Goal: Task Accomplishment & Management: Use online tool/utility

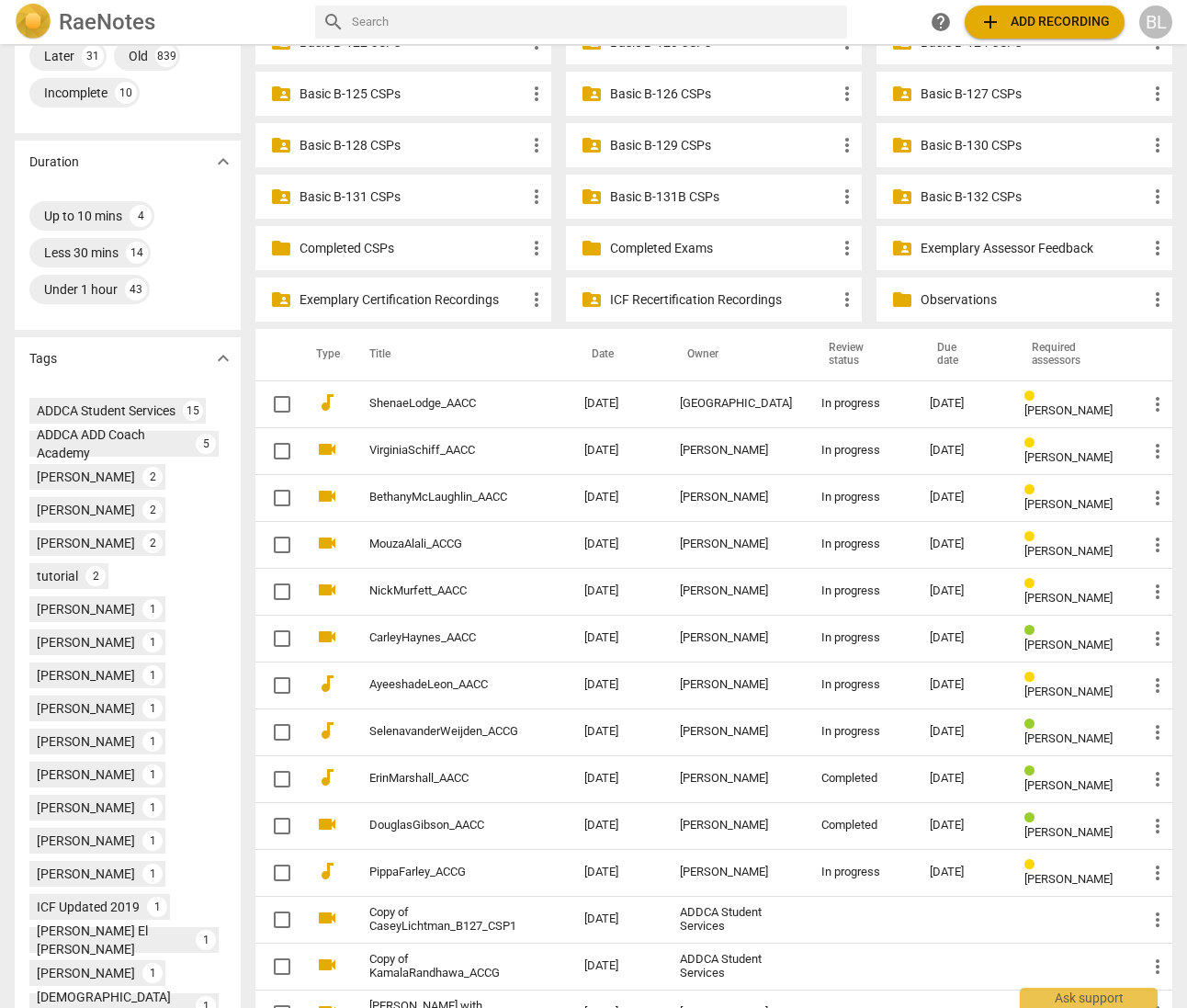
scroll to position [501, 0]
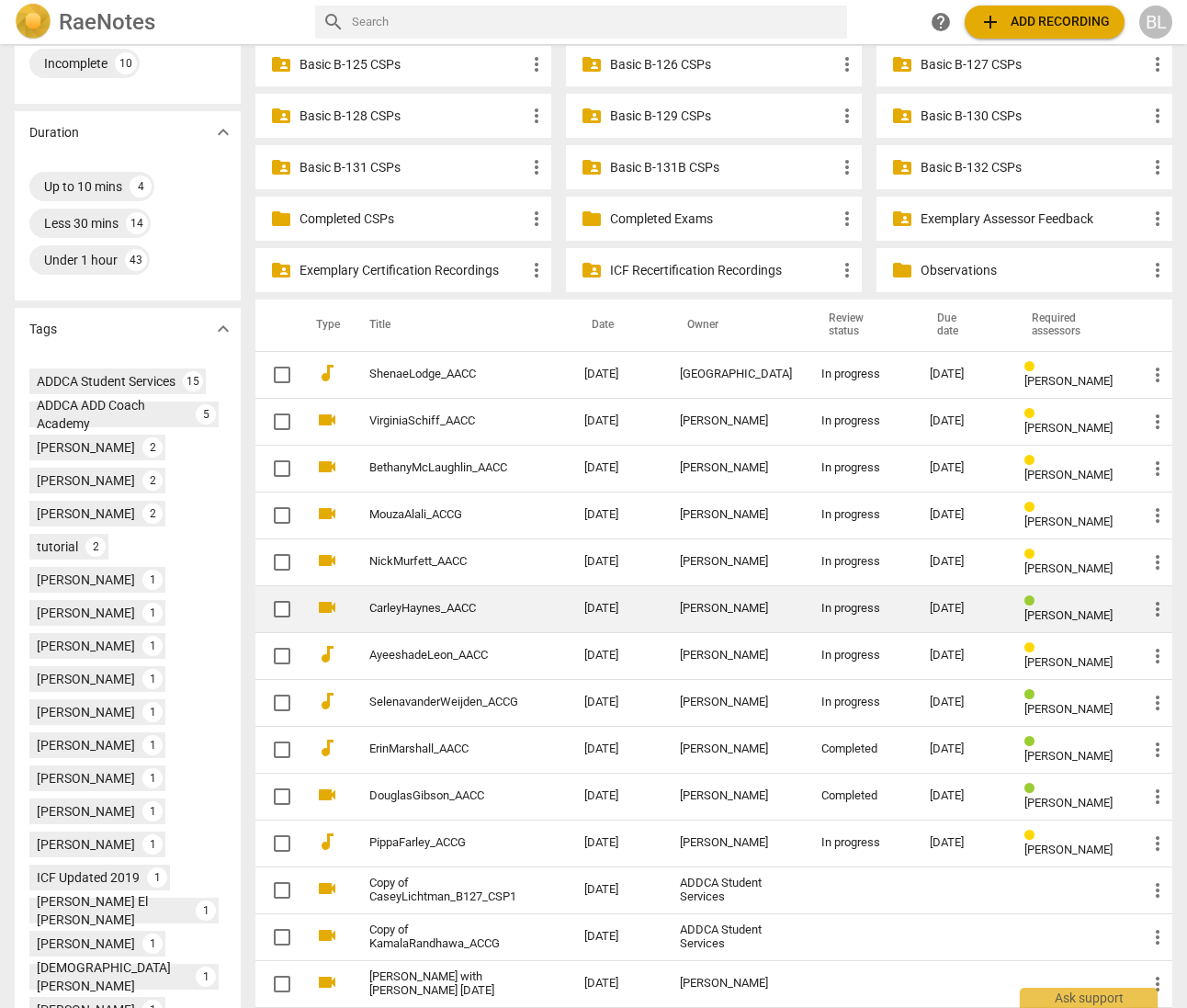
click at [756, 602] on div "[PERSON_NAME]" at bounding box center [736, 609] width 112 height 13
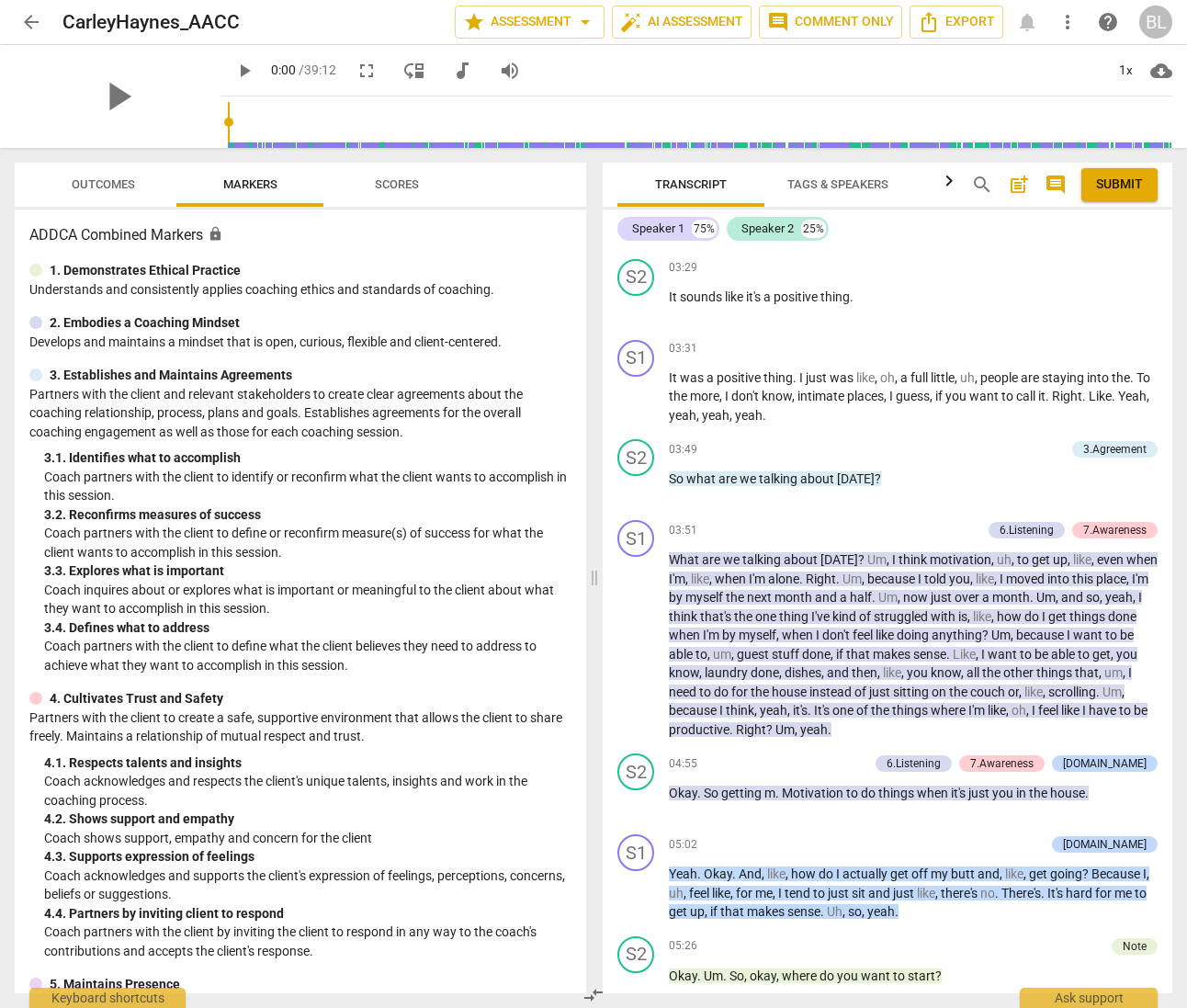
scroll to position [3204, 0]
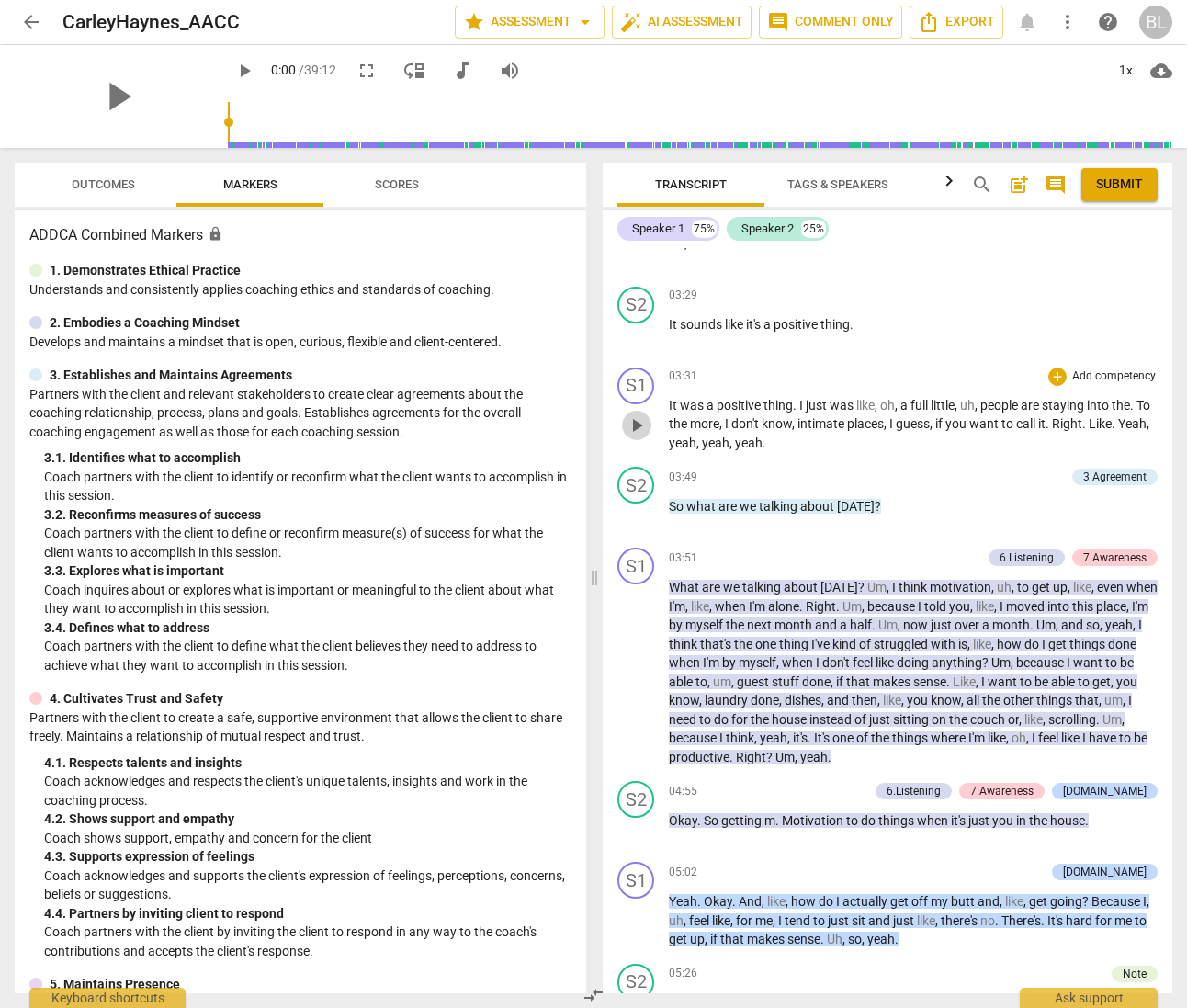
click at [639, 431] on span "play_arrow" at bounding box center [637, 425] width 22 height 22
click at [635, 428] on span "pause" at bounding box center [637, 425] width 22 height 22
click at [636, 429] on span "play_arrow" at bounding box center [637, 425] width 22 height 22
click at [636, 427] on span "pause" at bounding box center [637, 425] width 22 height 22
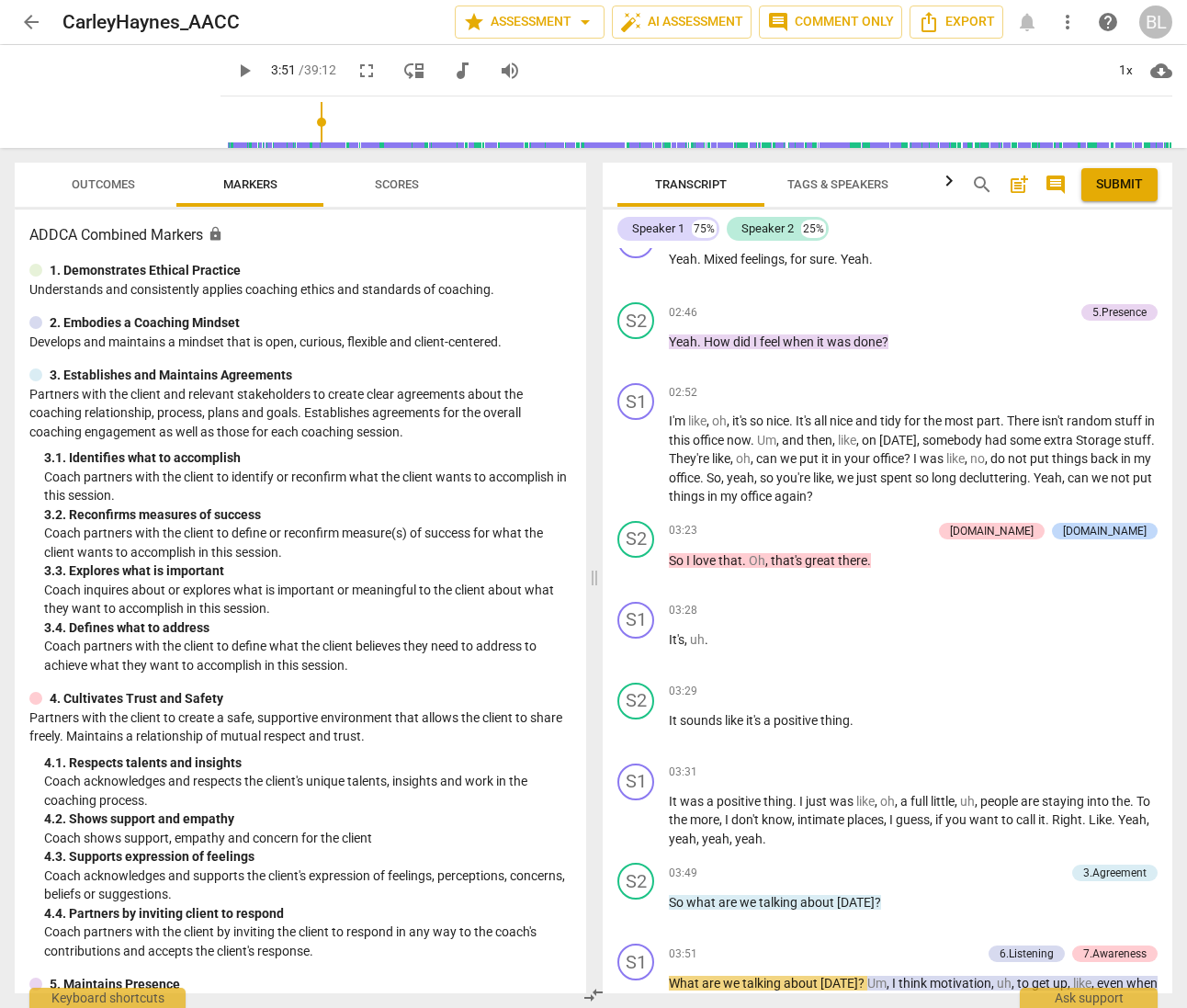
scroll to position [2766, 0]
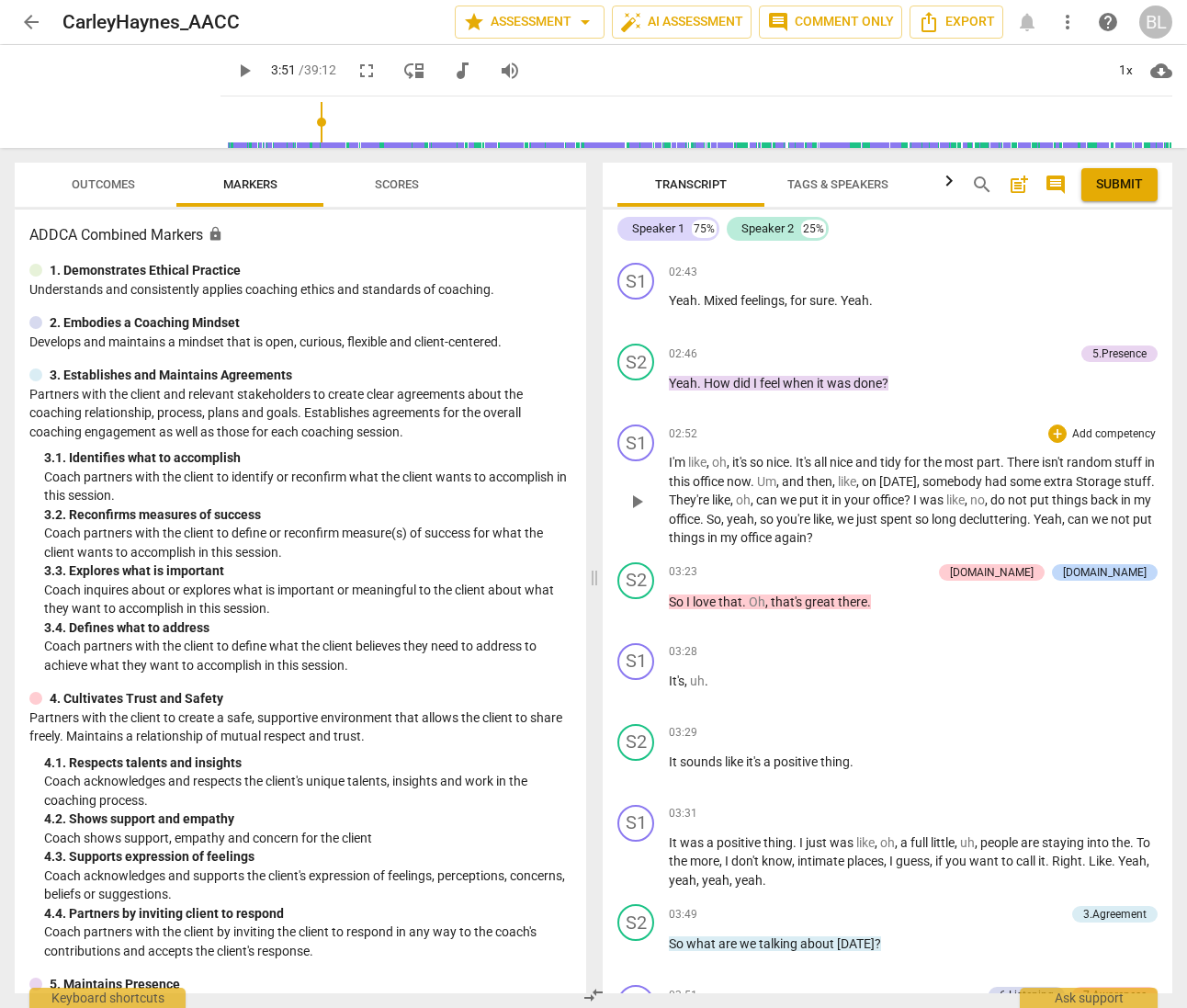
click at [638, 507] on span "play_arrow" at bounding box center [637, 501] width 22 height 22
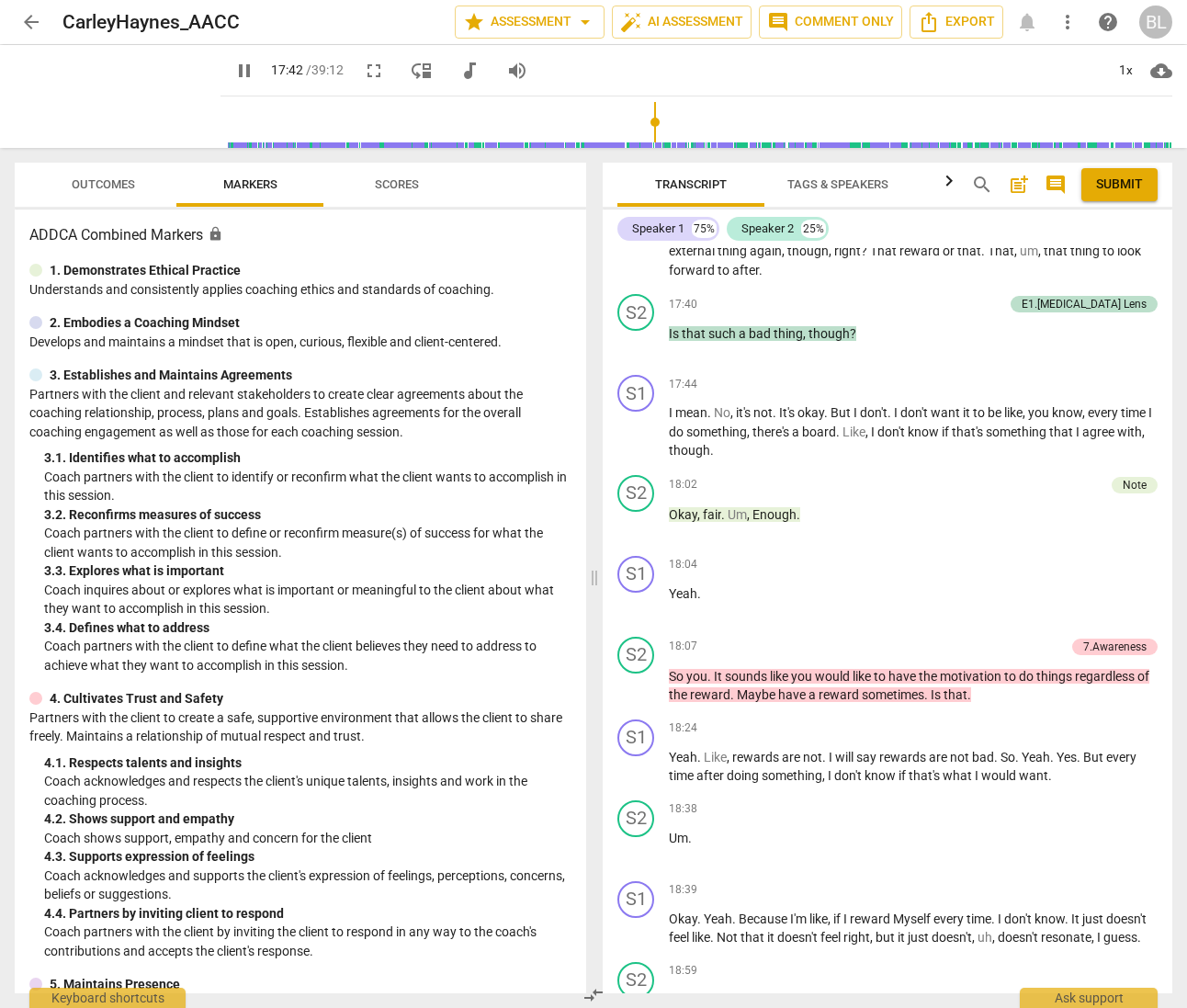
scroll to position [8090, 0]
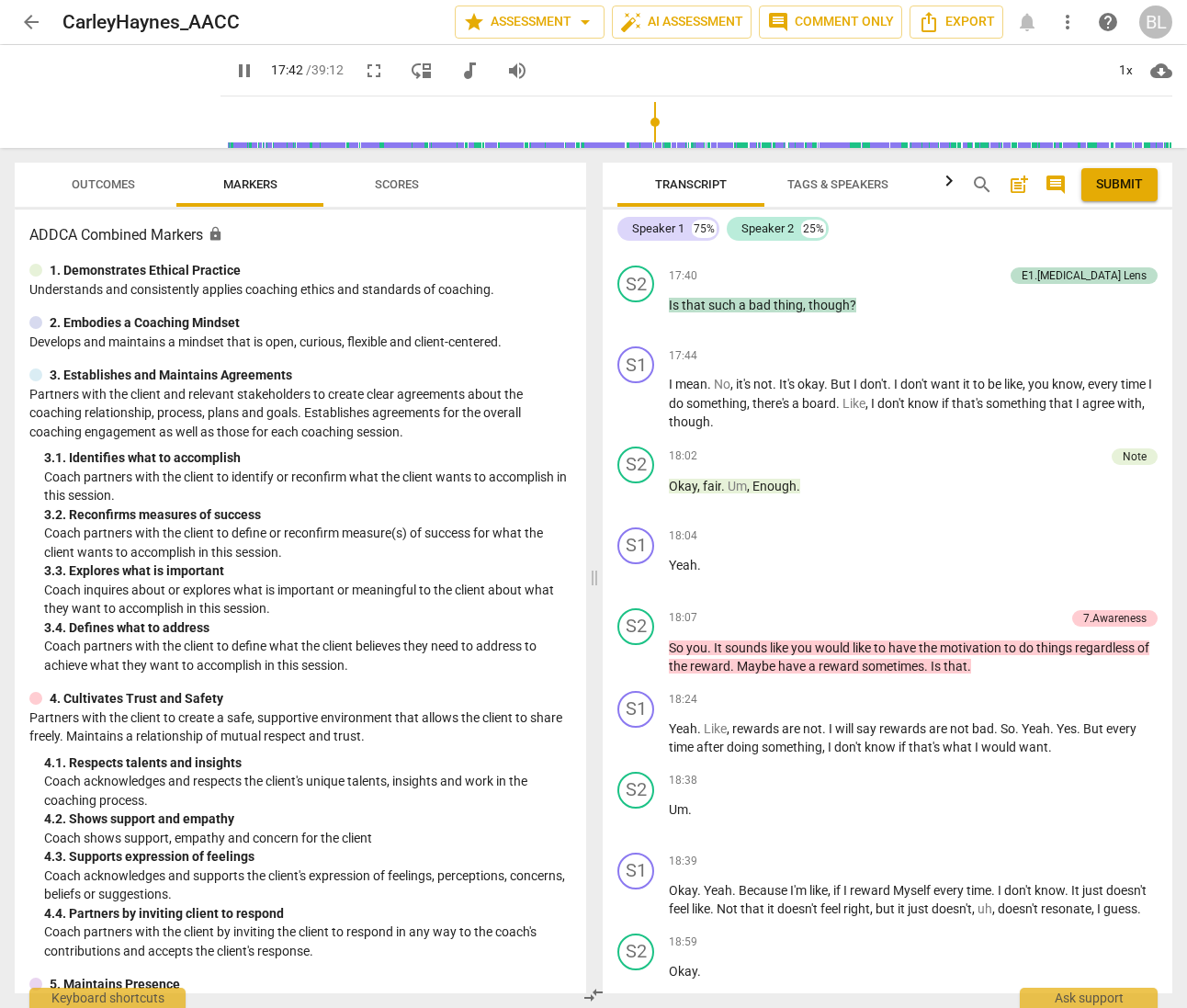
drag, startPoint x: 1165, startPoint y: 554, endPoint x: 1166, endPoint y: 566, distance: 12.0
click at [1166, 566] on div "Linda King RESULTS: Carley, I'm happy to inform you that you have successfully …" at bounding box center [887, 620] width 569 height 745
drag, startPoint x: 1074, startPoint y: 595, endPoint x: 1072, endPoint y: 607, distance: 12.2
click at [1074, 544] on p "Add competency" at bounding box center [1114, 536] width 87 height 16
click at [1015, 575] on p "Yeah ." at bounding box center [913, 565] width 489 height 19
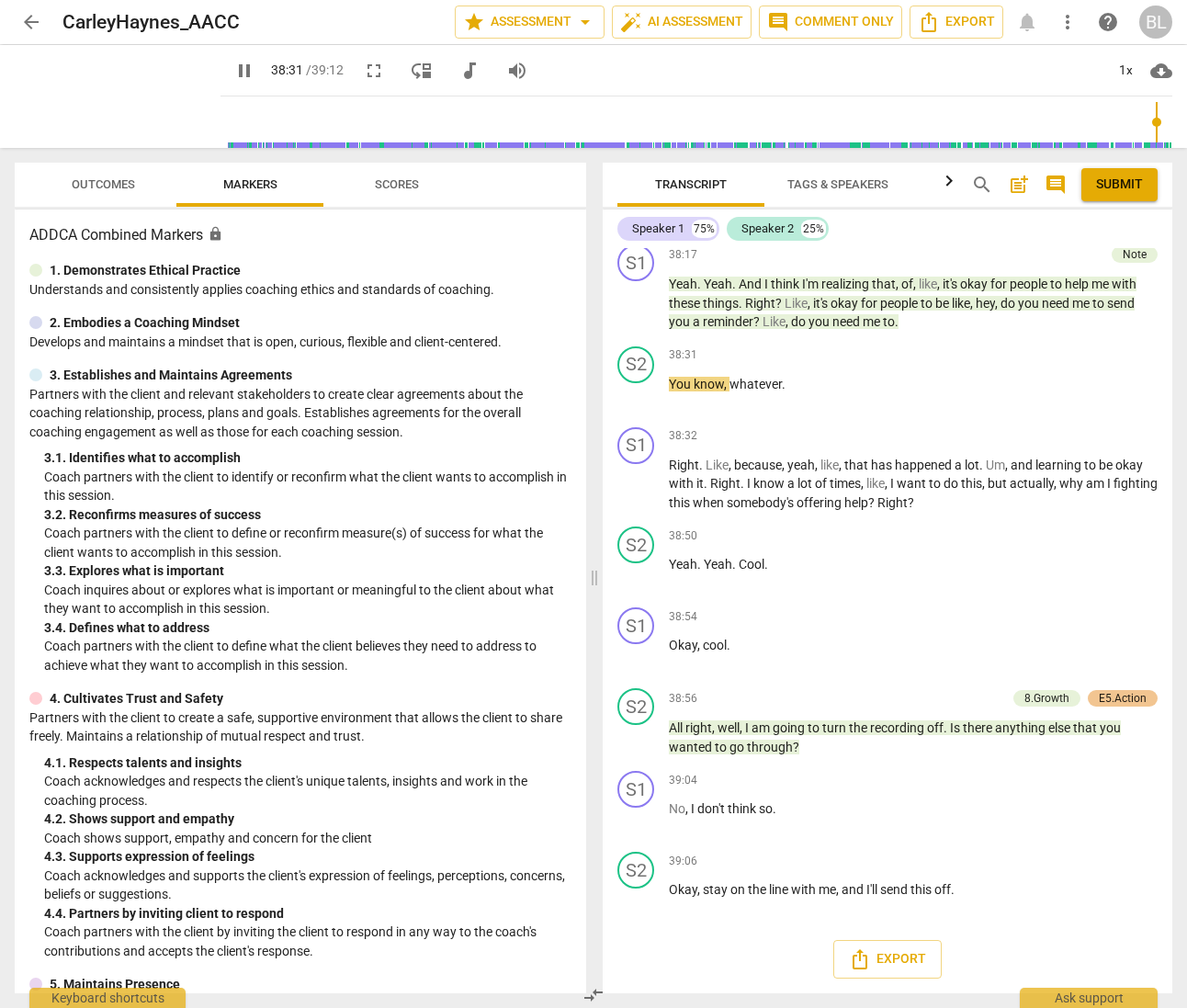
scroll to position [18862, 0]
type input "2352"
click at [687, 22] on span "auto_fix_high AI Assessment" at bounding box center [682, 21] width 123 height 22
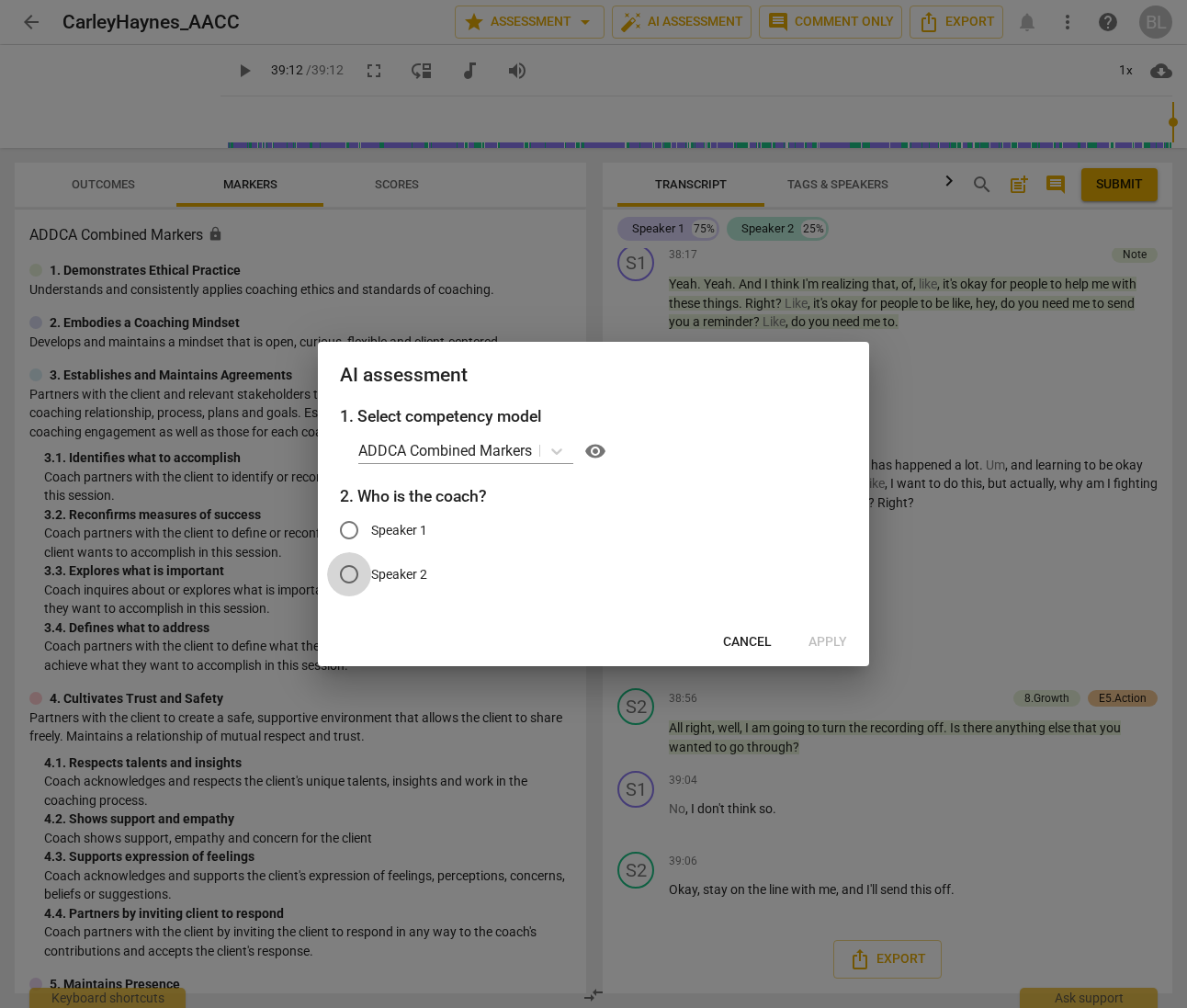
click at [351, 576] on input "Speaker 2" at bounding box center [350, 574] width 44 height 44
radio input "true"
click at [836, 641] on span "Apply" at bounding box center [828, 641] width 38 height 18
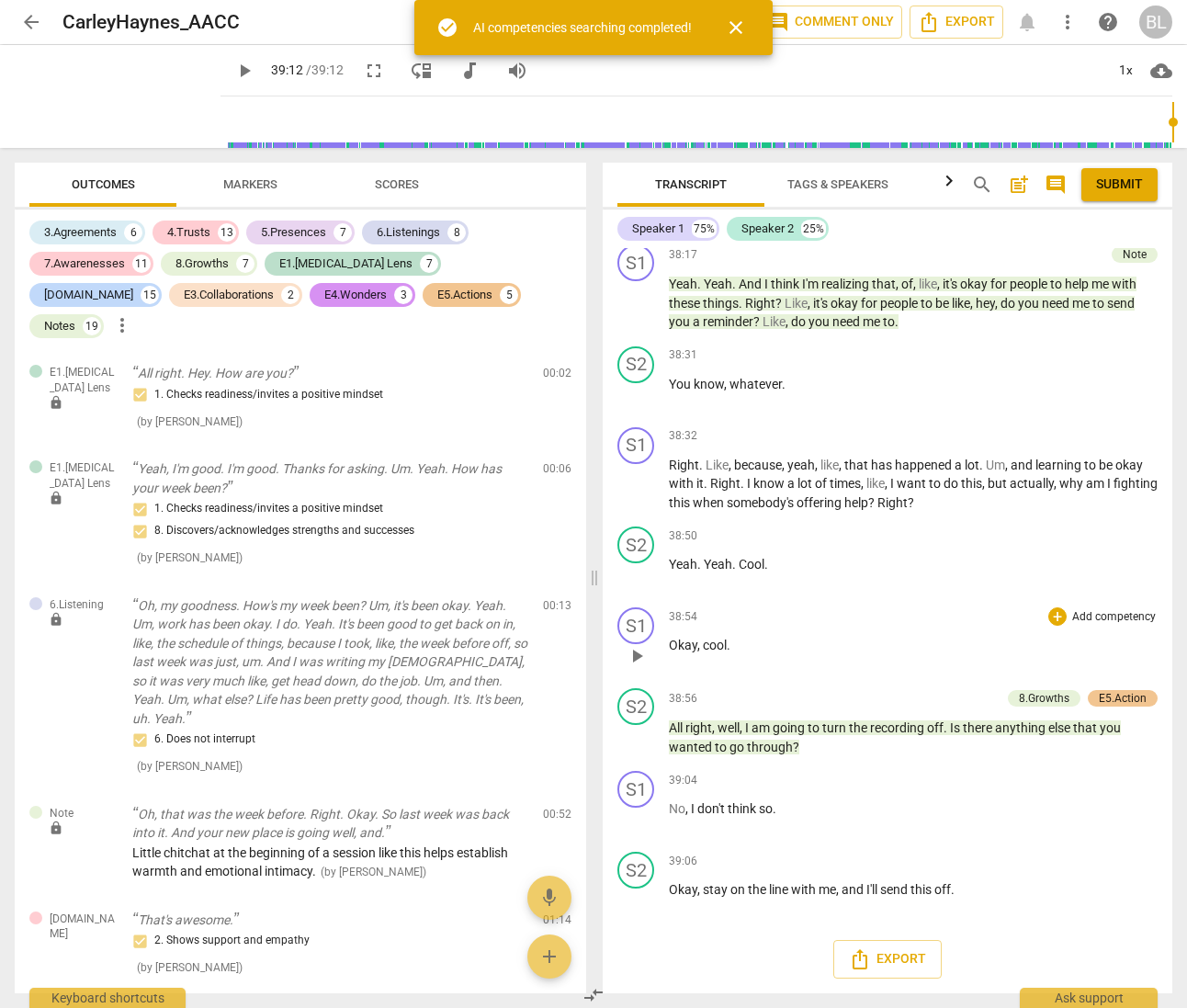
scroll to position [18864, 0]
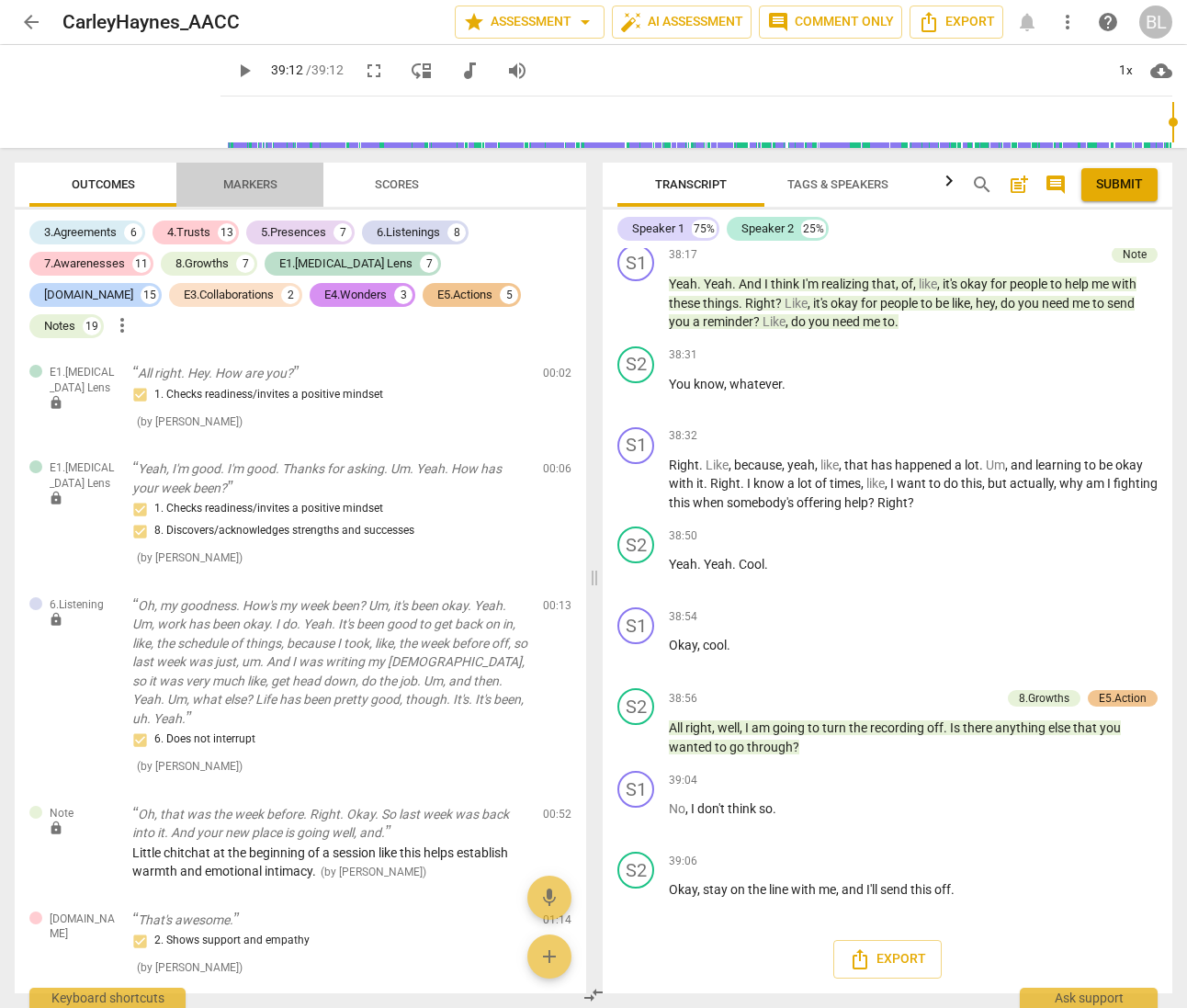
click at [258, 181] on span "Markers" at bounding box center [251, 184] width 54 height 13
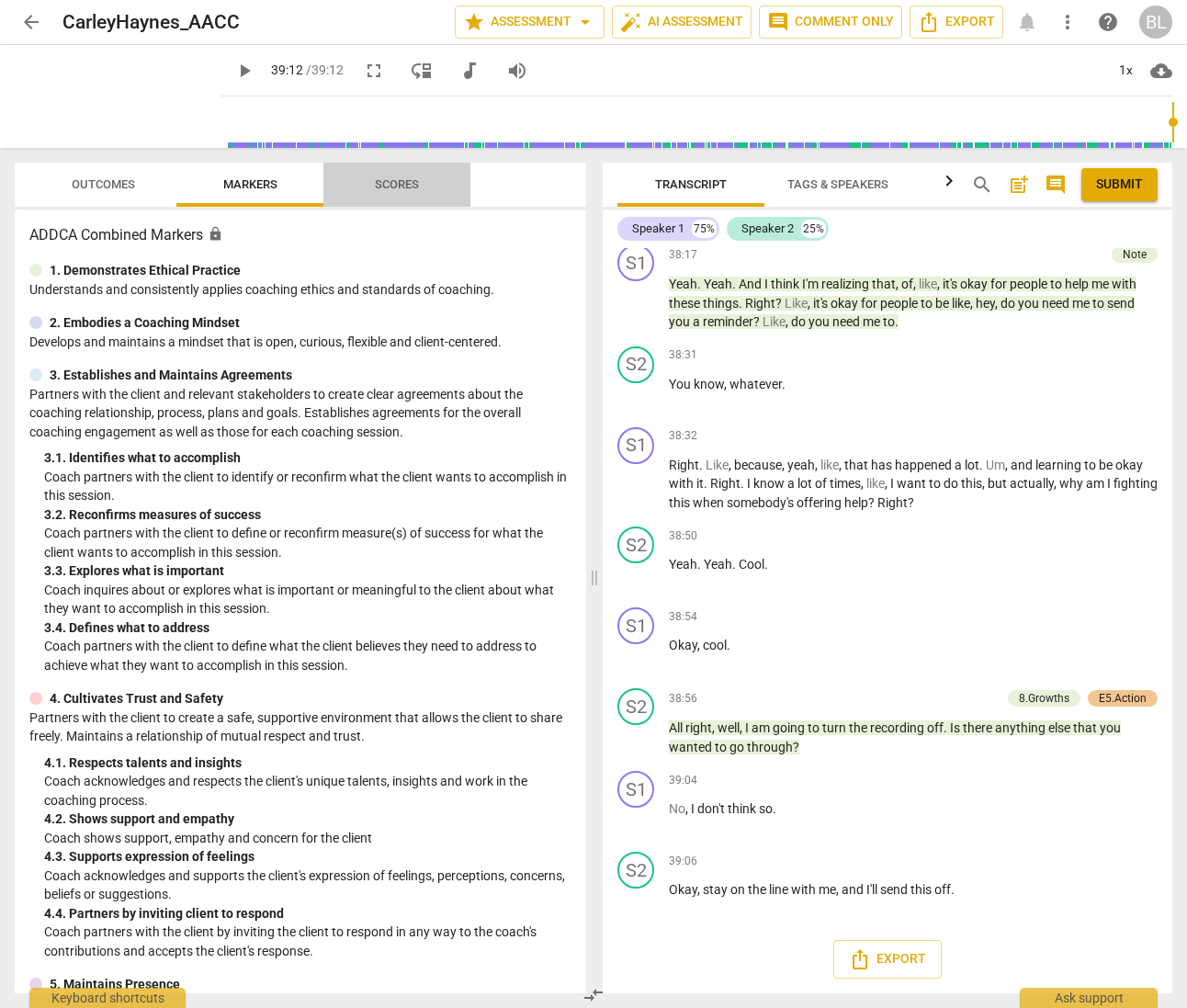
click at [396, 182] on span "Scores" at bounding box center [397, 184] width 44 height 13
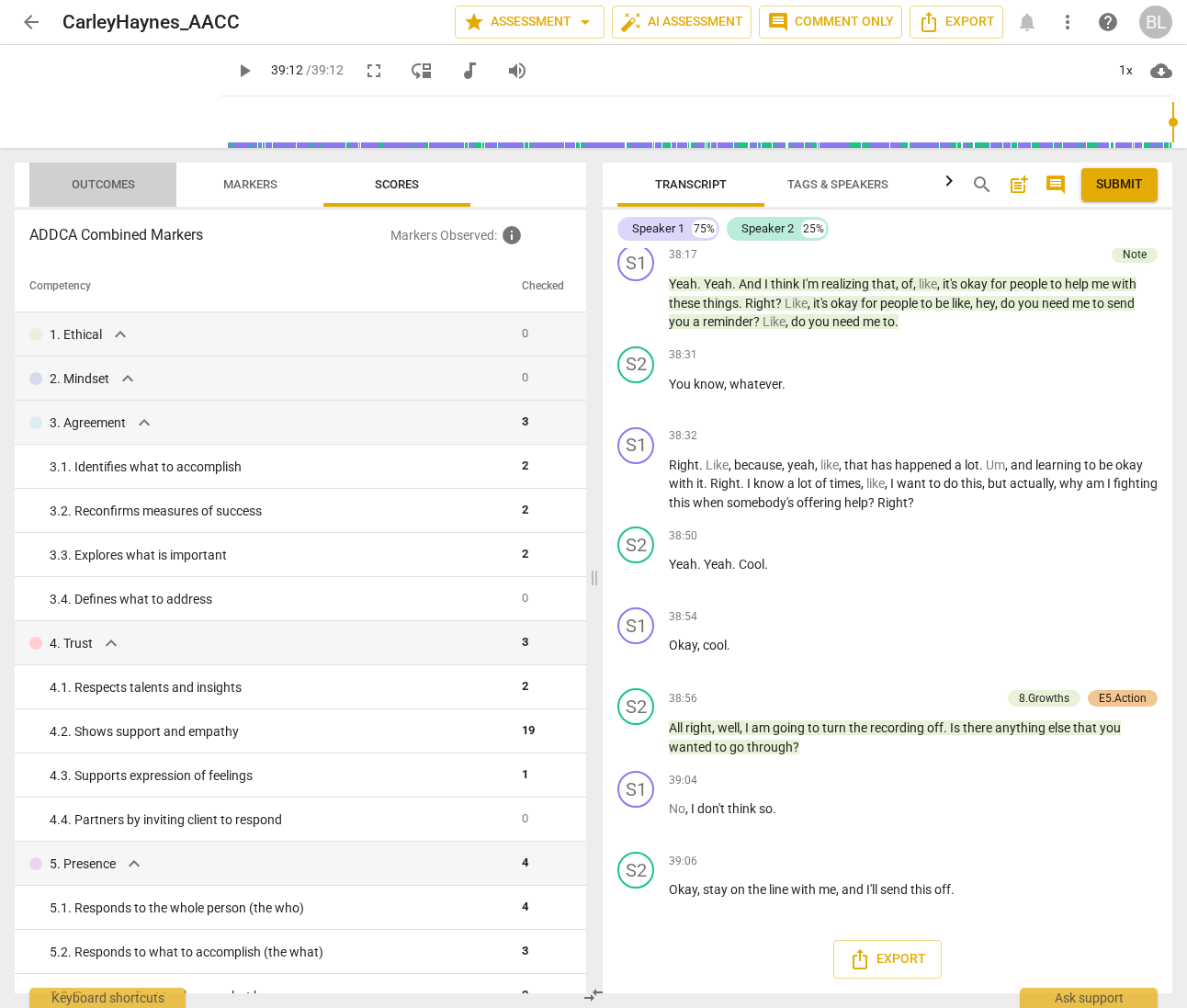
click at [108, 185] on span "Outcomes" at bounding box center [104, 184] width 63 height 13
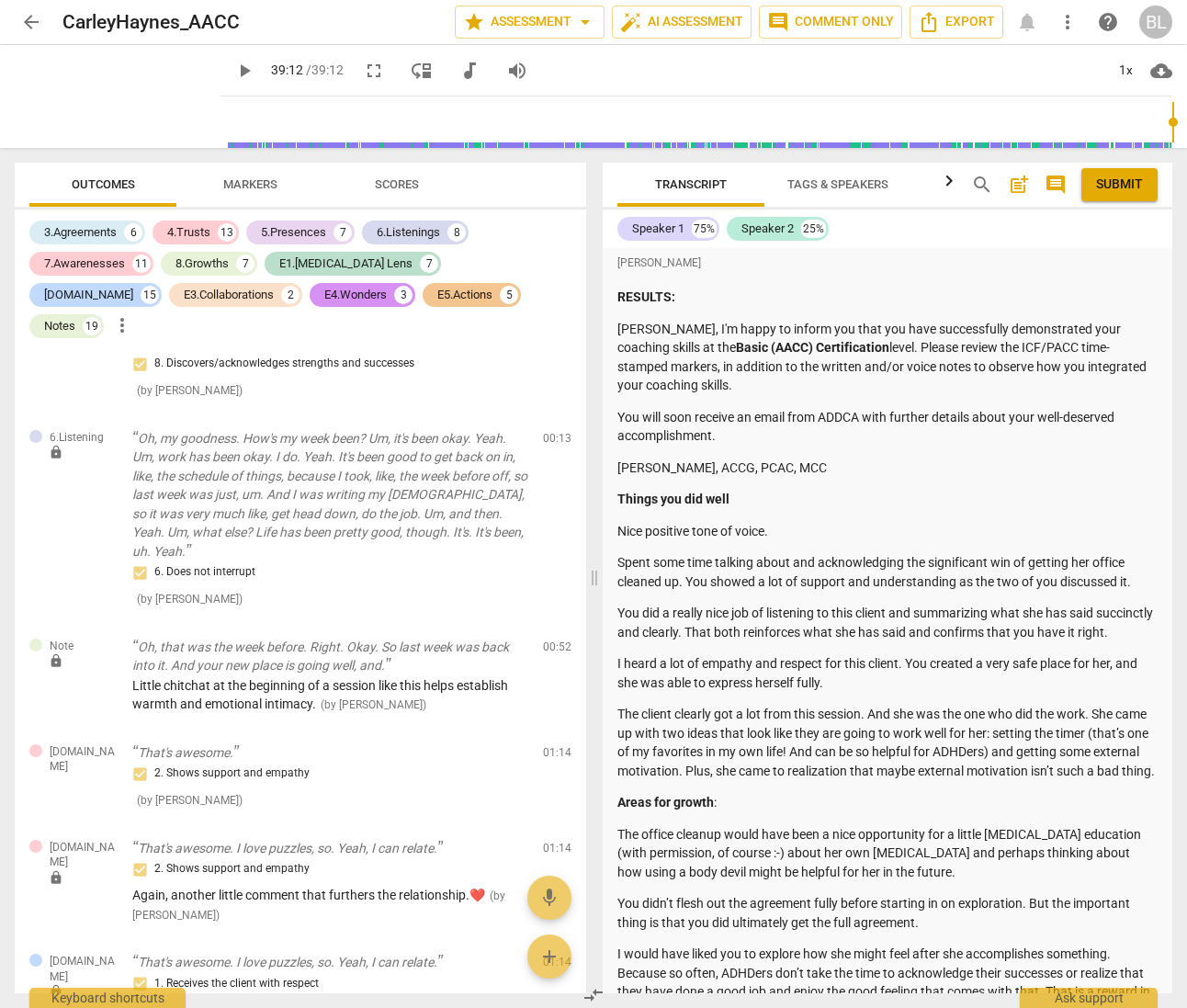
scroll to position [0, 0]
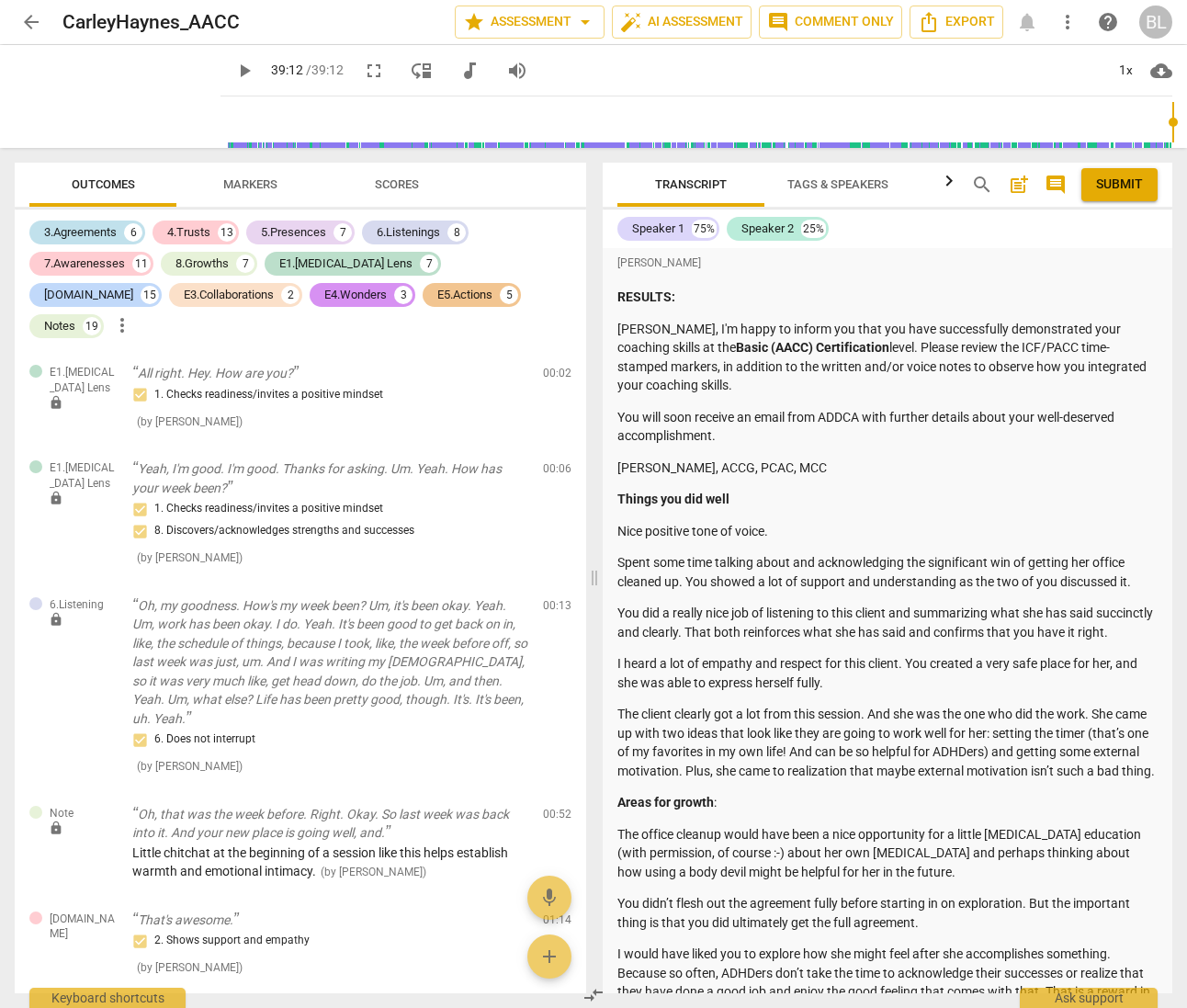
click at [91, 227] on div "3.Agreements" at bounding box center [81, 232] width 73 height 18
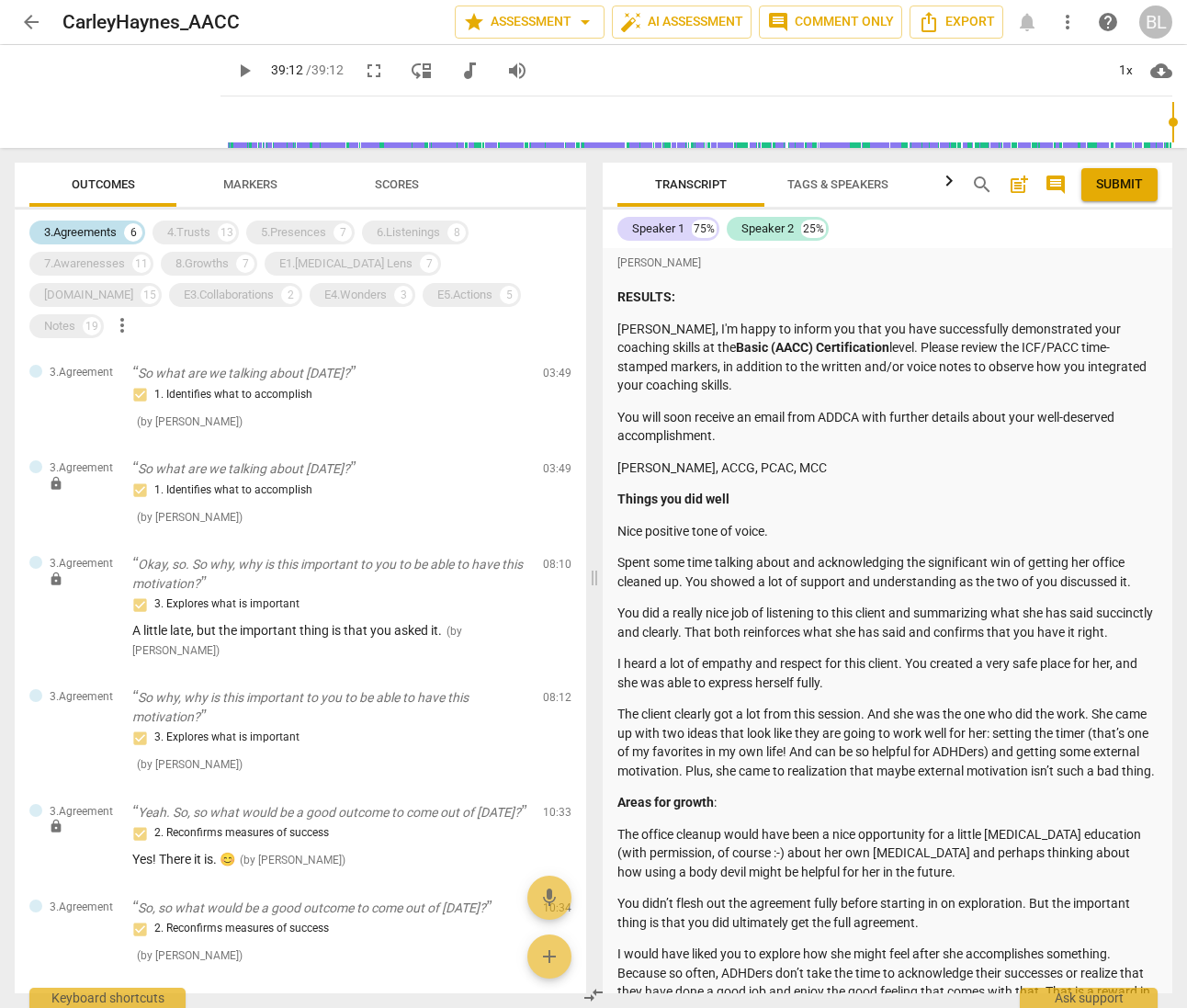
click at [102, 228] on div "3.Agreements" at bounding box center [81, 232] width 73 height 18
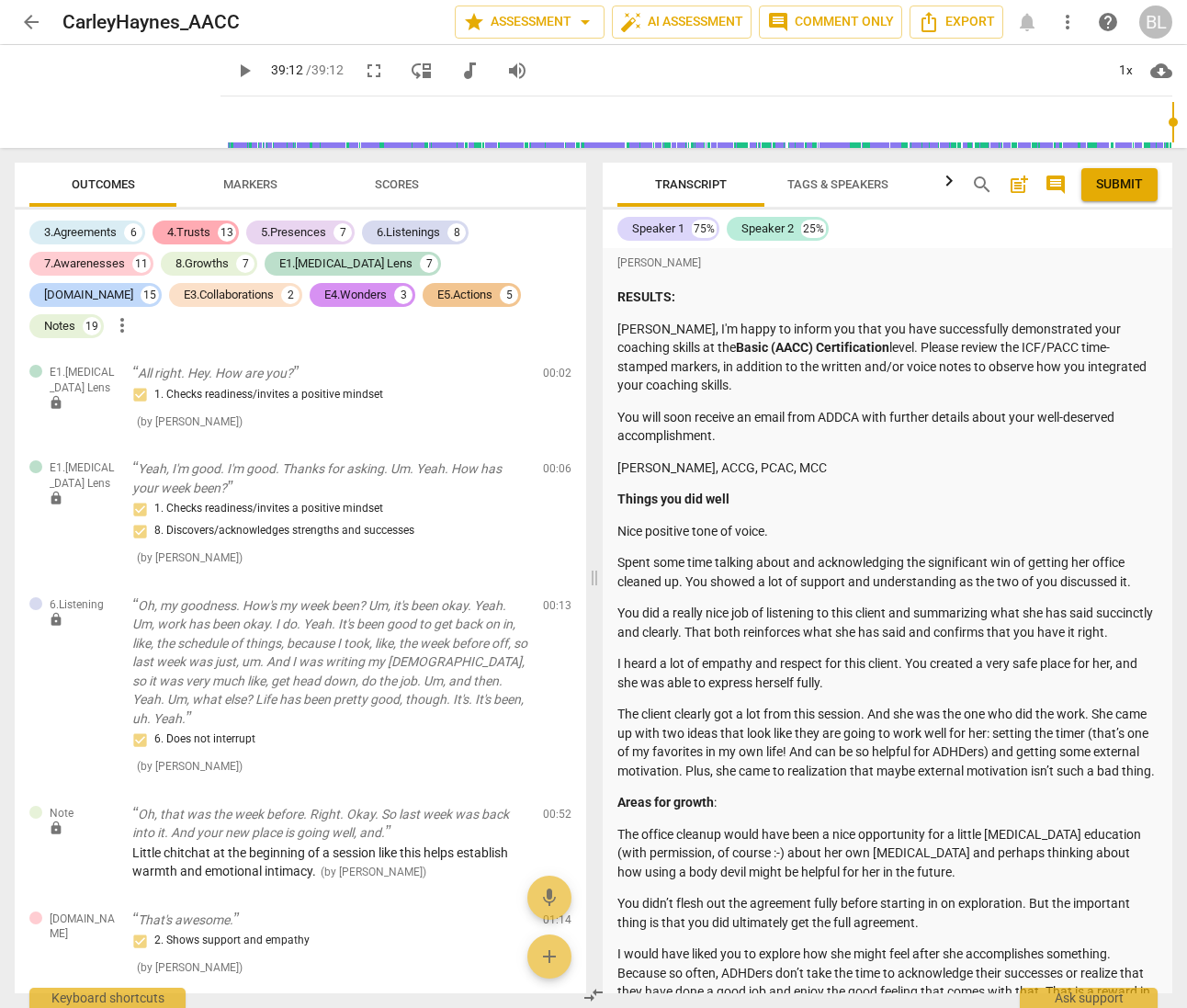
click at [196, 226] on div "4.Trusts" at bounding box center [188, 232] width 43 height 18
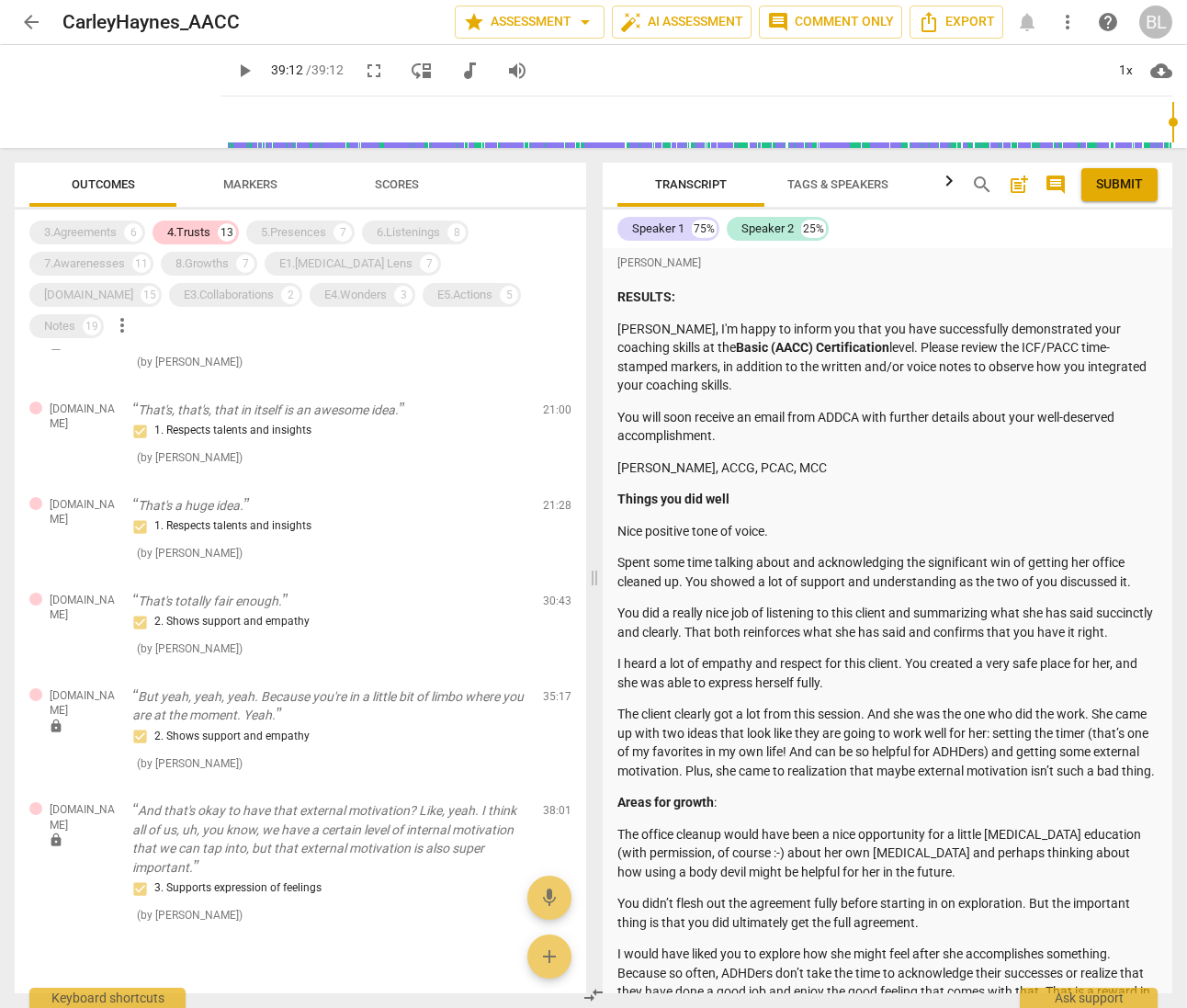
scroll to position [753, 0]
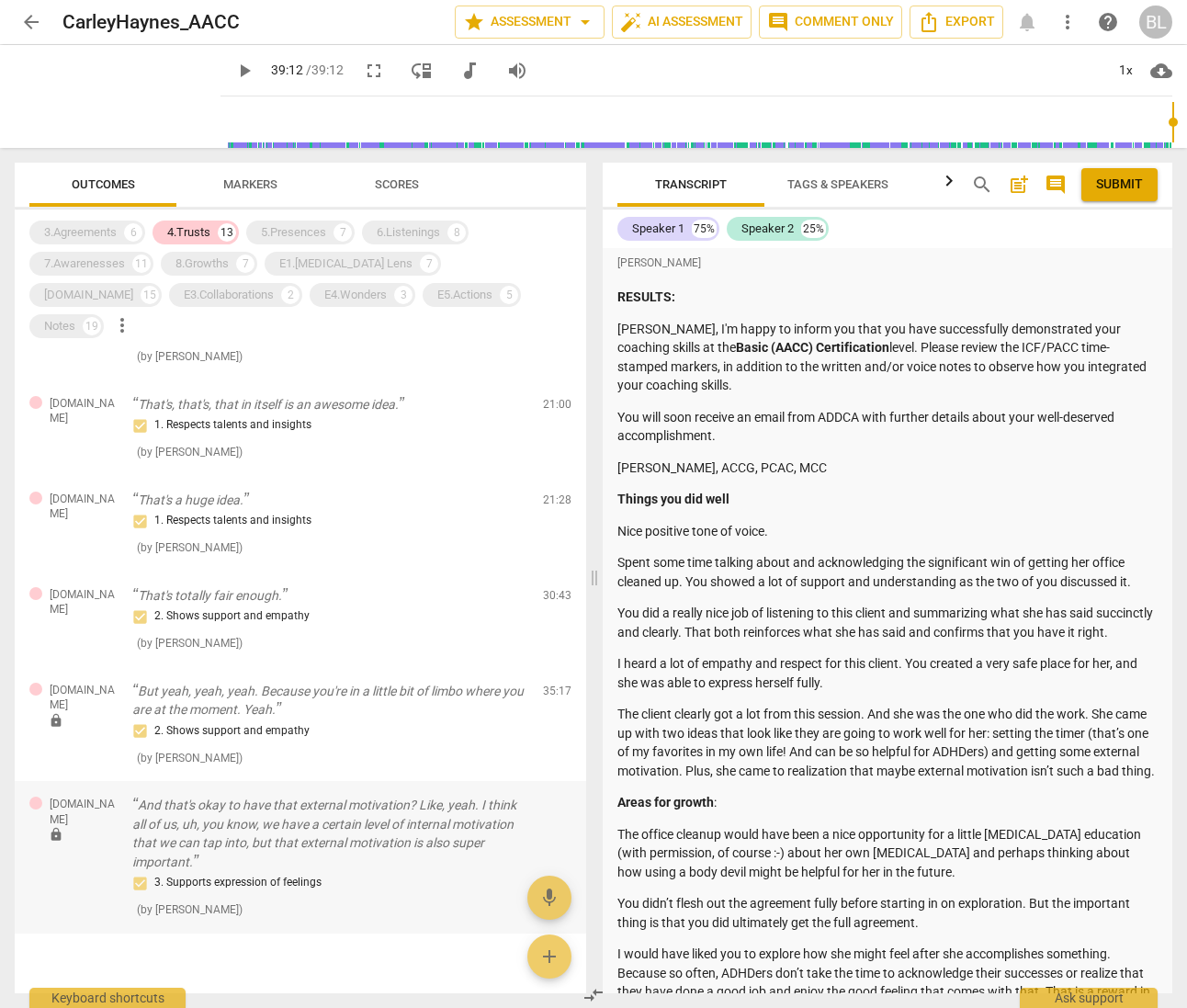
type input "2352"
click at [184, 228] on div "4.Trusts" at bounding box center [188, 232] width 43 height 18
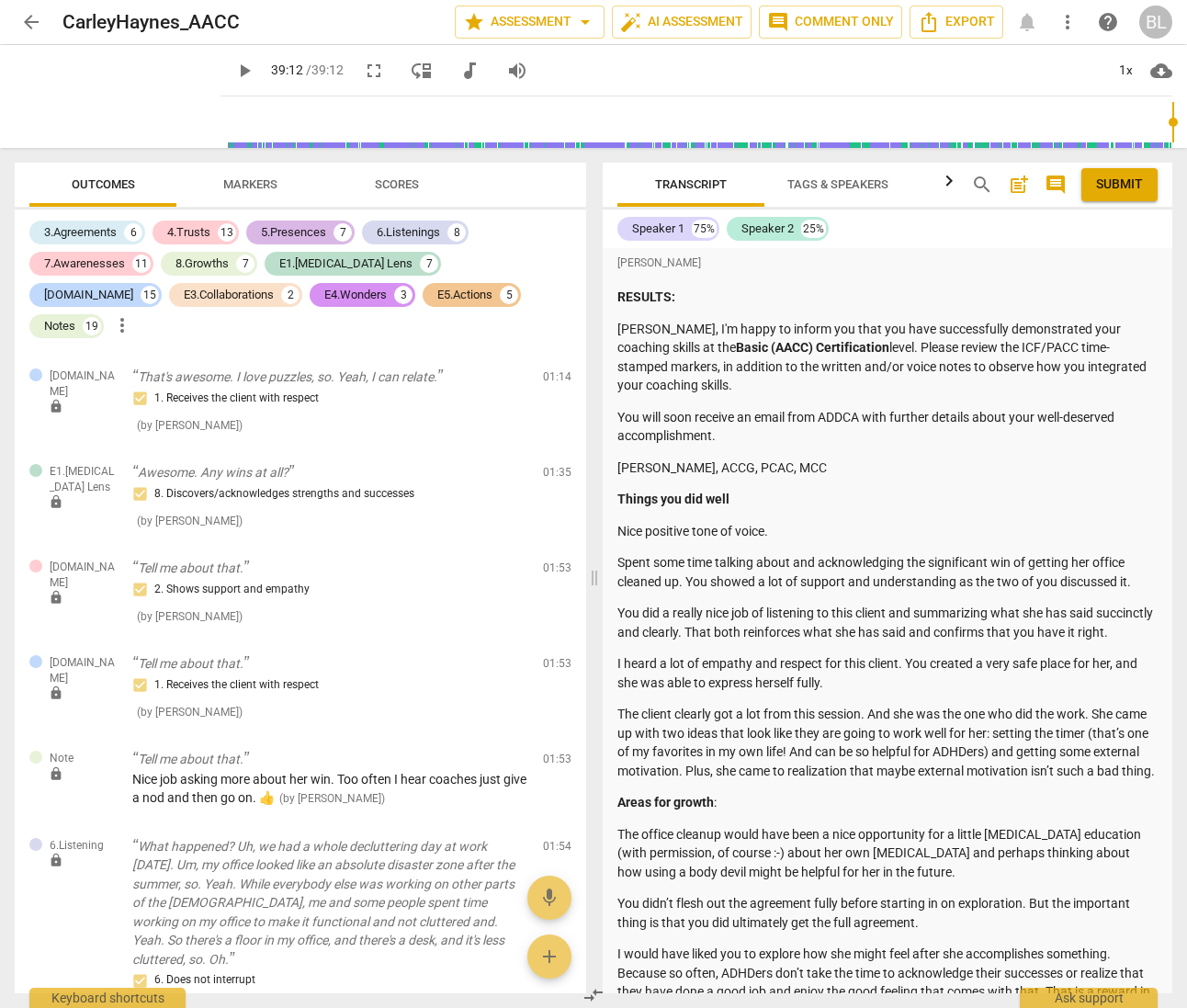
scroll to position [6421, 0]
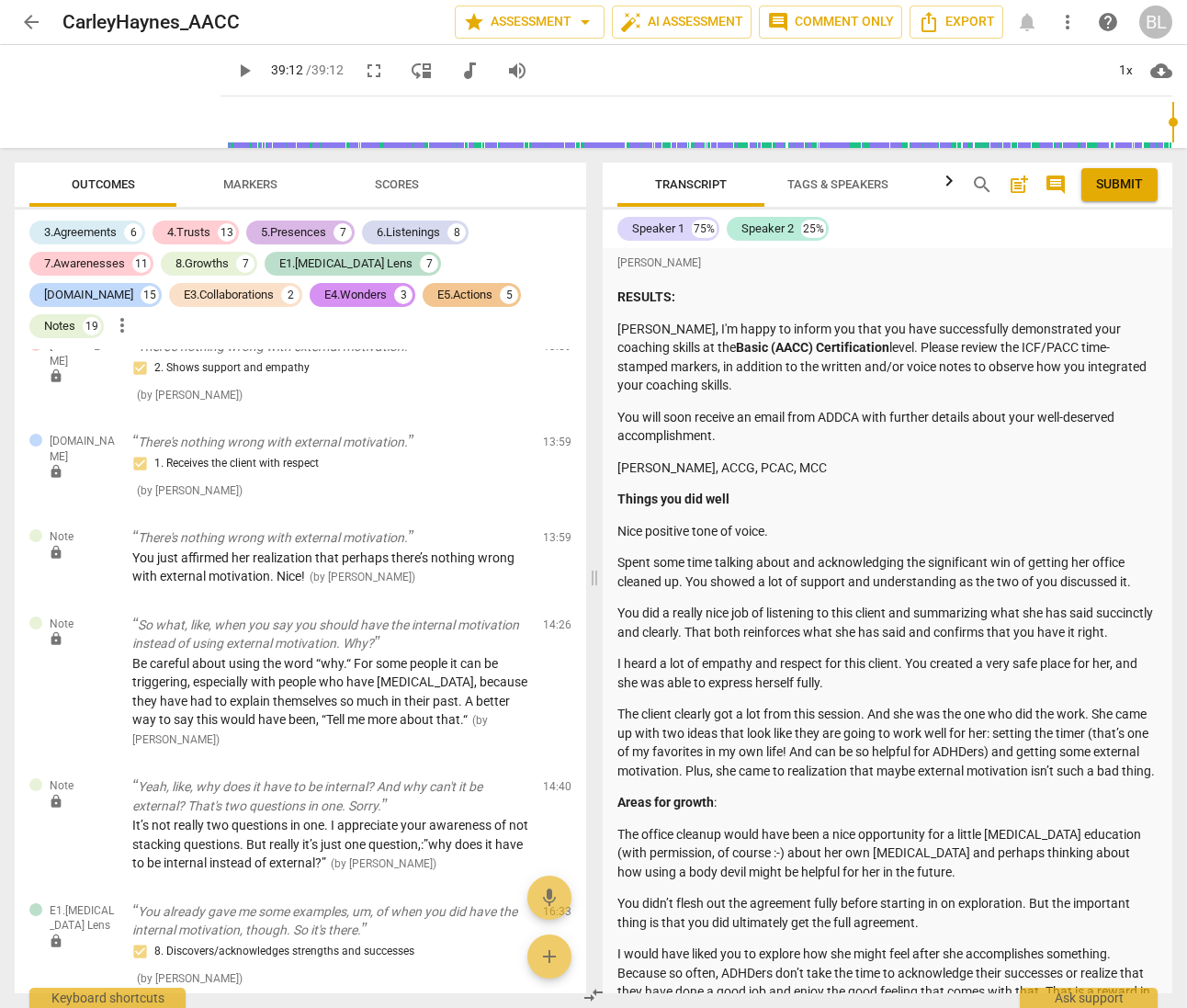
click at [307, 228] on div "5.Presences" at bounding box center [294, 232] width 65 height 18
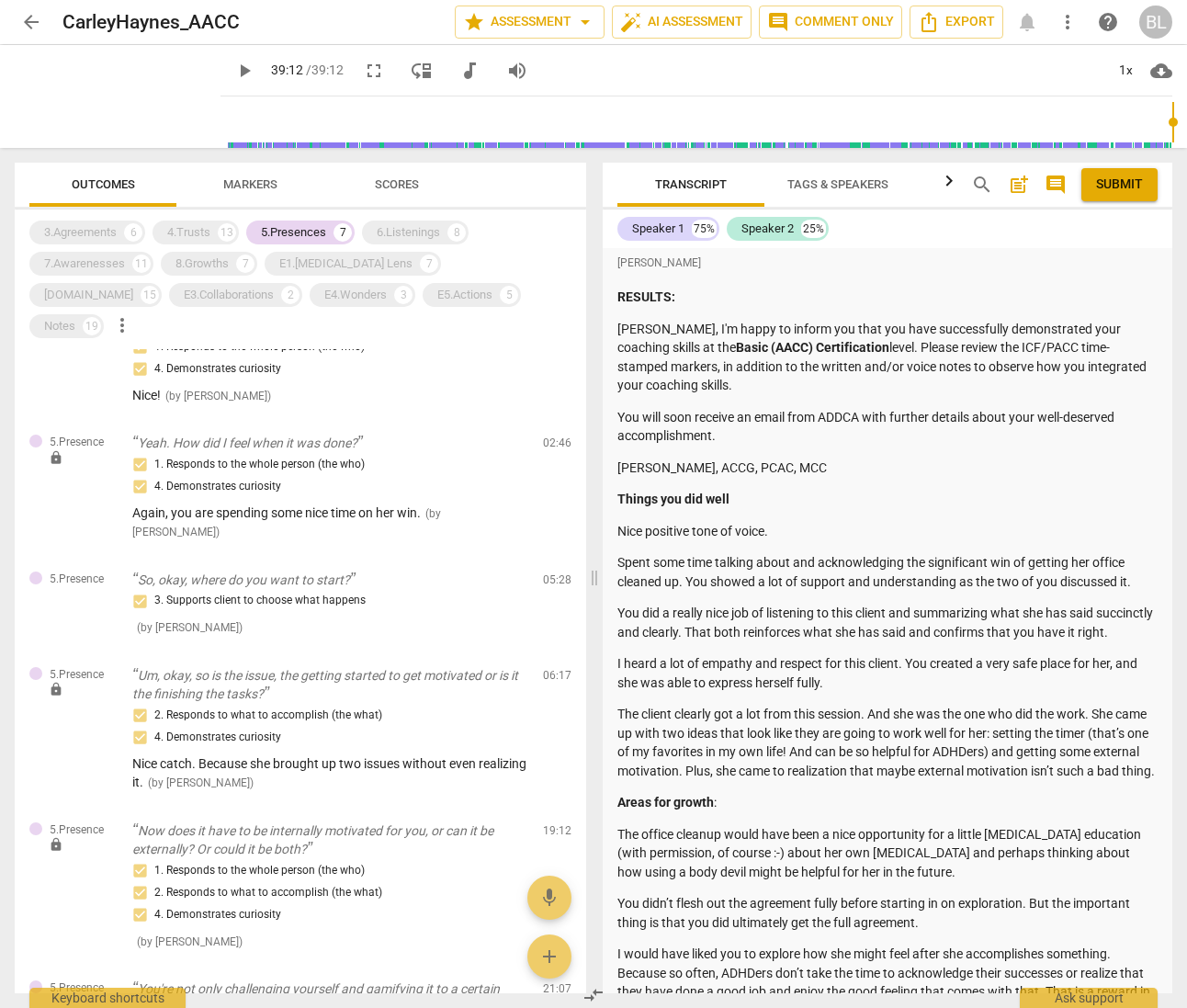
scroll to position [0, 0]
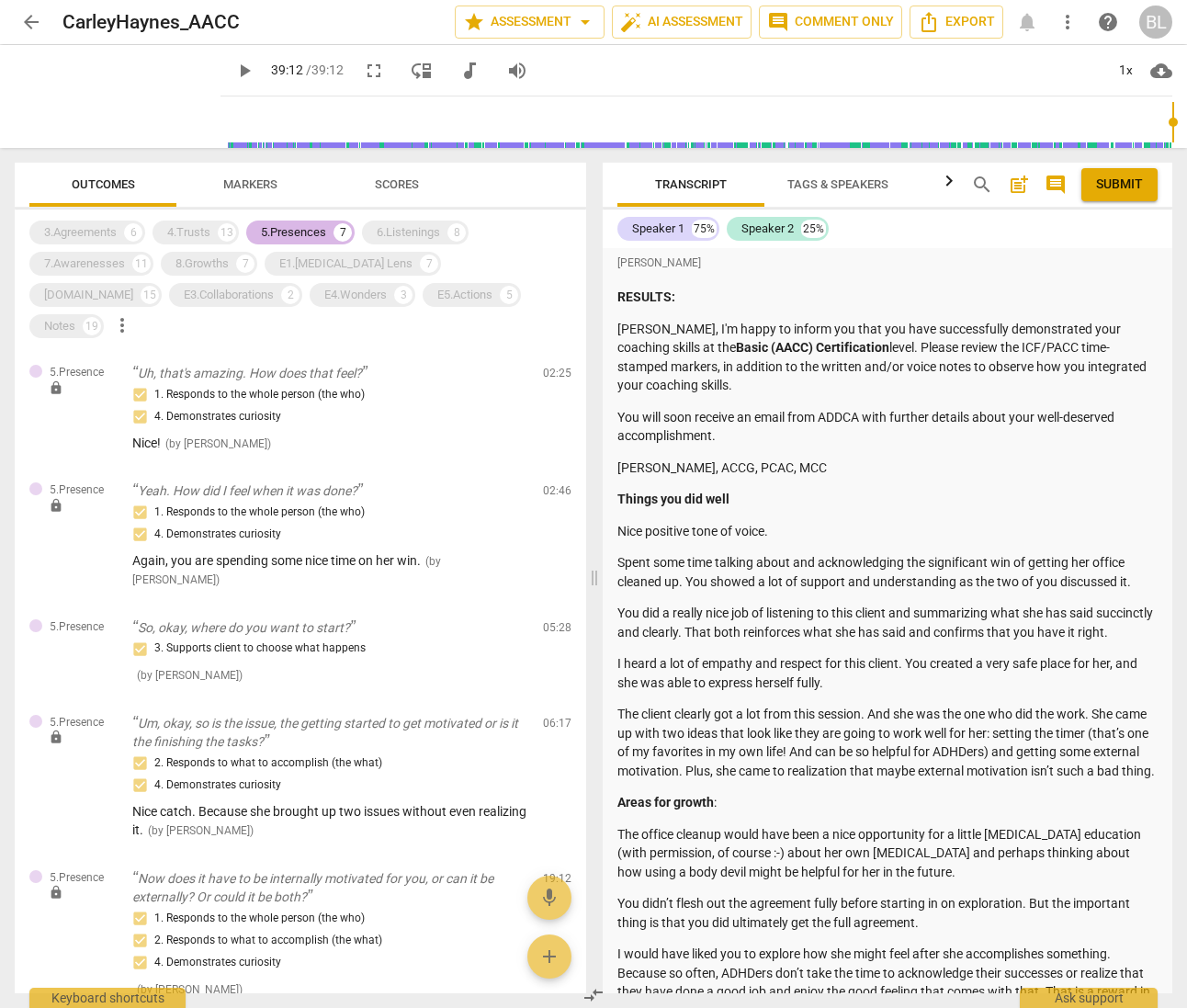
click at [282, 224] on div "5.Presences" at bounding box center [294, 232] width 65 height 18
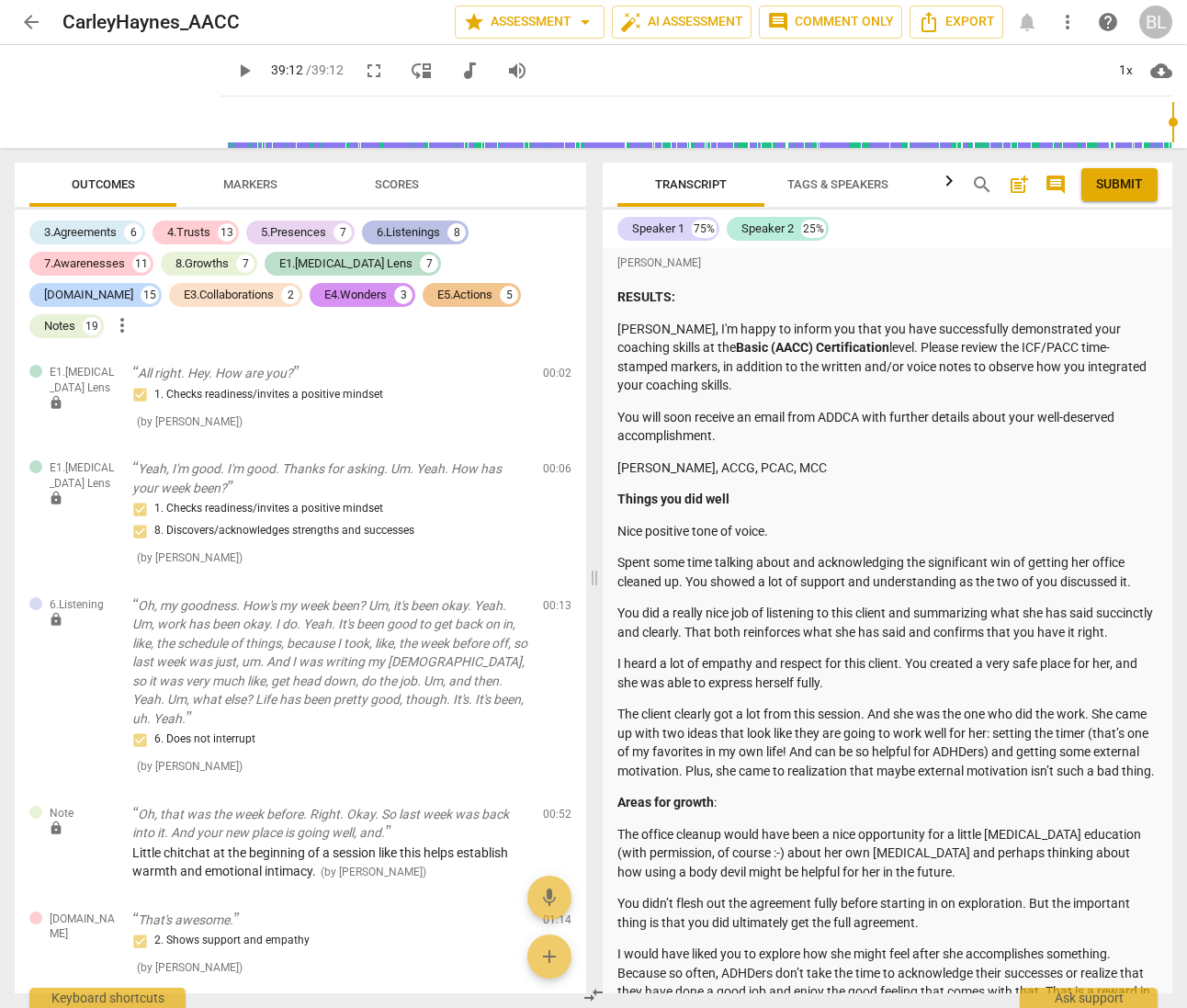
click at [430, 225] on div "6.Listenings" at bounding box center [408, 232] width 63 height 18
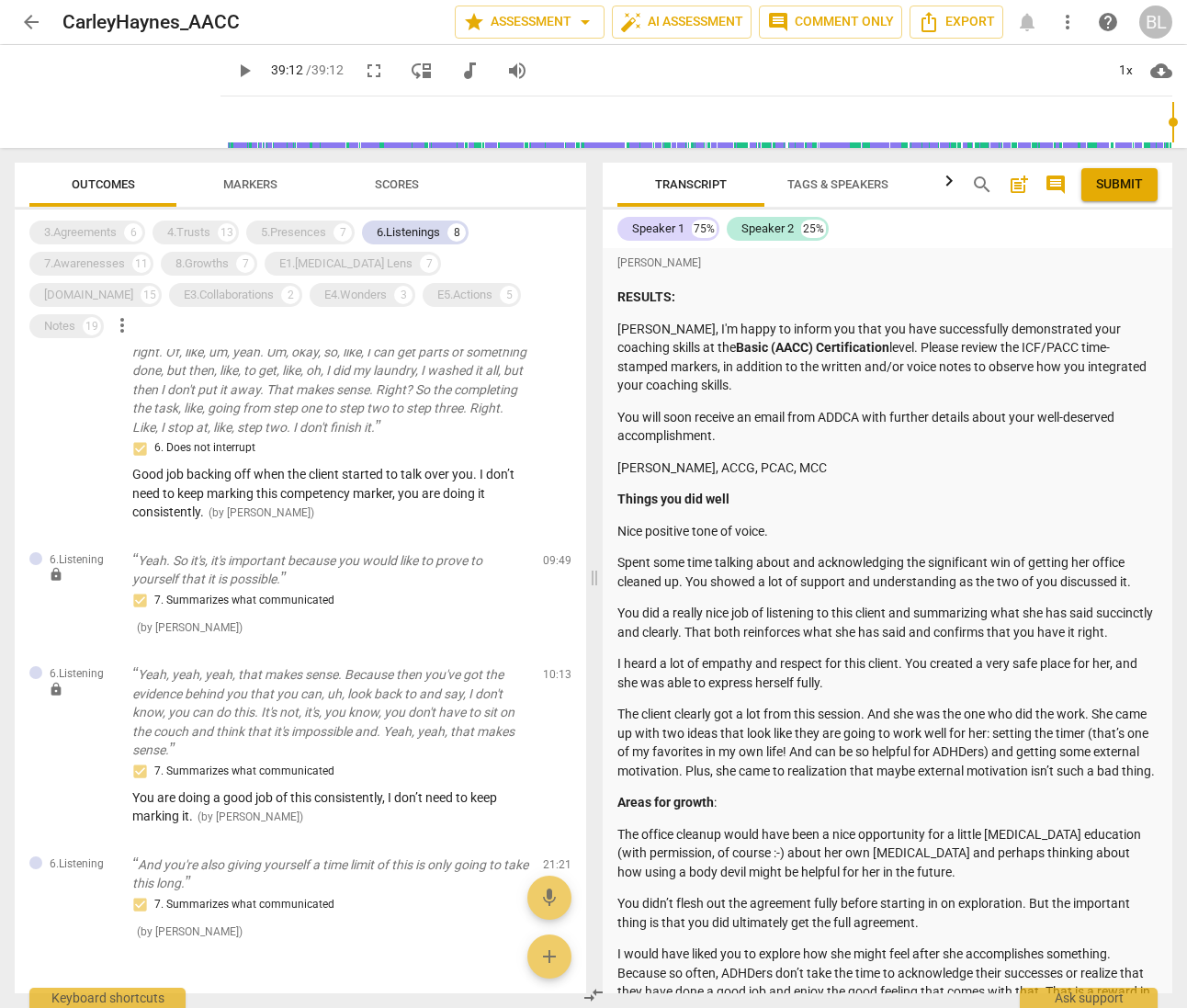
scroll to position [915, 0]
click at [408, 227] on div "6.Listenings" at bounding box center [408, 232] width 63 height 18
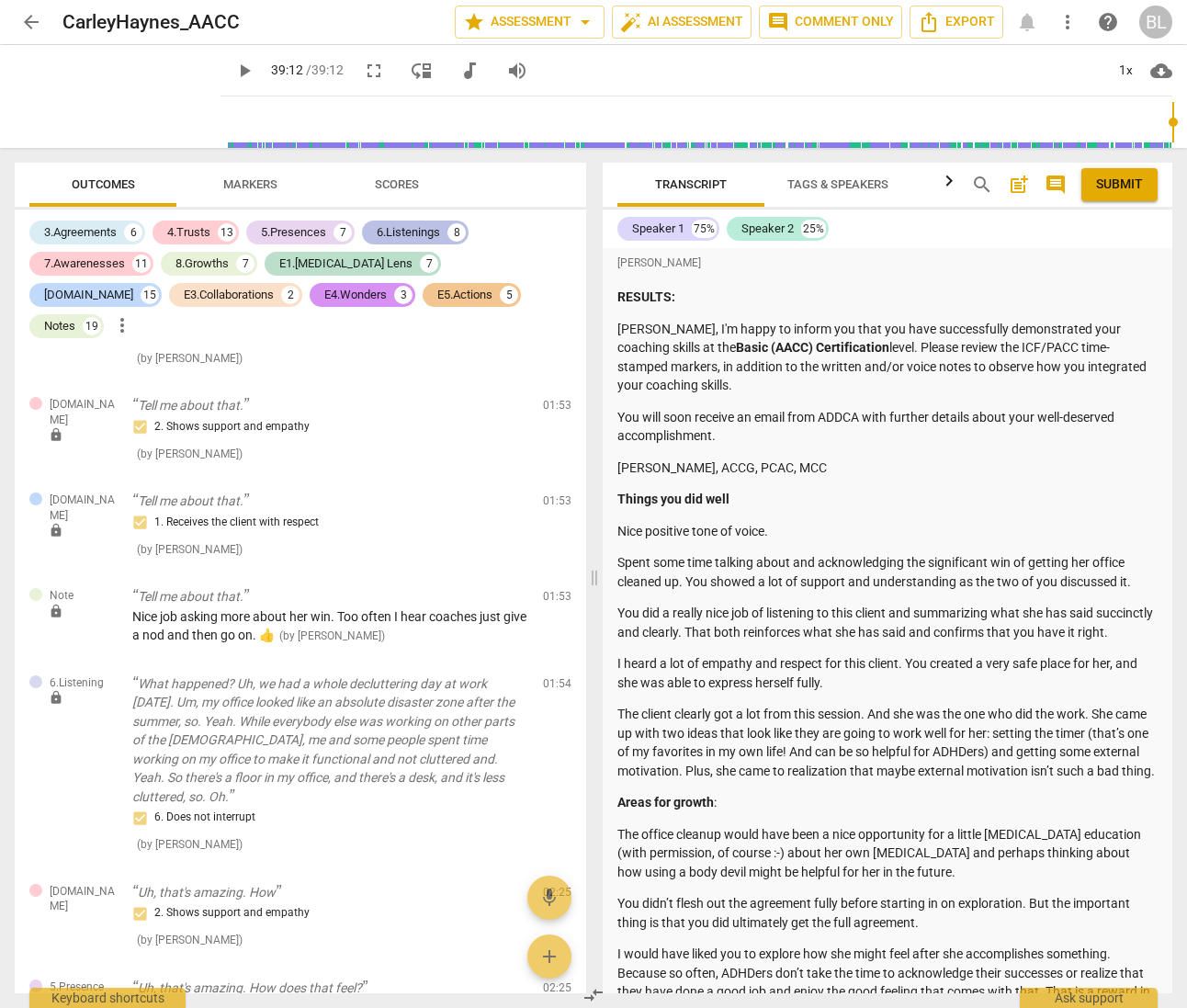
scroll to position [3834, 0]
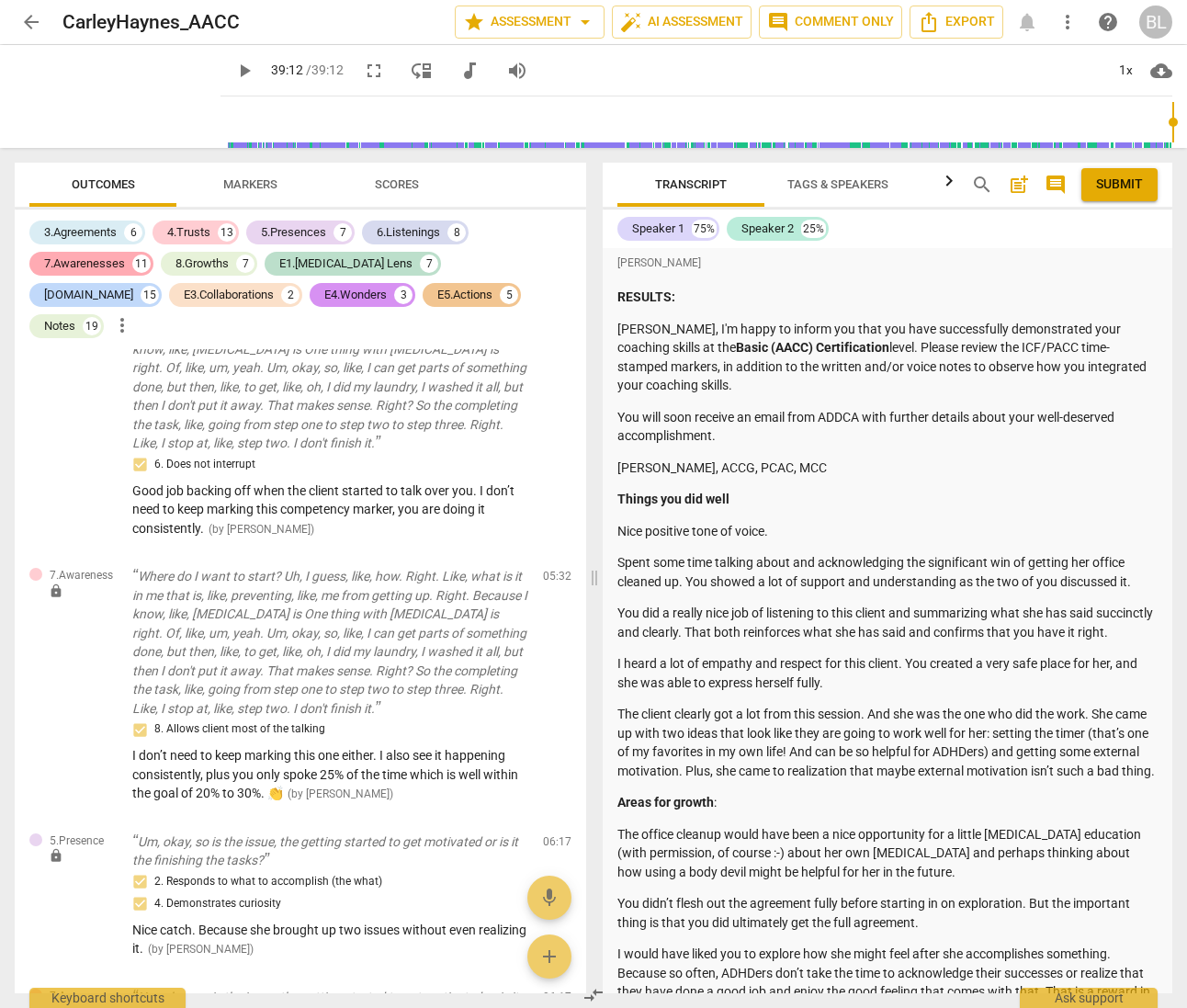
click at [78, 258] on div "7.Awarenesses" at bounding box center [85, 263] width 81 height 18
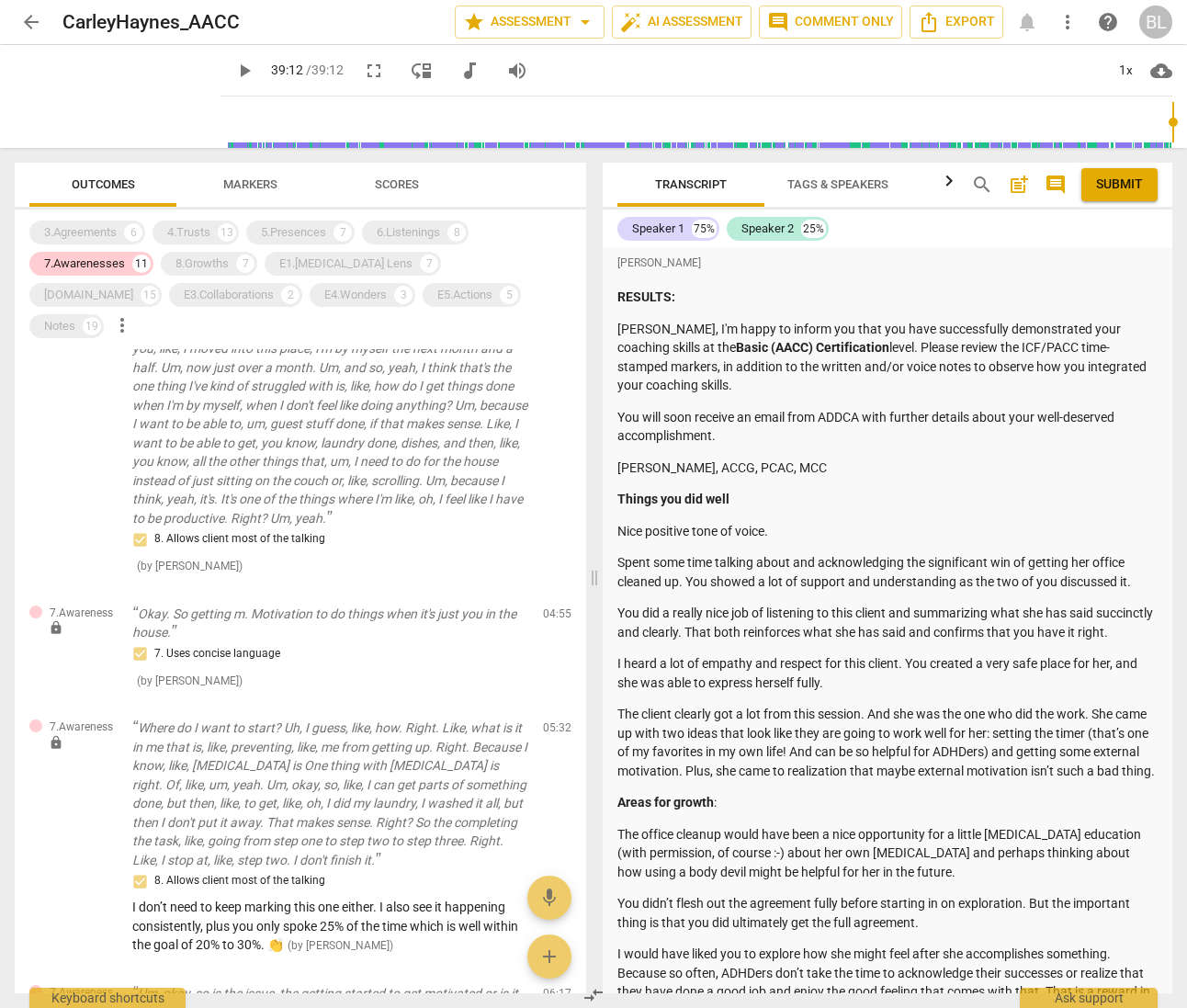
scroll to position [0, 0]
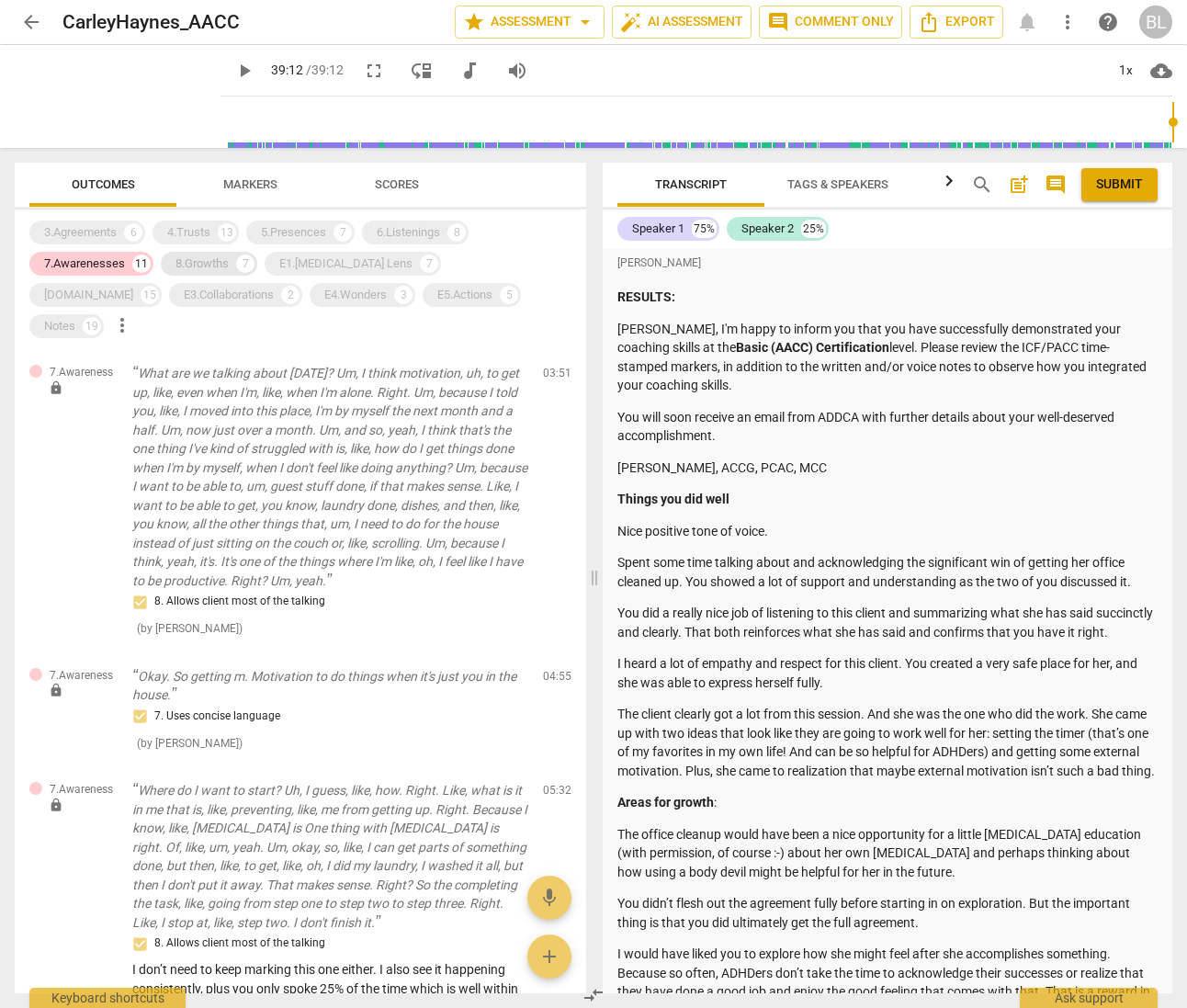
drag, startPoint x: 93, startPoint y: 259, endPoint x: 231, endPoint y: 260, distance: 138.0
click at [93, 258] on div "7.Awarenesses" at bounding box center [85, 263] width 81 height 18
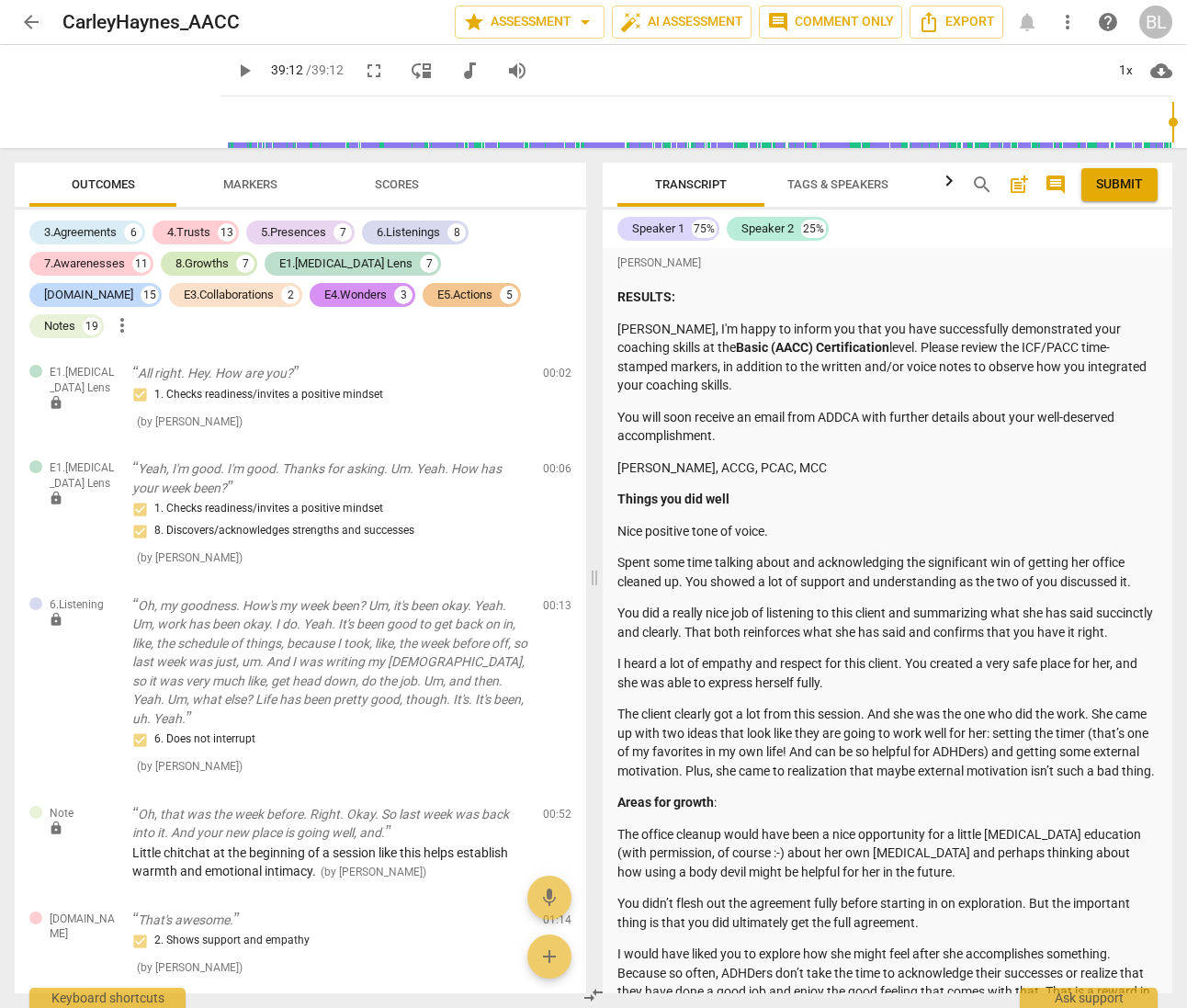
click at [203, 260] on div "8.Growths" at bounding box center [203, 263] width 54 height 18
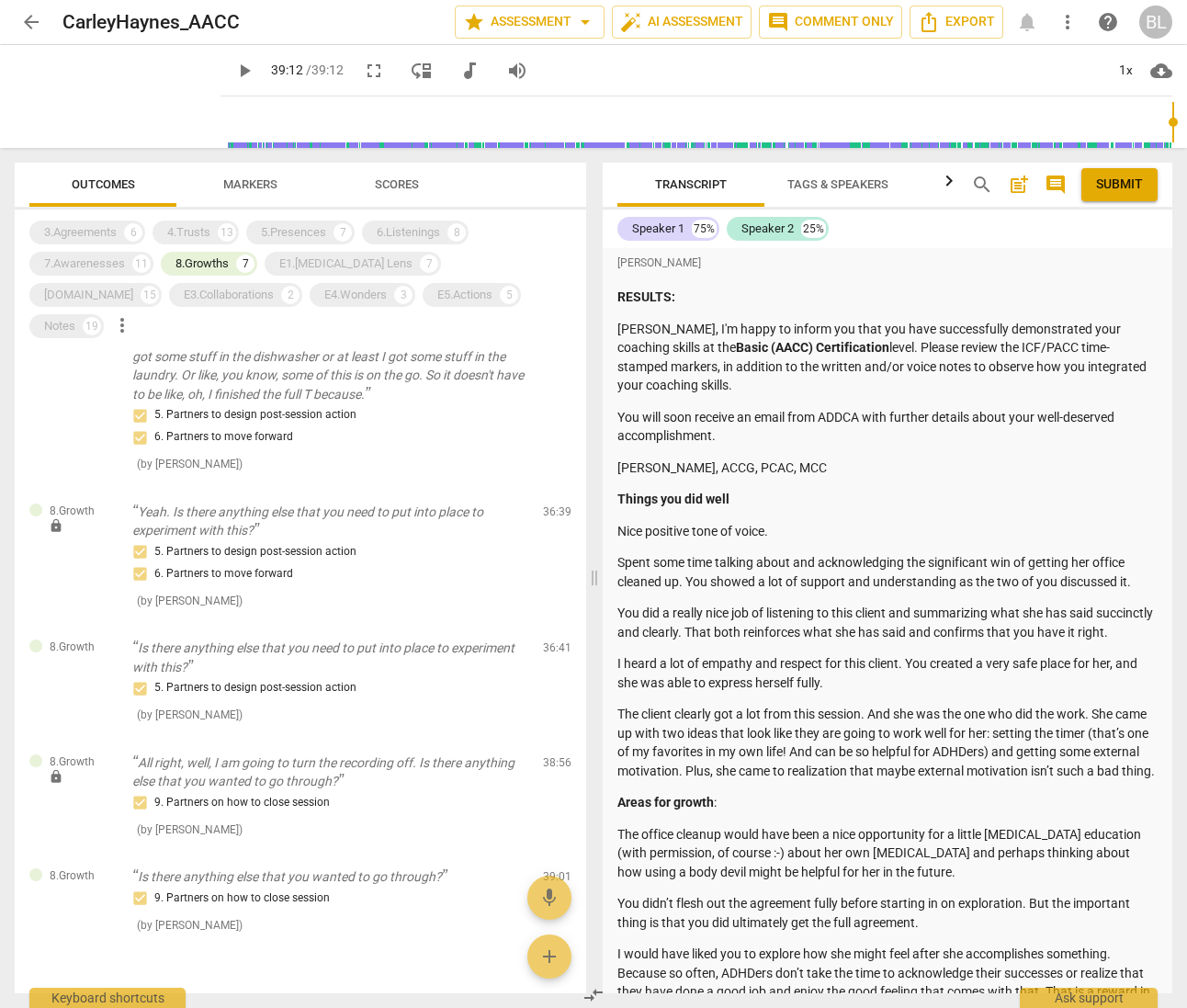
scroll to position [371, 0]
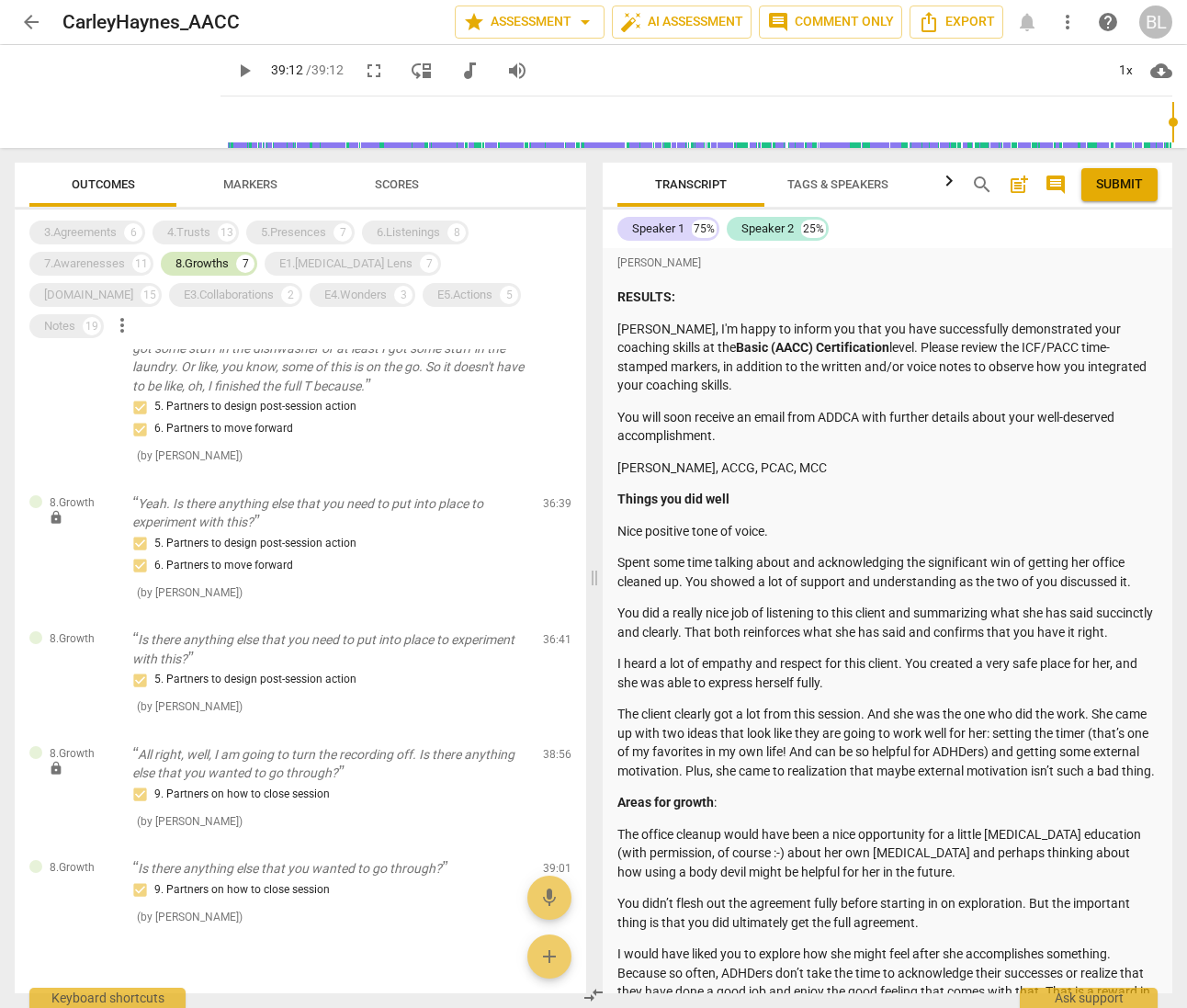
click at [204, 259] on div "8.Growths" at bounding box center [203, 263] width 54 height 18
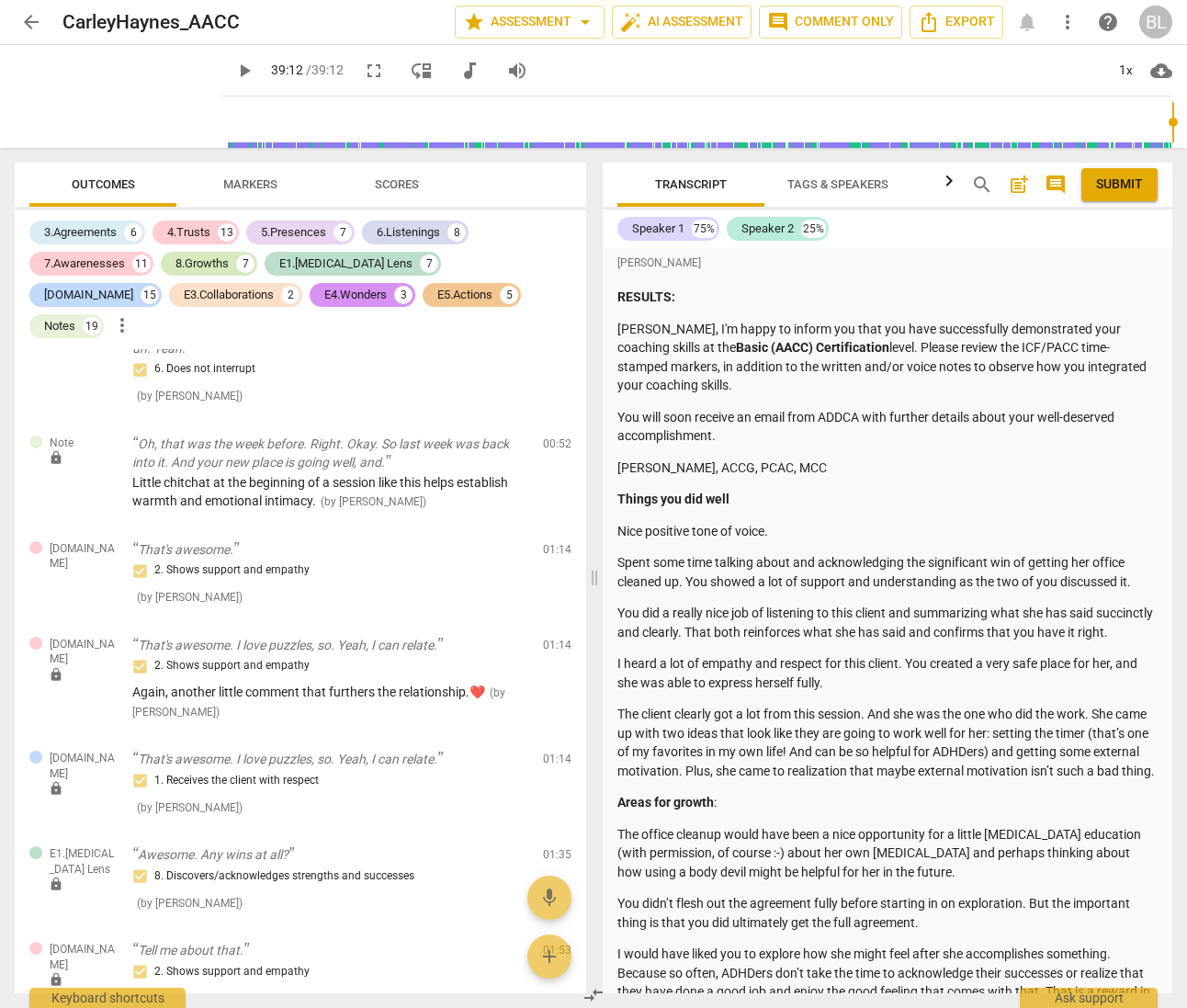
scroll to position [11201, 0]
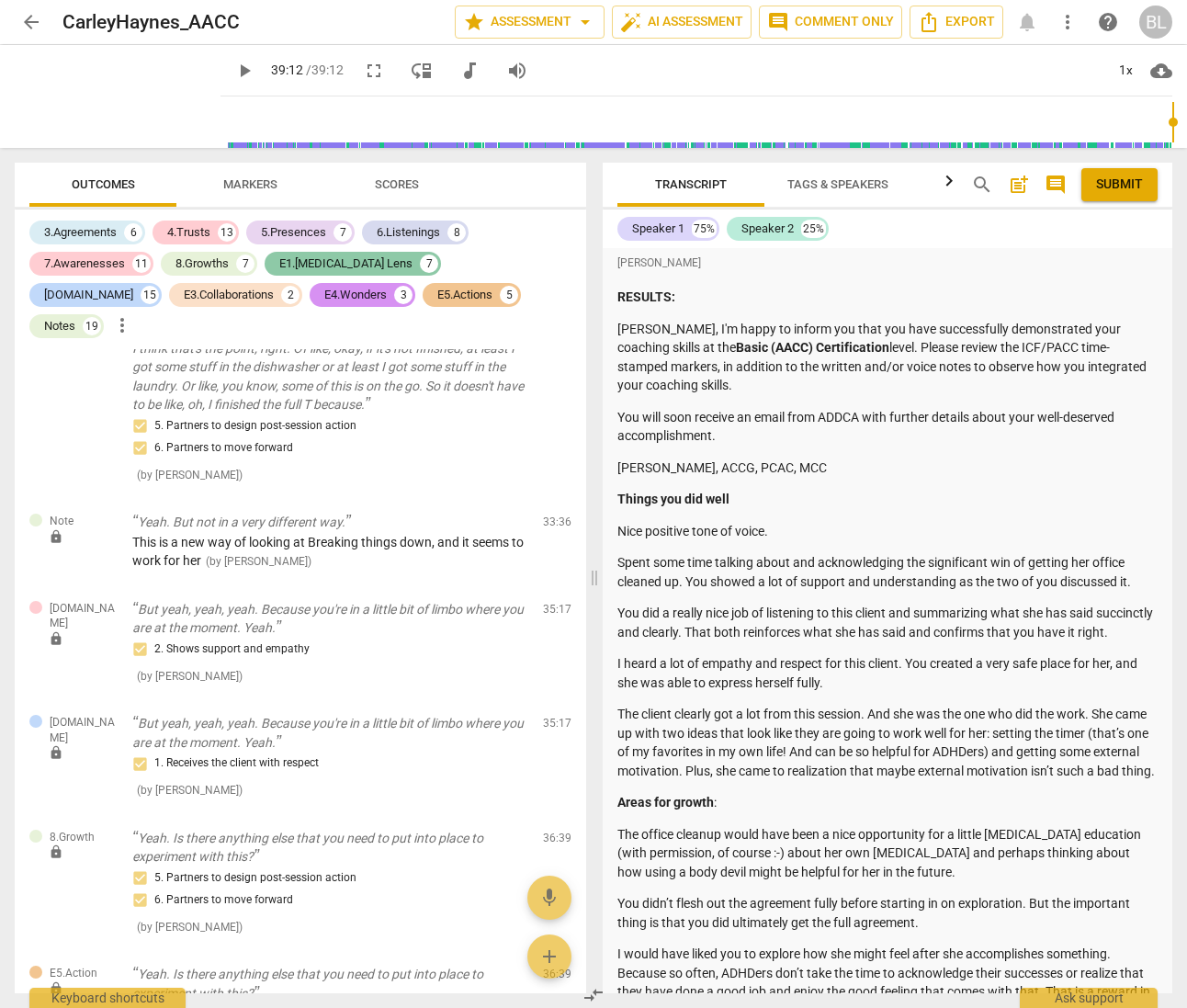
click at [311, 259] on div "E1.[MEDICAL_DATA] Lens" at bounding box center [346, 263] width 133 height 18
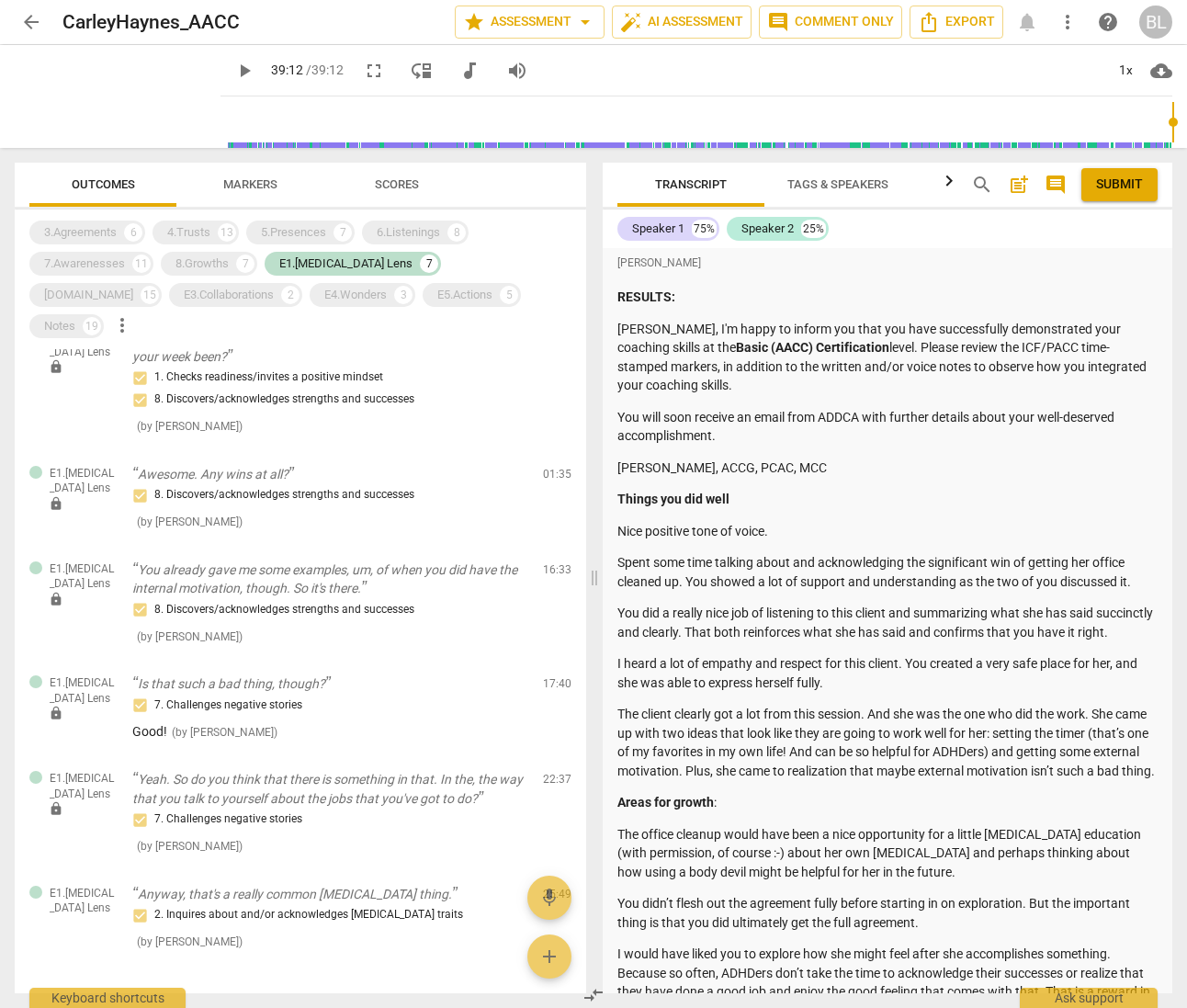
scroll to position [144, 0]
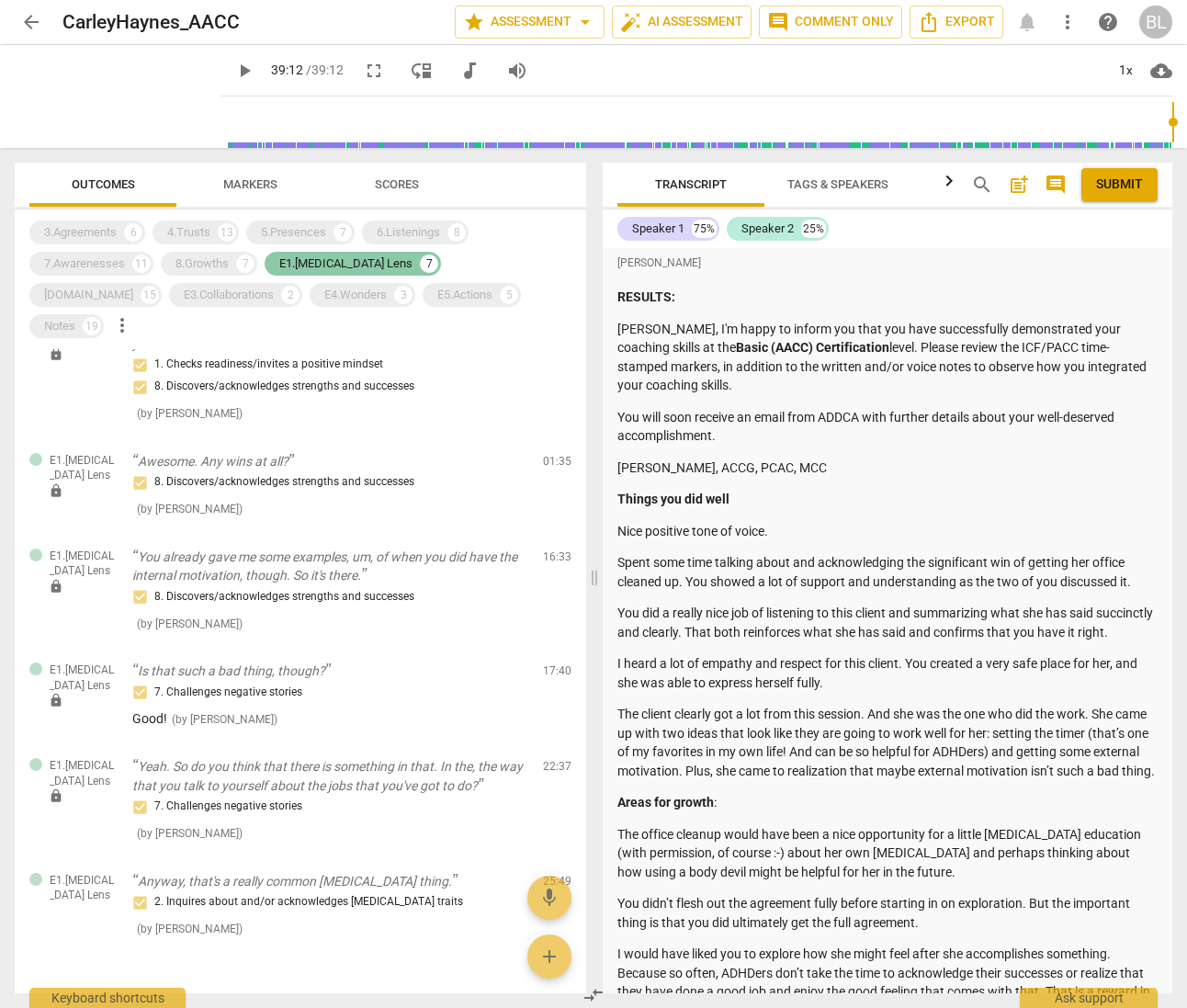
drag, startPoint x: 333, startPoint y: 259, endPoint x: 358, endPoint y: 263, distance: 25.3
click at [332, 256] on div "E1.[MEDICAL_DATA] Lens" at bounding box center [346, 263] width 133 height 18
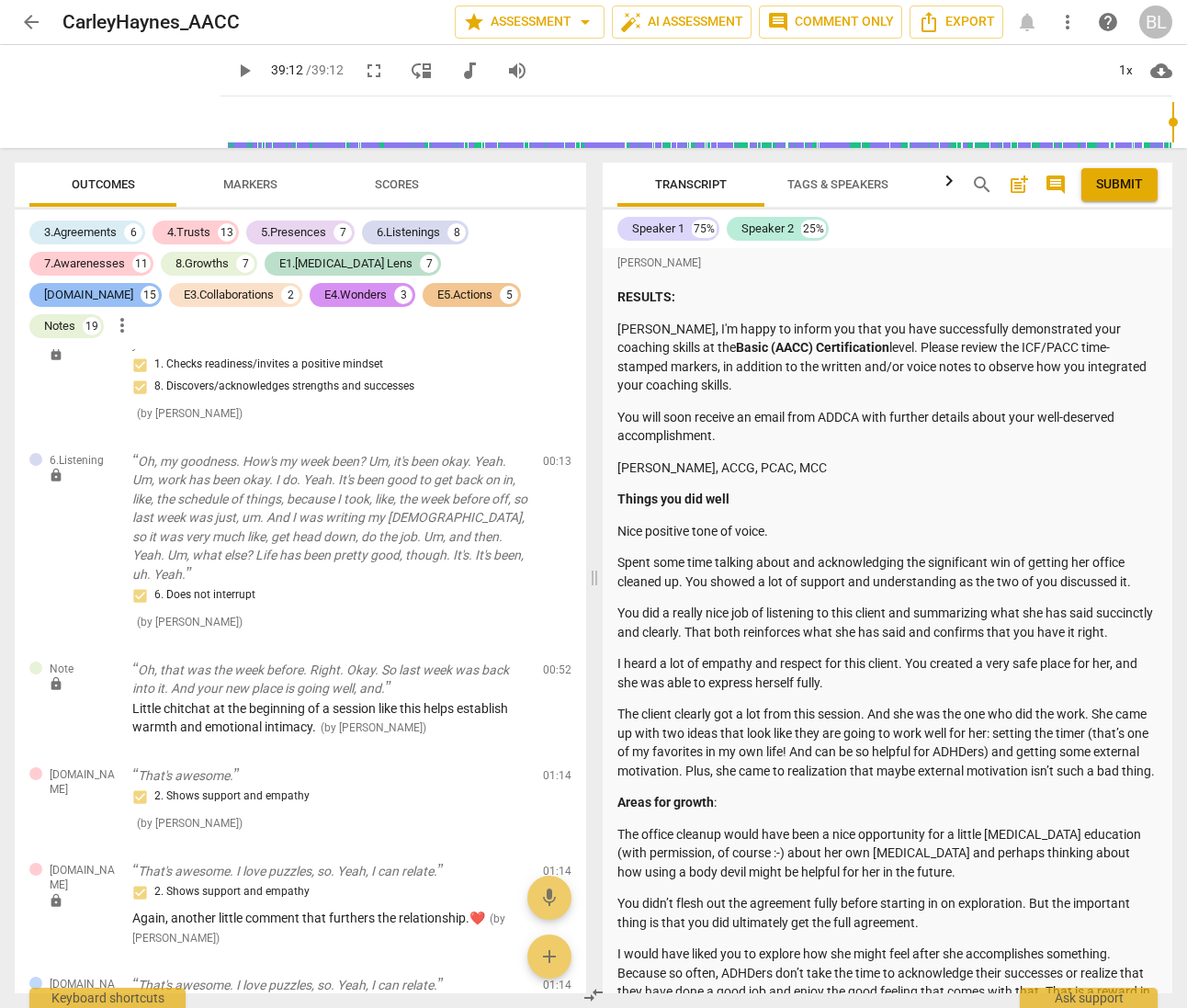
click at [133, 286] on div "[DOMAIN_NAME]" at bounding box center [88, 295] width 89 height 18
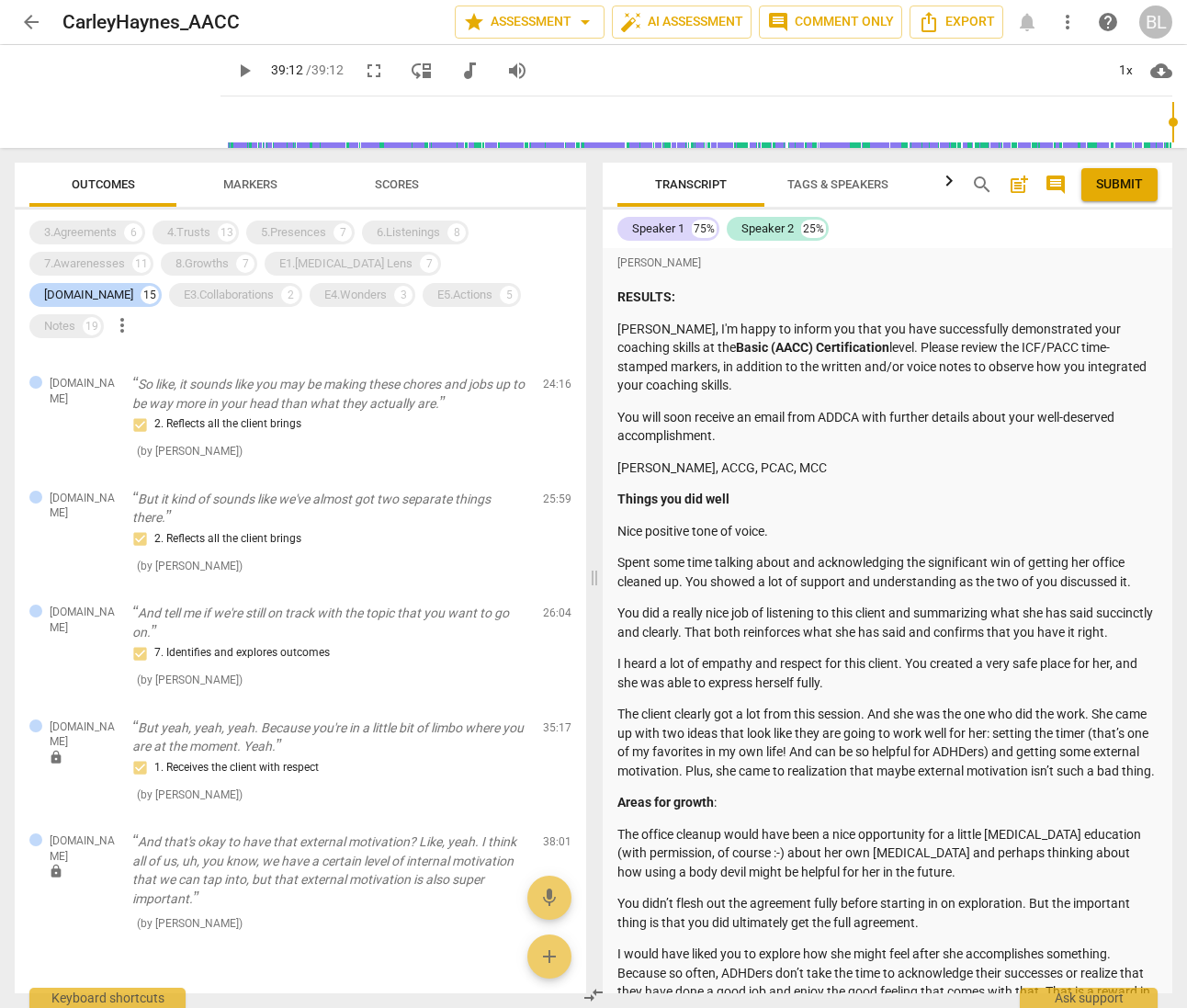
scroll to position [1096, 0]
click at [133, 286] on div "[DOMAIN_NAME]" at bounding box center [88, 295] width 89 height 18
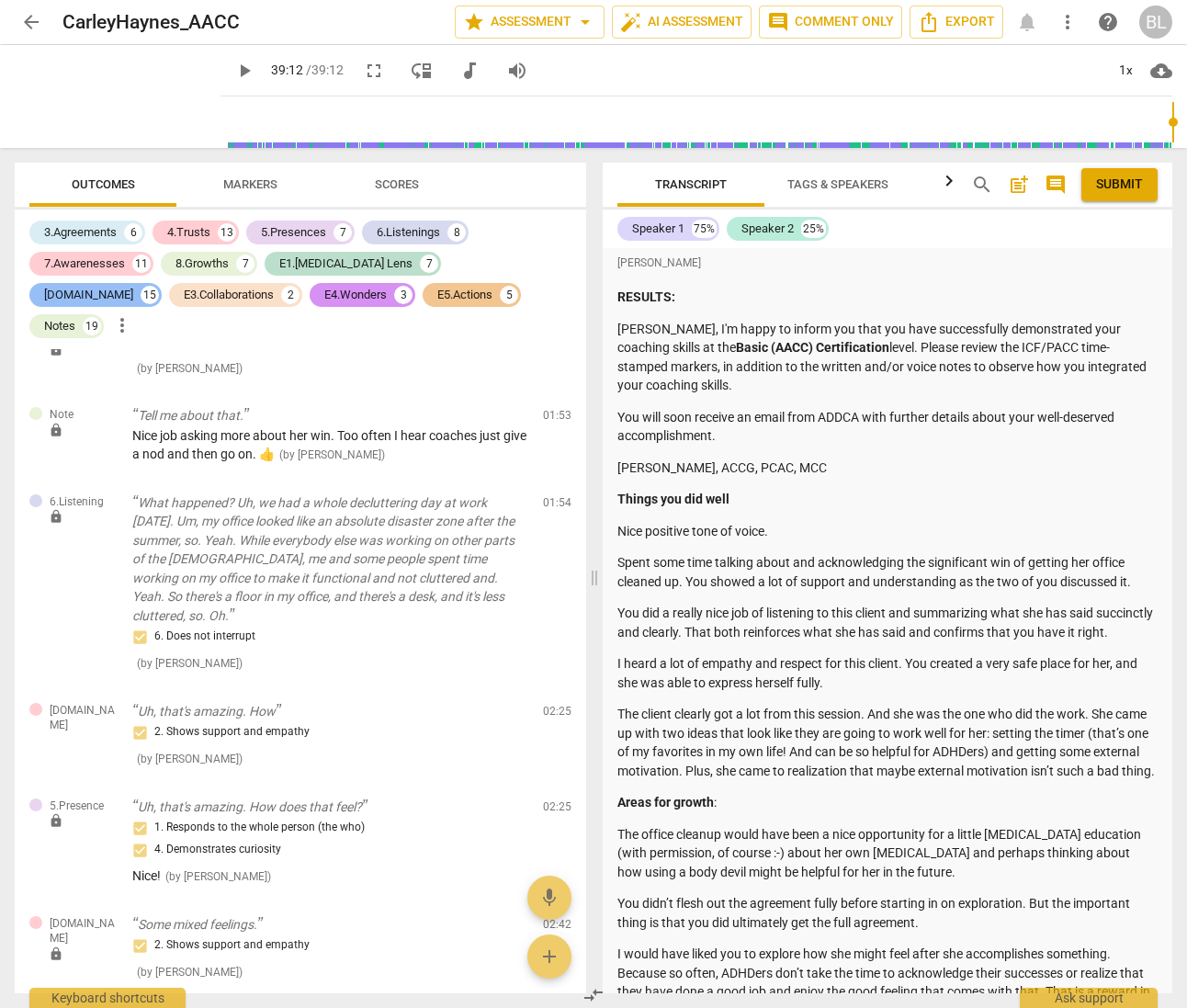
scroll to position [6539, 0]
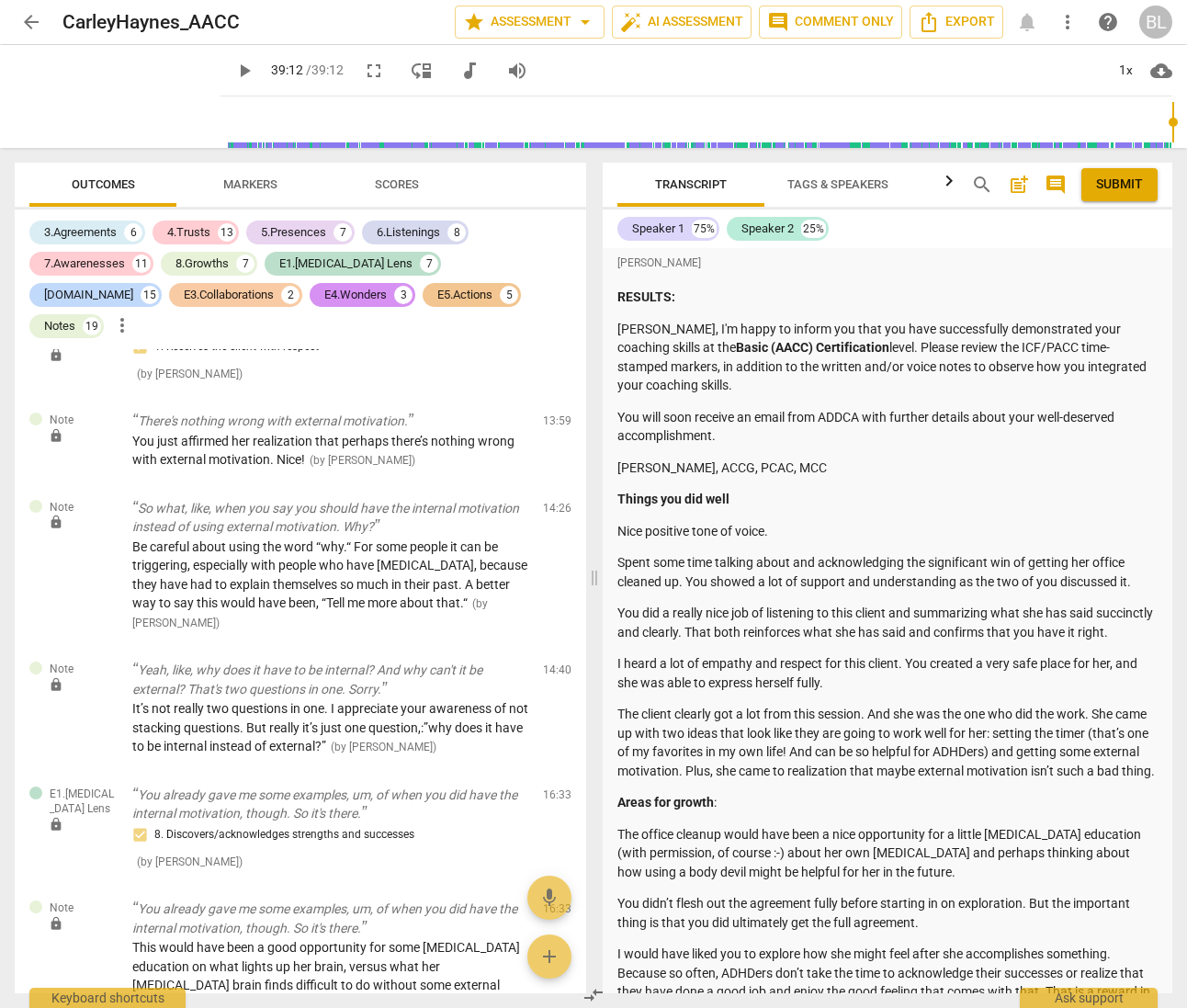
click at [183, 290] on div "E3.Collaborations" at bounding box center [229, 295] width 90 height 18
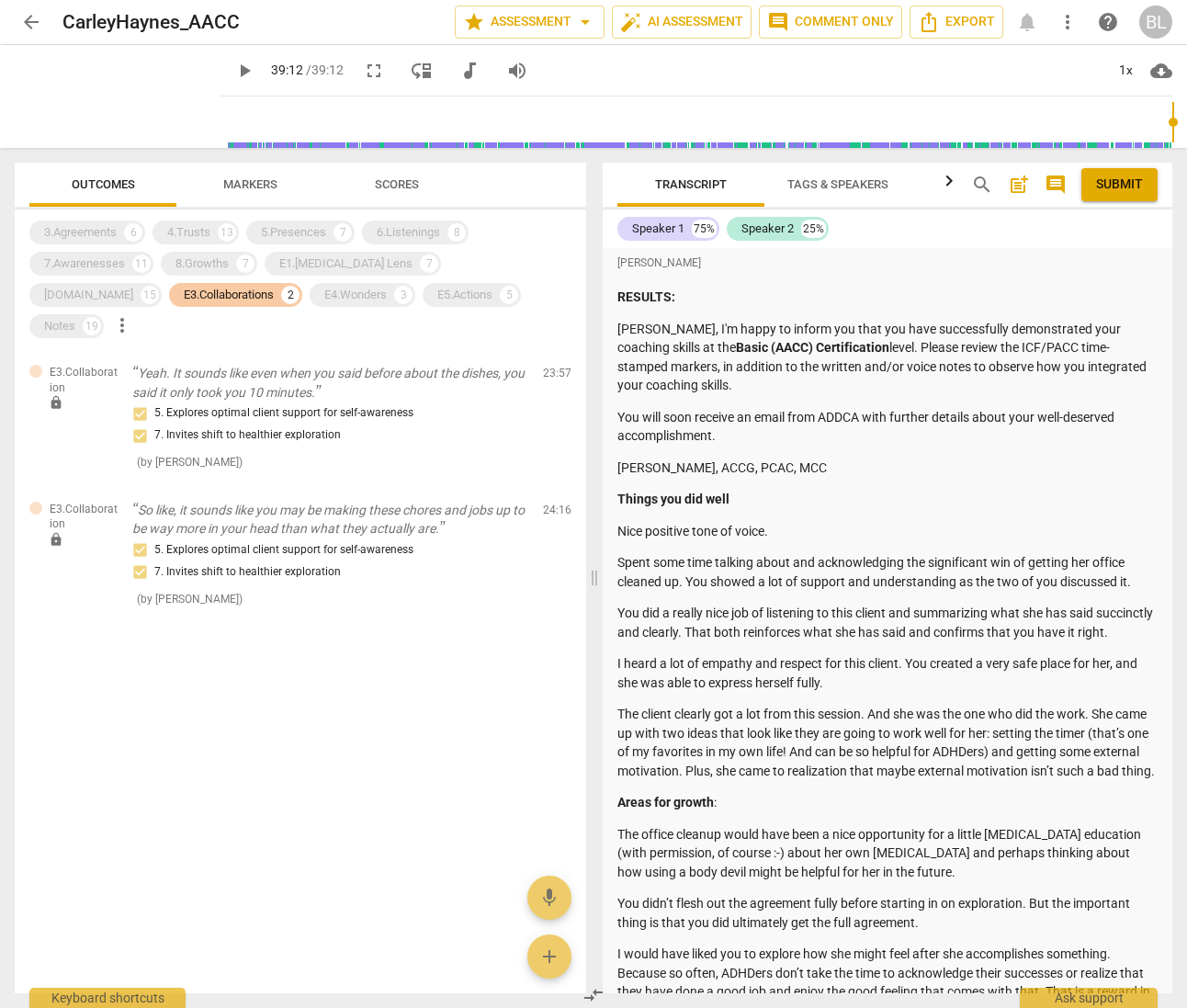
scroll to position [0, 0]
click at [183, 292] on div "E3.Collaborations" at bounding box center [229, 295] width 90 height 18
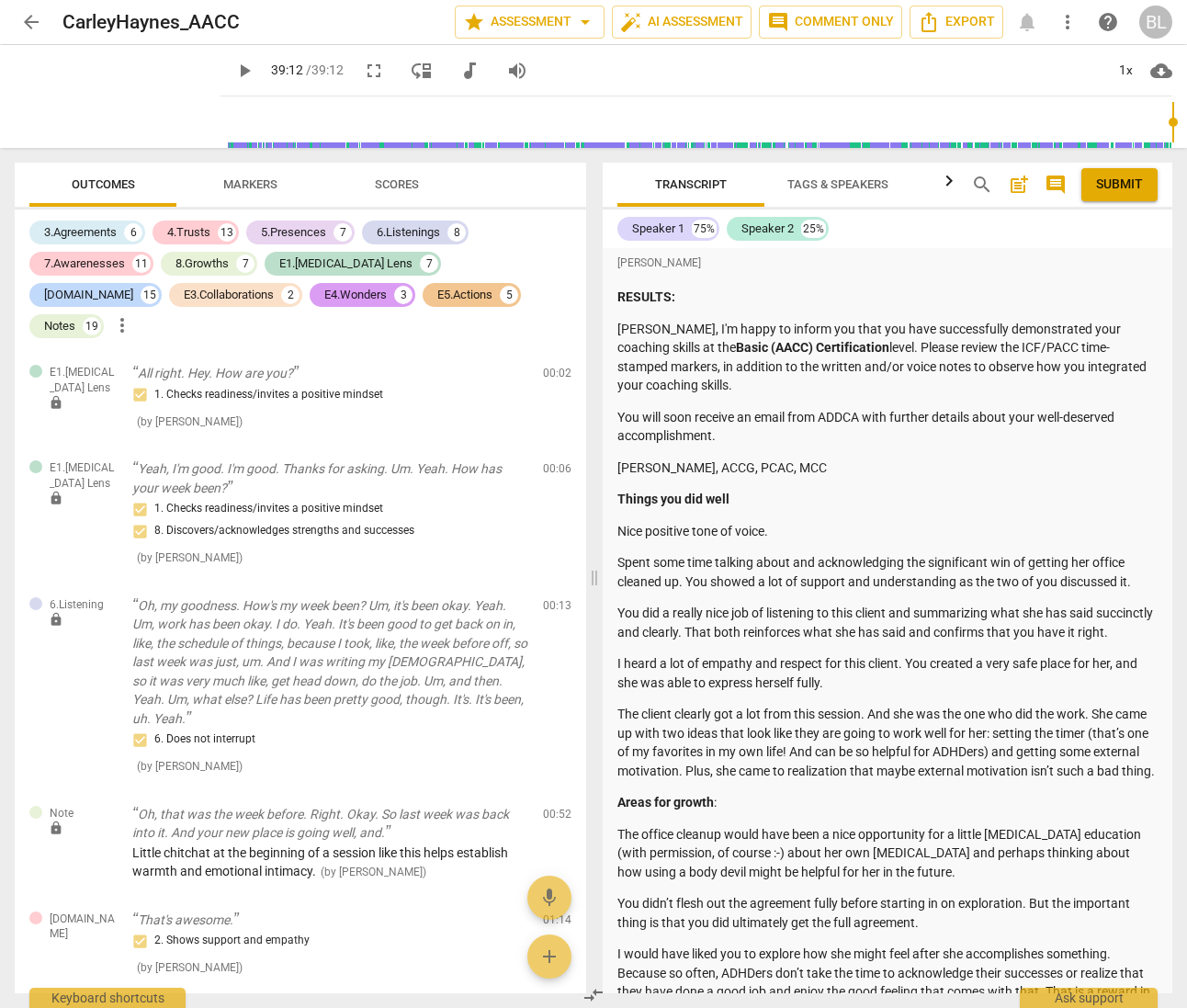
click at [325, 290] on div "E4.Wonders" at bounding box center [355, 295] width 62 height 18
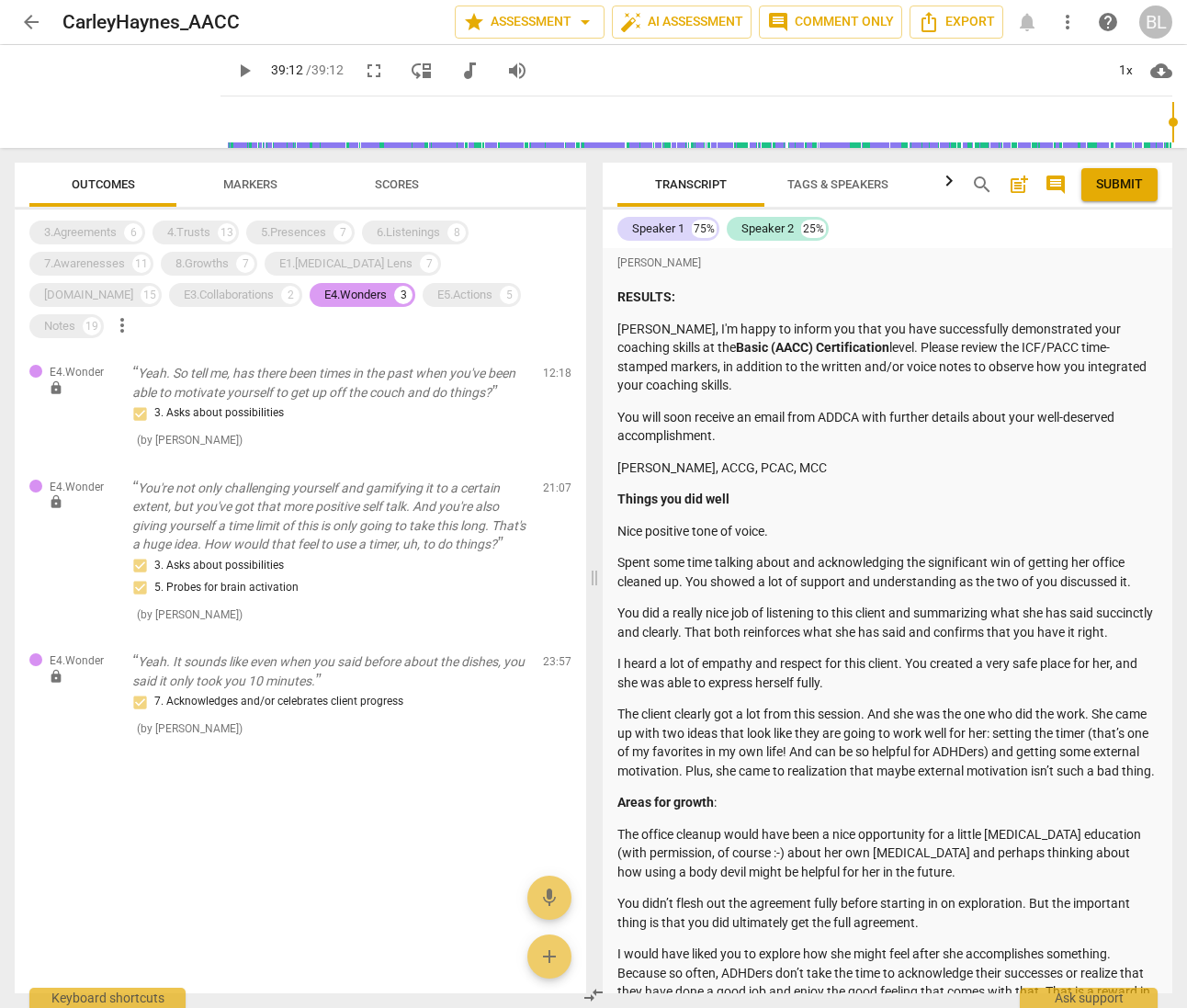
click at [325, 290] on div "E4.Wonders" at bounding box center [355, 295] width 62 height 18
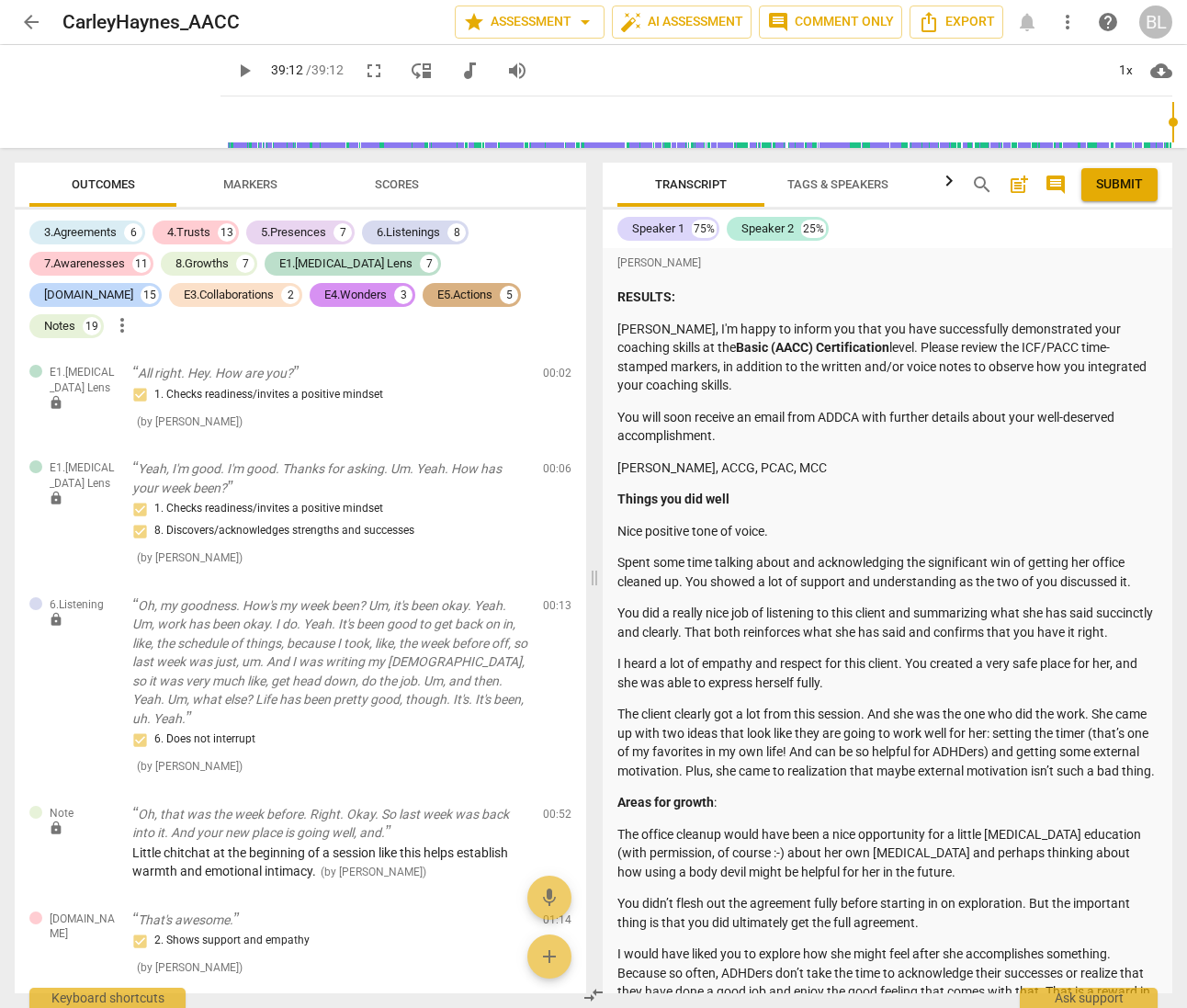
click at [438, 289] on div "E5.Actions" at bounding box center [465, 295] width 55 height 18
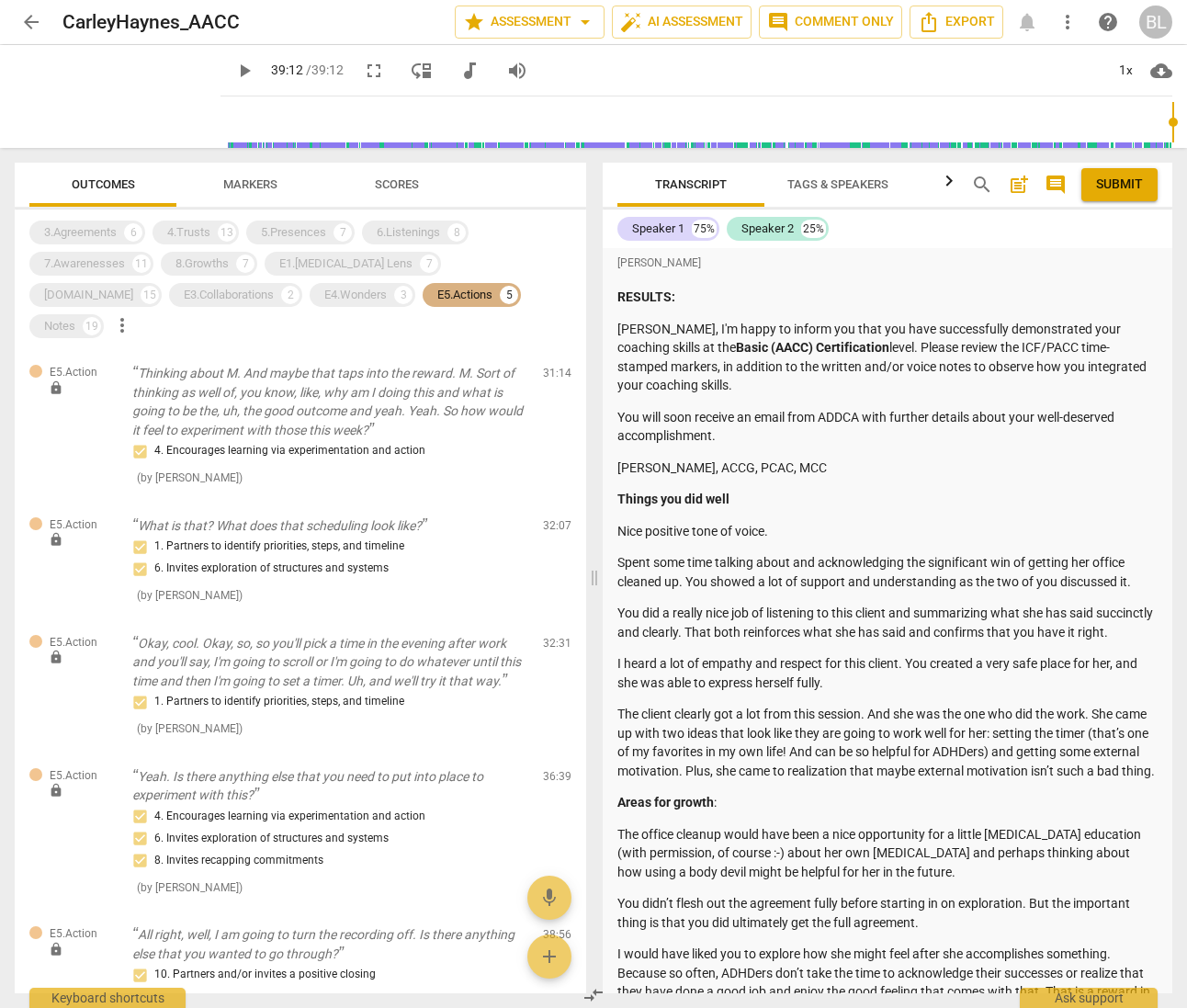
click at [438, 292] on div "E5.Actions" at bounding box center [465, 295] width 55 height 18
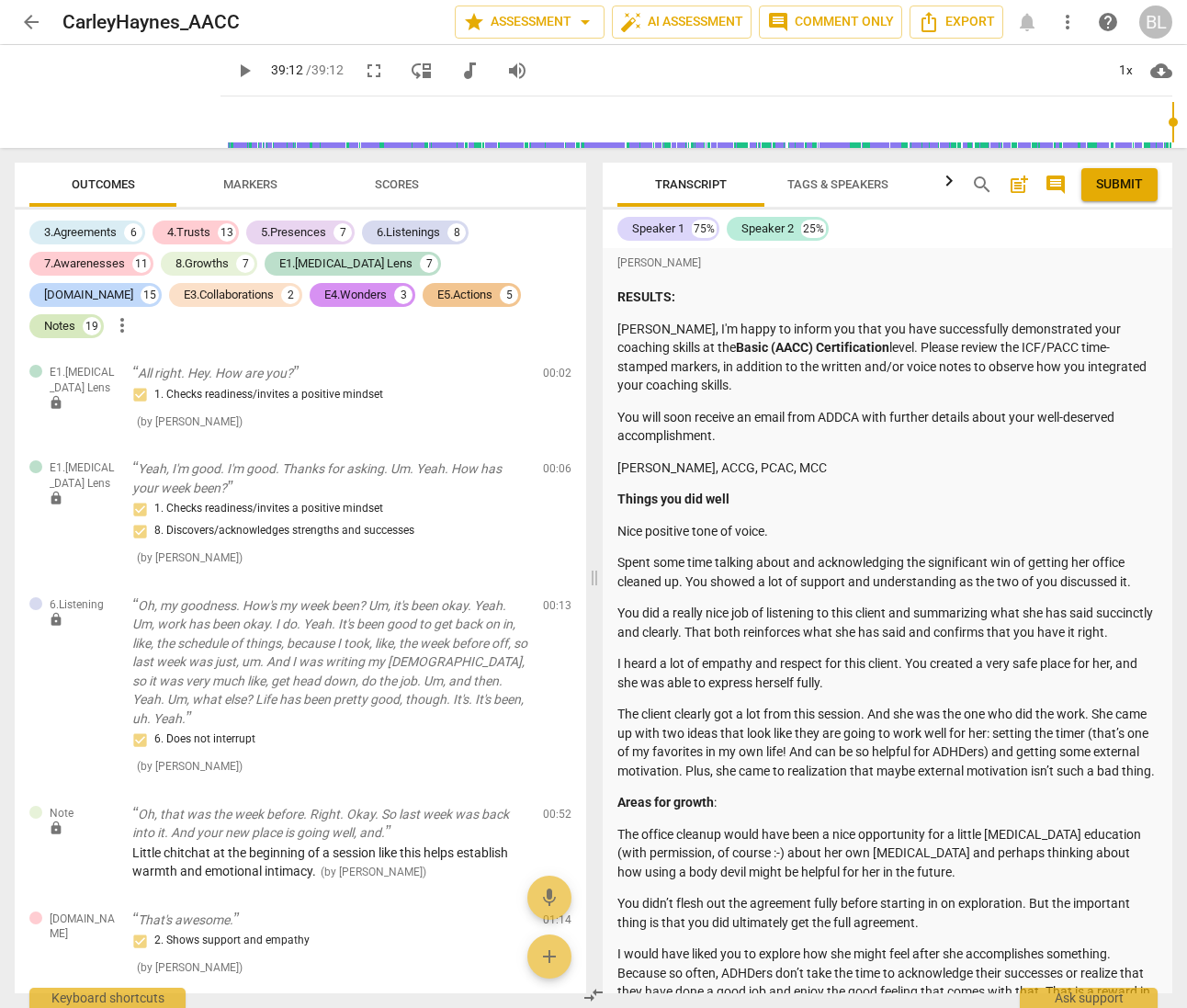
click at [75, 317] on div "Notes" at bounding box center [60, 325] width 32 height 18
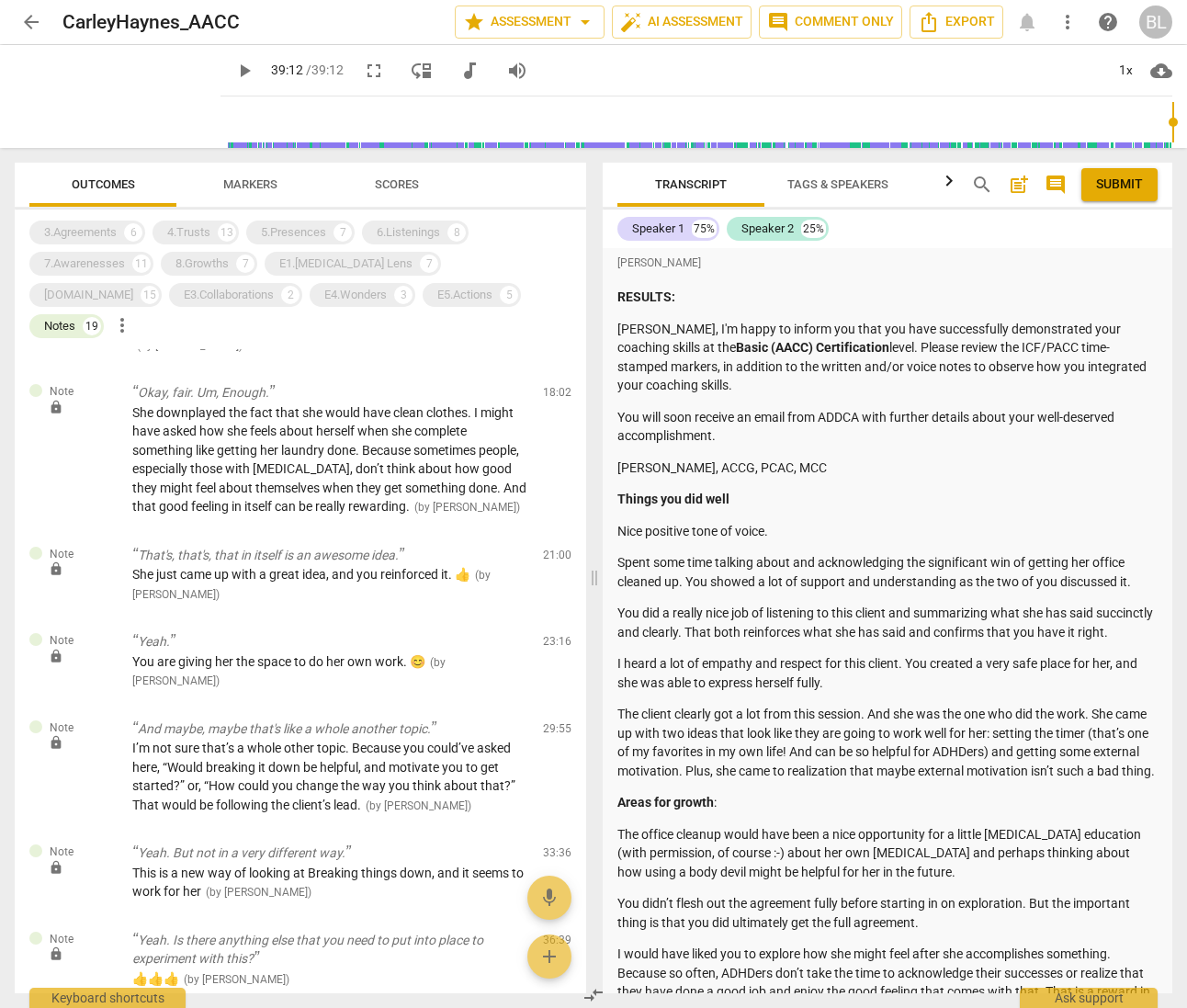
scroll to position [1071, 0]
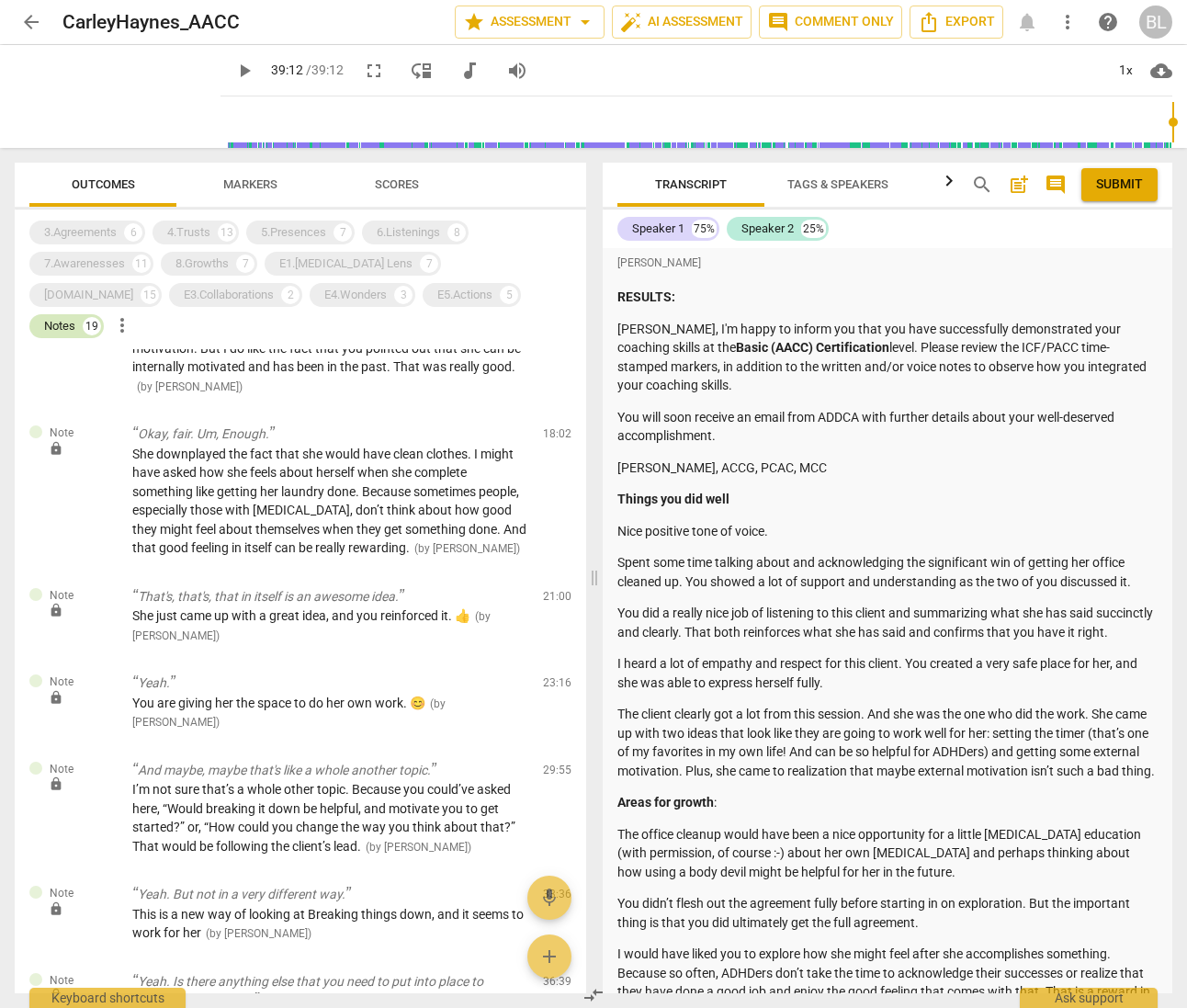
click at [75, 317] on div "Notes" at bounding box center [60, 325] width 32 height 18
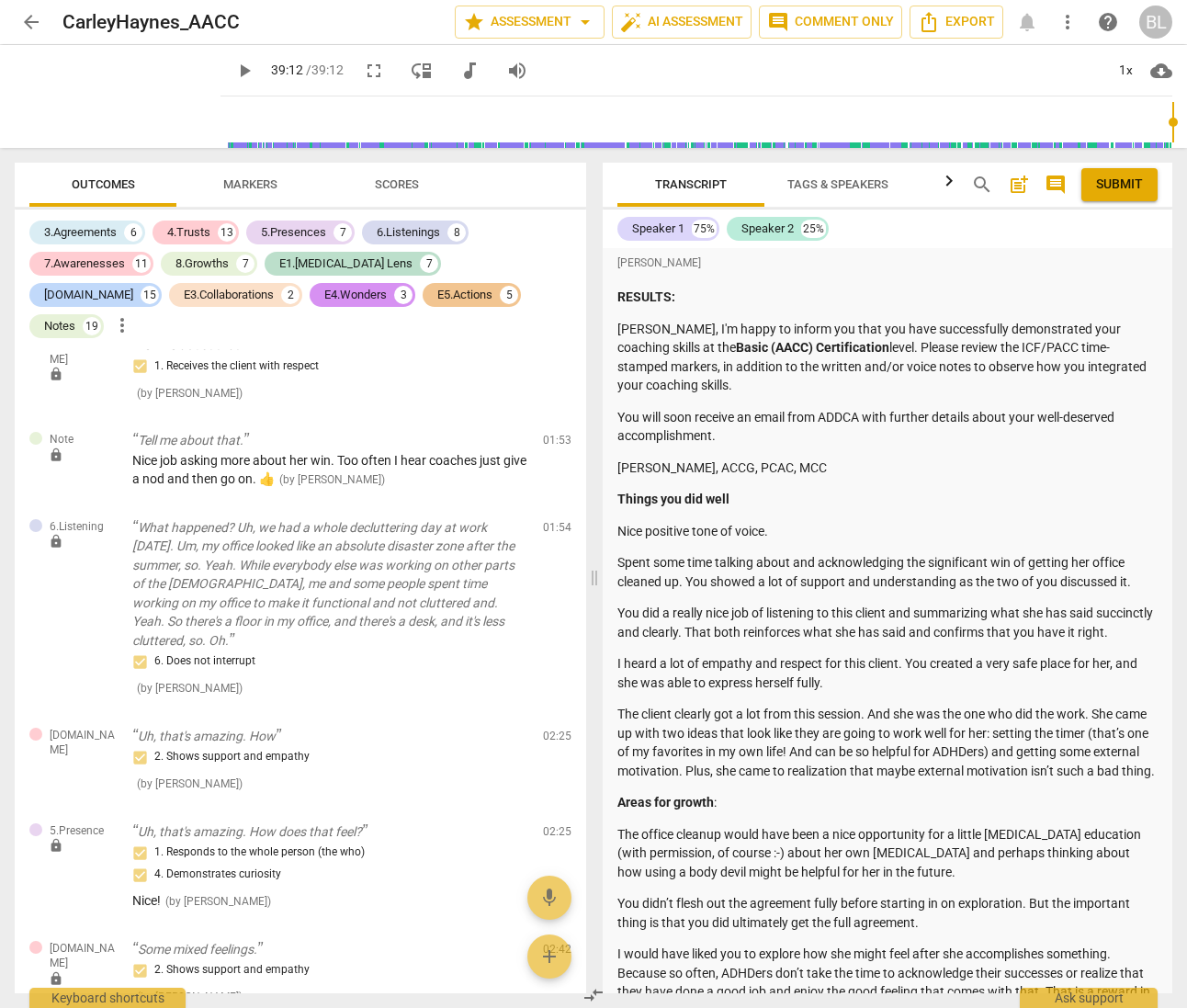
scroll to position [7157, 0]
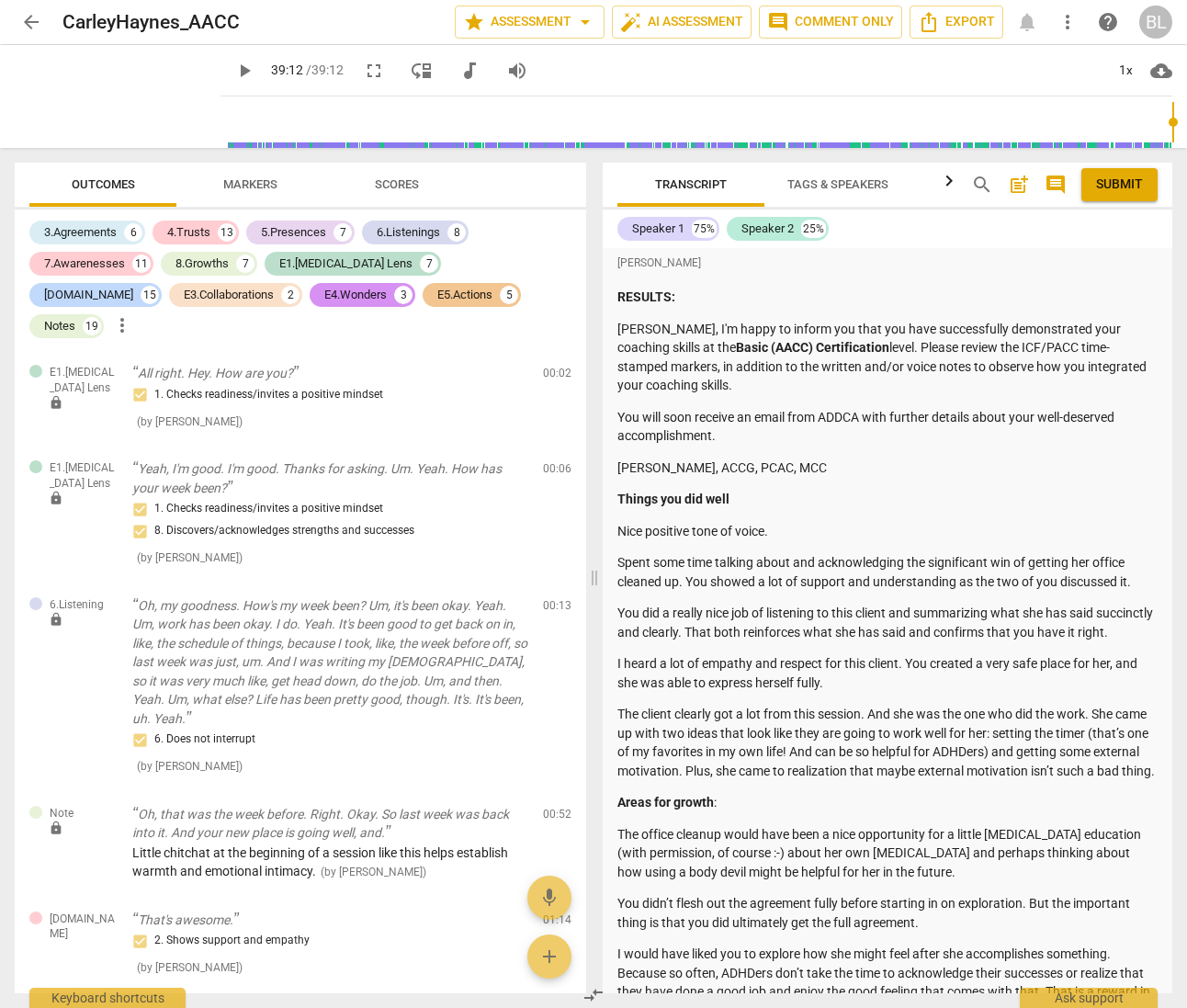
click at [396, 181] on span "Scores" at bounding box center [397, 184] width 44 height 13
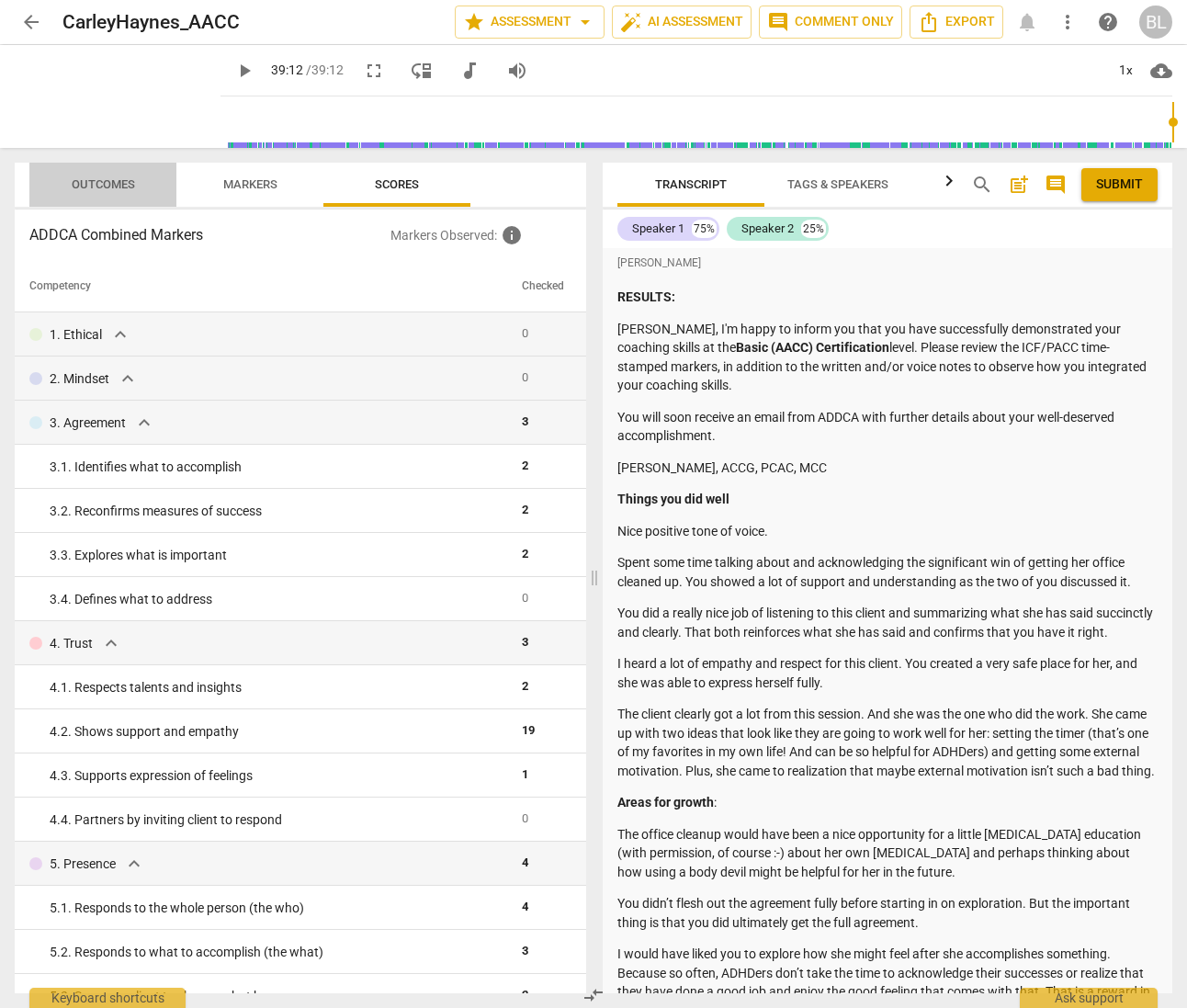
click at [99, 181] on span "Outcomes" at bounding box center [104, 184] width 63 height 13
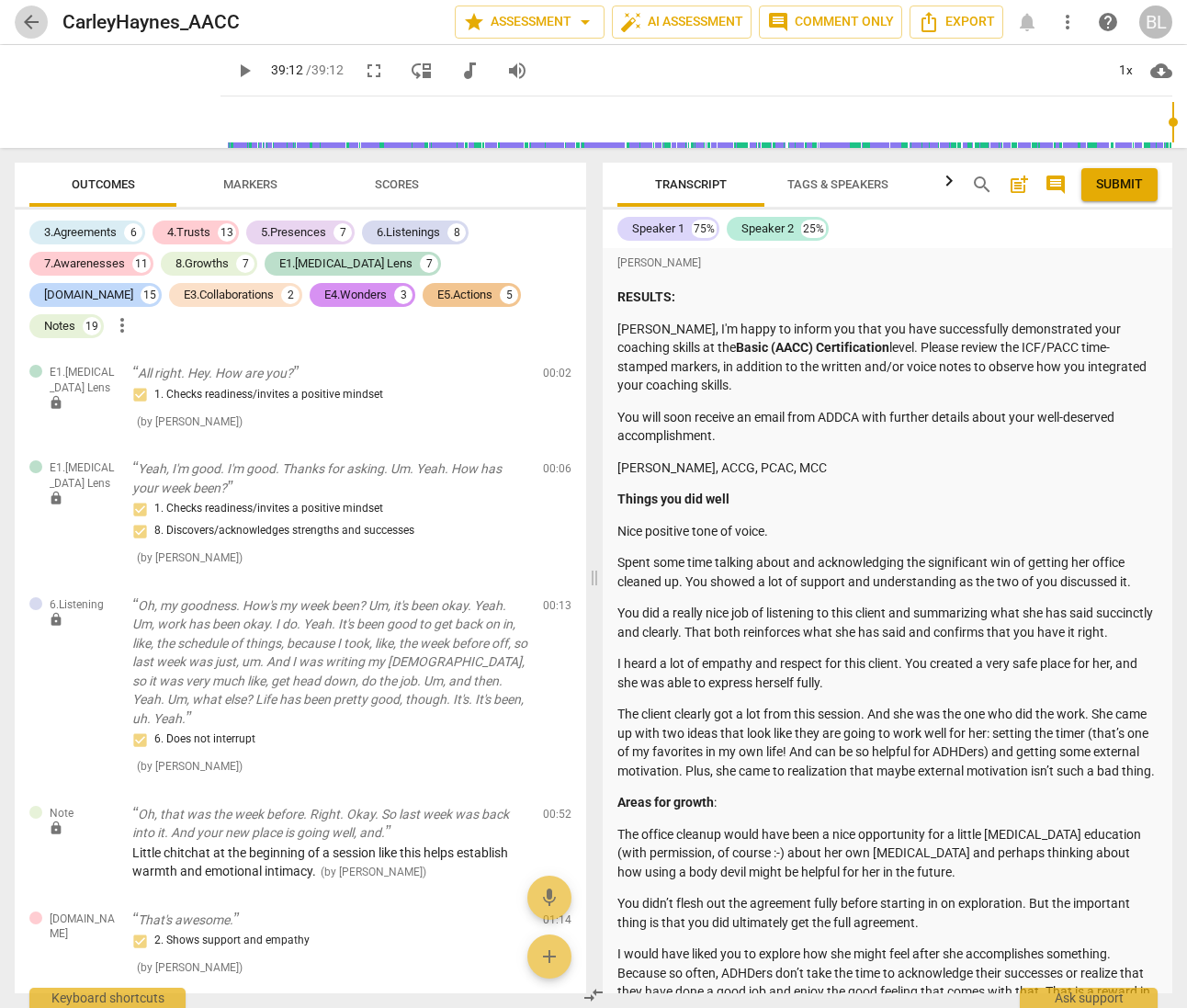
click at [32, 18] on span "arrow_back" at bounding box center [31, 21] width 22 height 22
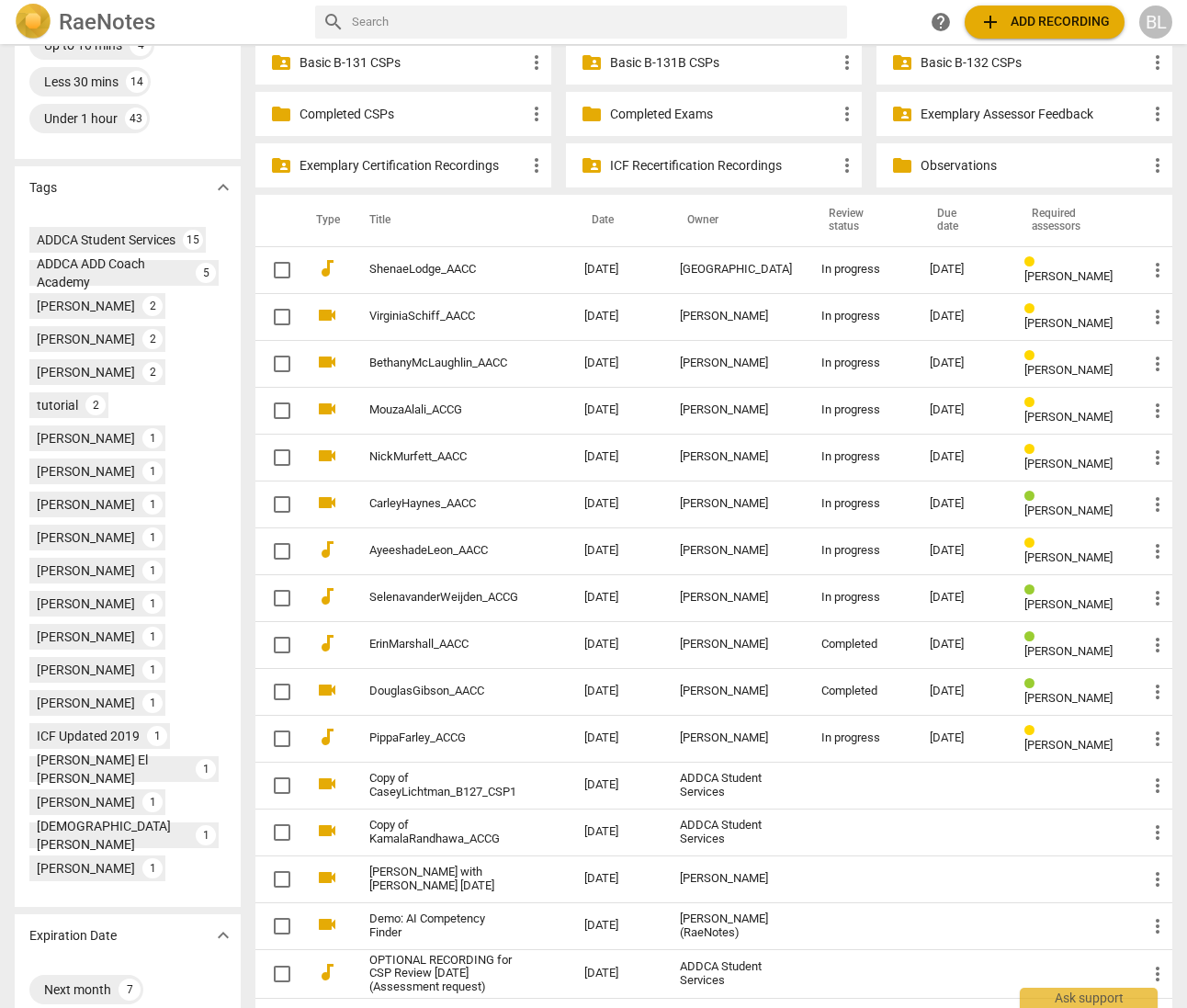
scroll to position [594, 0]
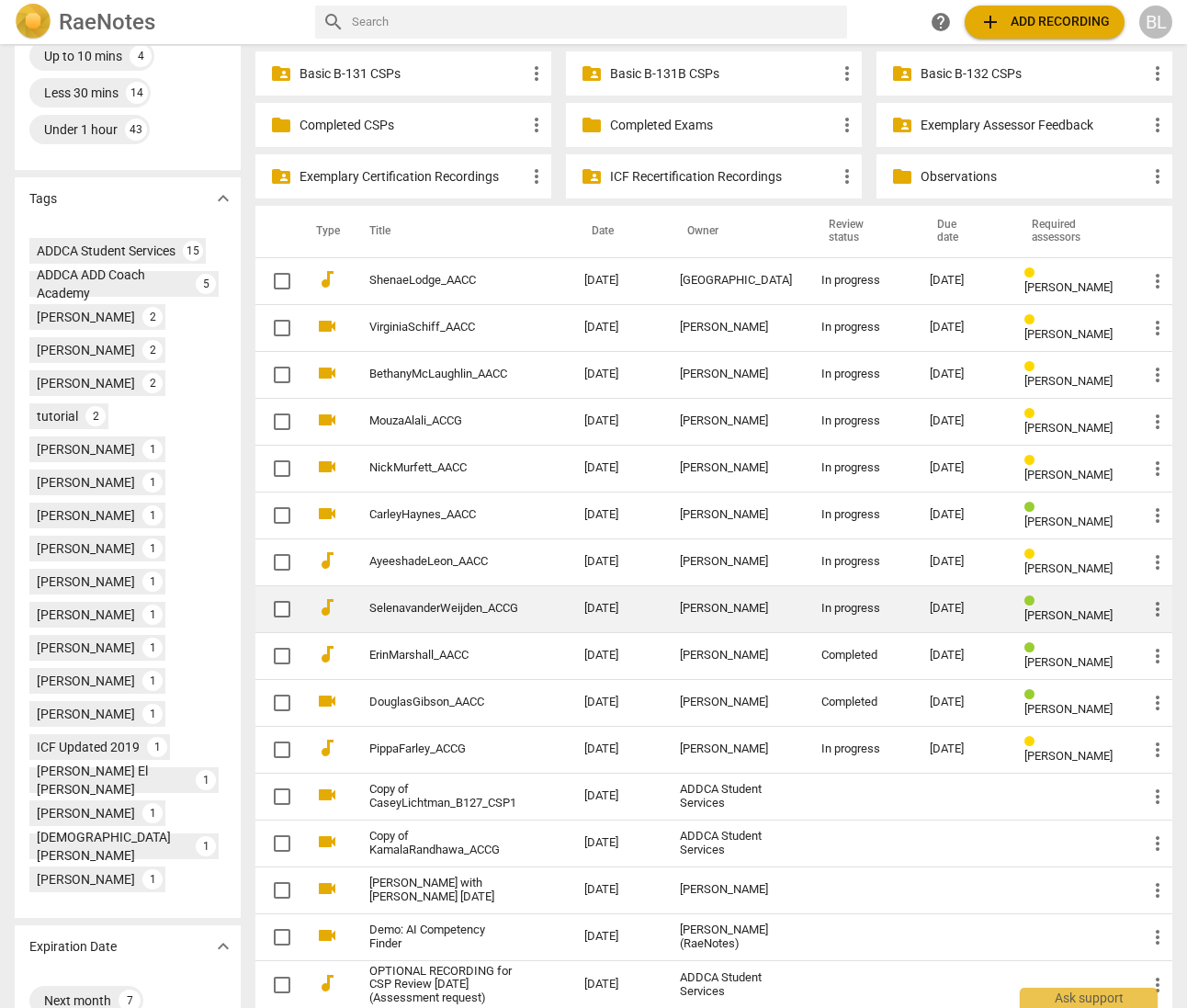
click at [737, 602] on div "[PERSON_NAME]" at bounding box center [736, 609] width 112 height 13
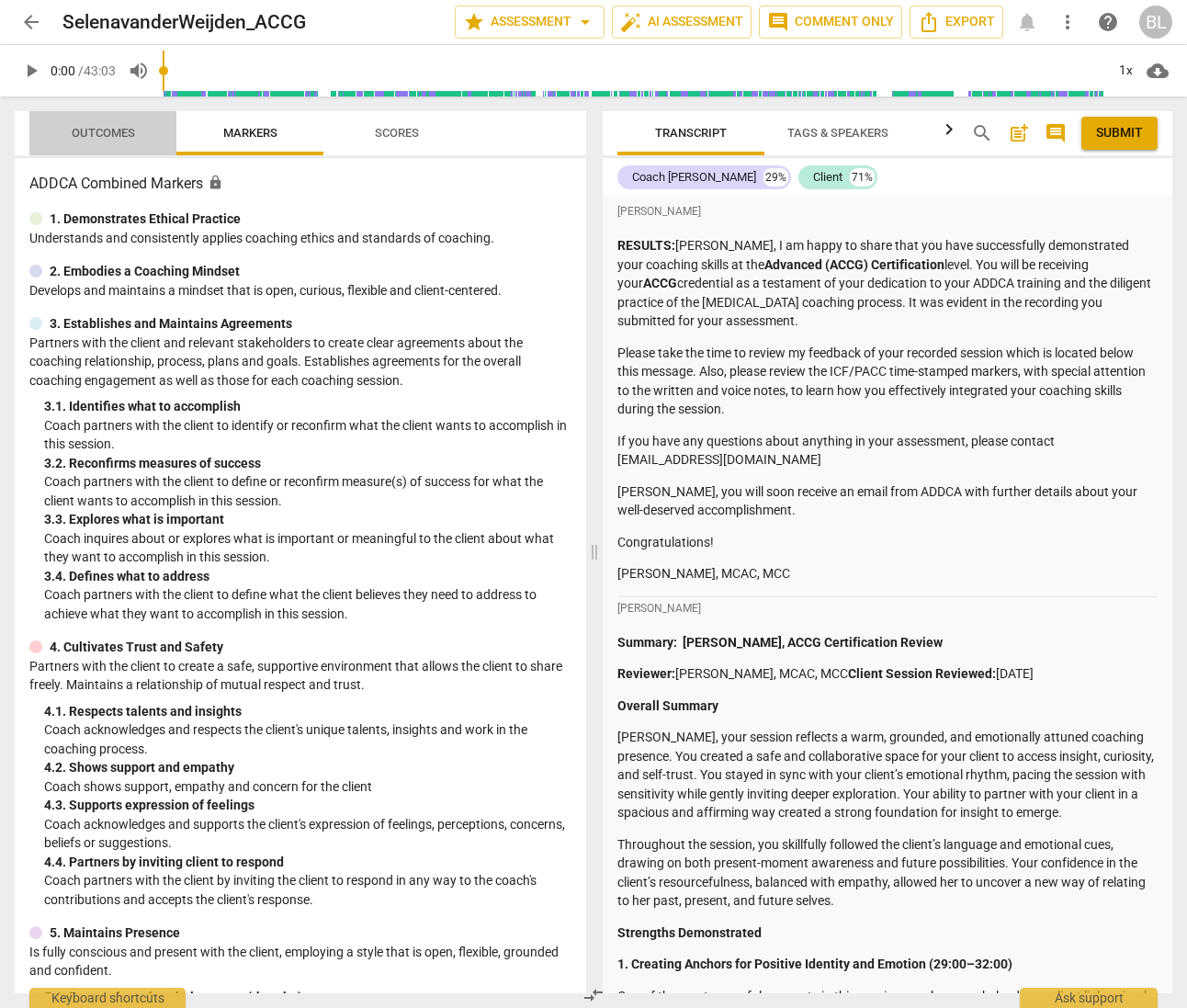
click at [92, 134] on span "Outcomes" at bounding box center [104, 132] width 63 height 13
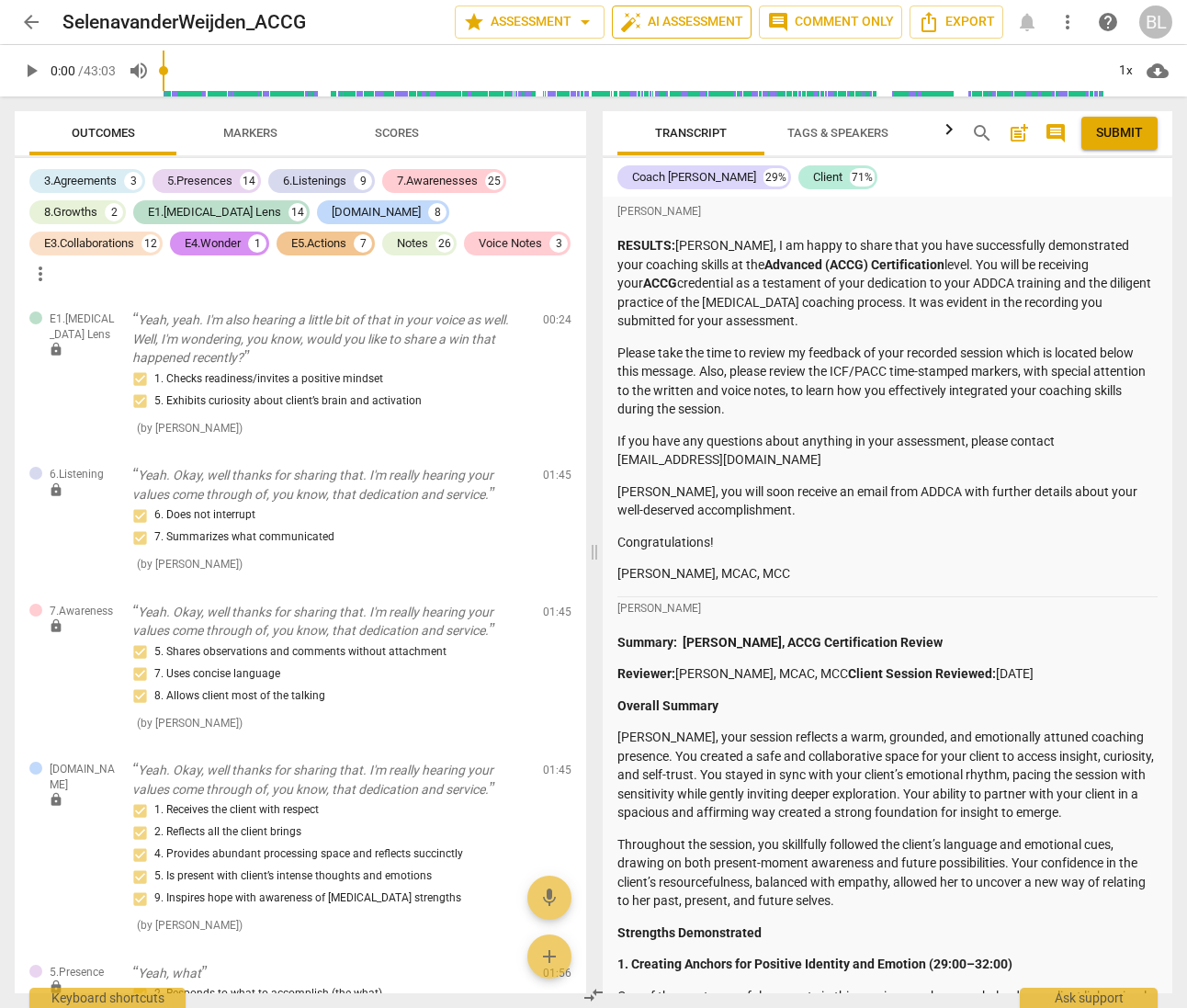
click at [676, 19] on span "auto_fix_high AI Assessment" at bounding box center [682, 21] width 123 height 22
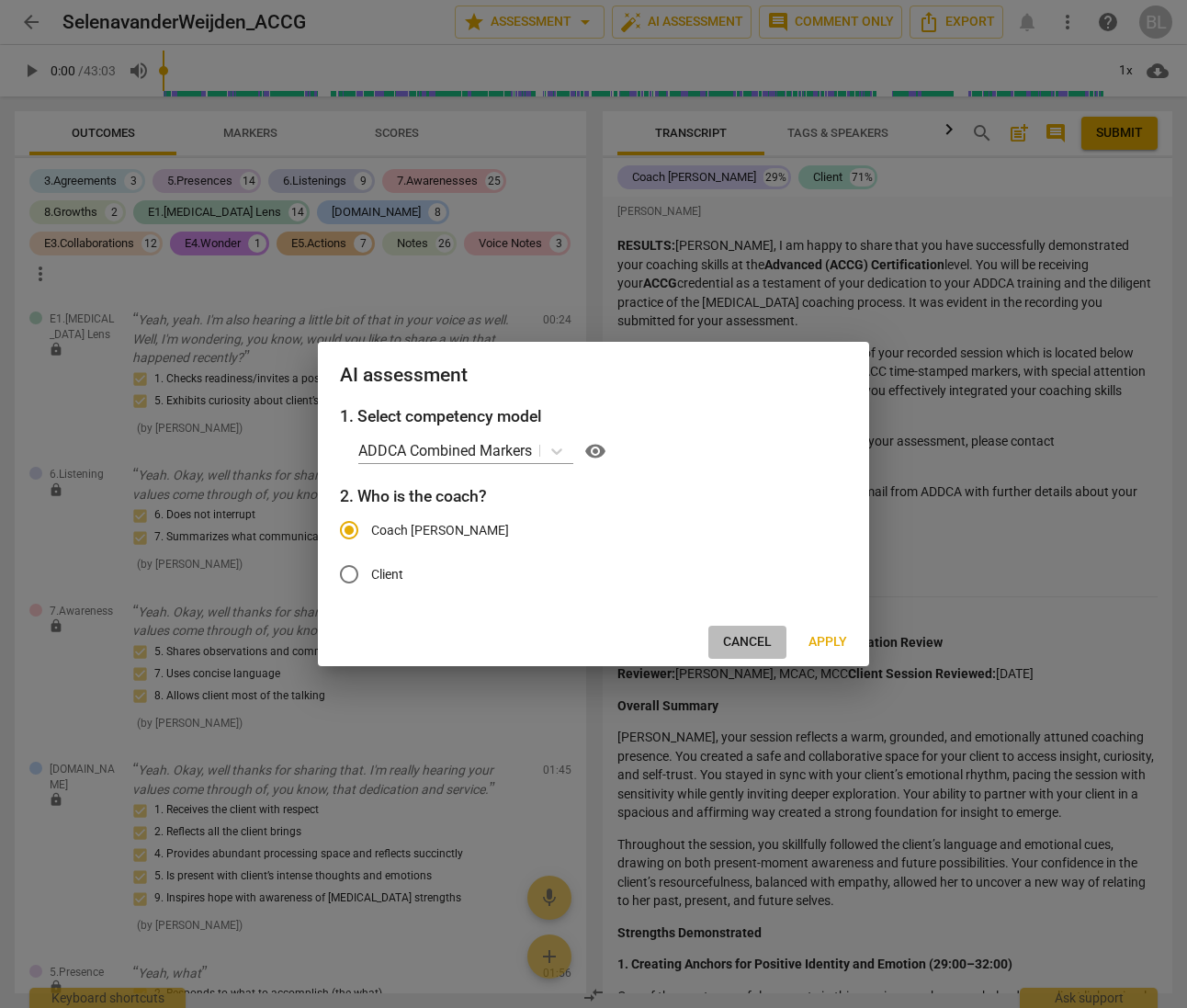
click at [733, 642] on span "Cancel" at bounding box center [747, 641] width 49 height 18
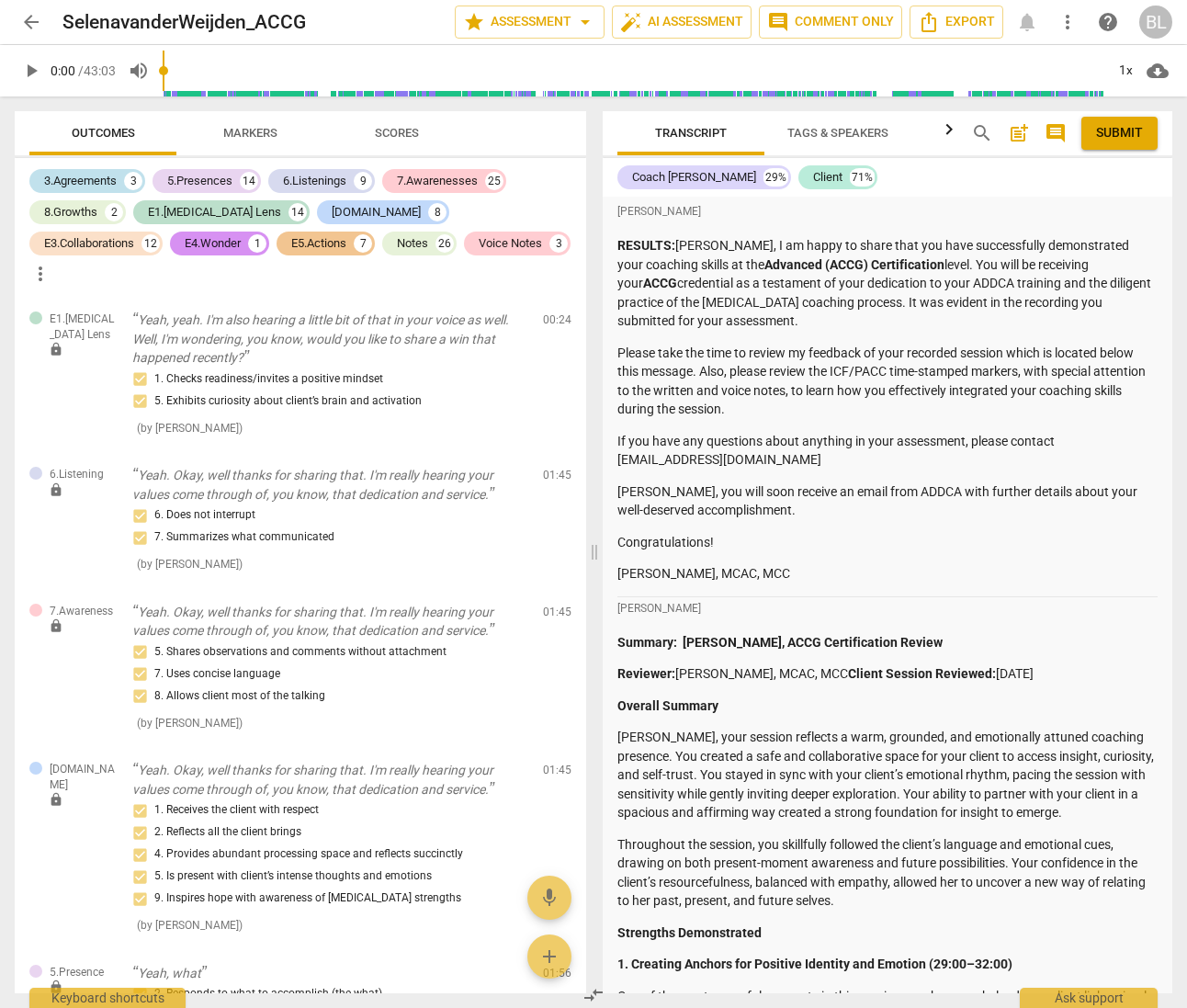
click at [80, 177] on div "3.Agreements" at bounding box center [81, 180] width 73 height 18
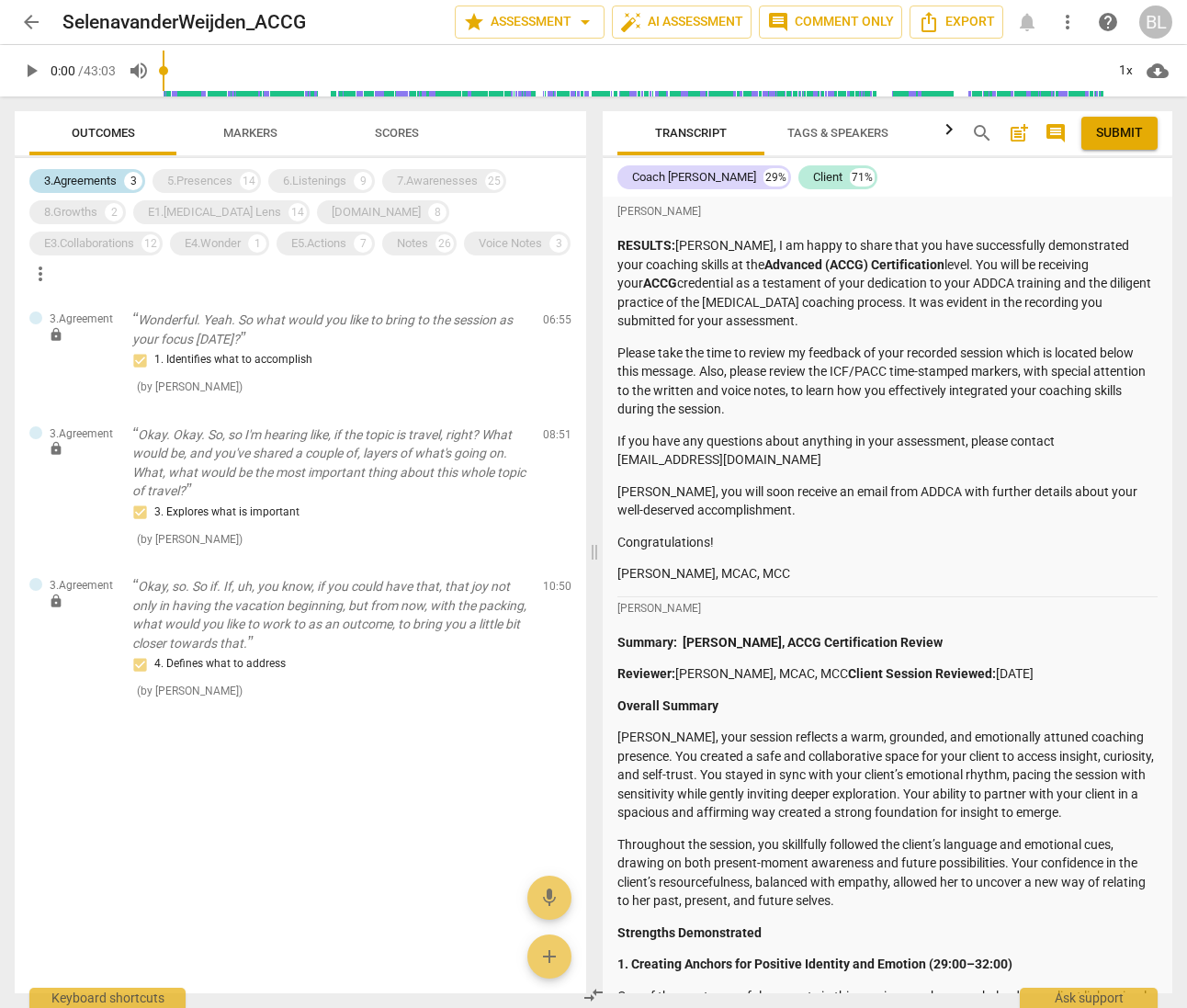
click at [80, 180] on div "3.Agreements" at bounding box center [81, 180] width 73 height 18
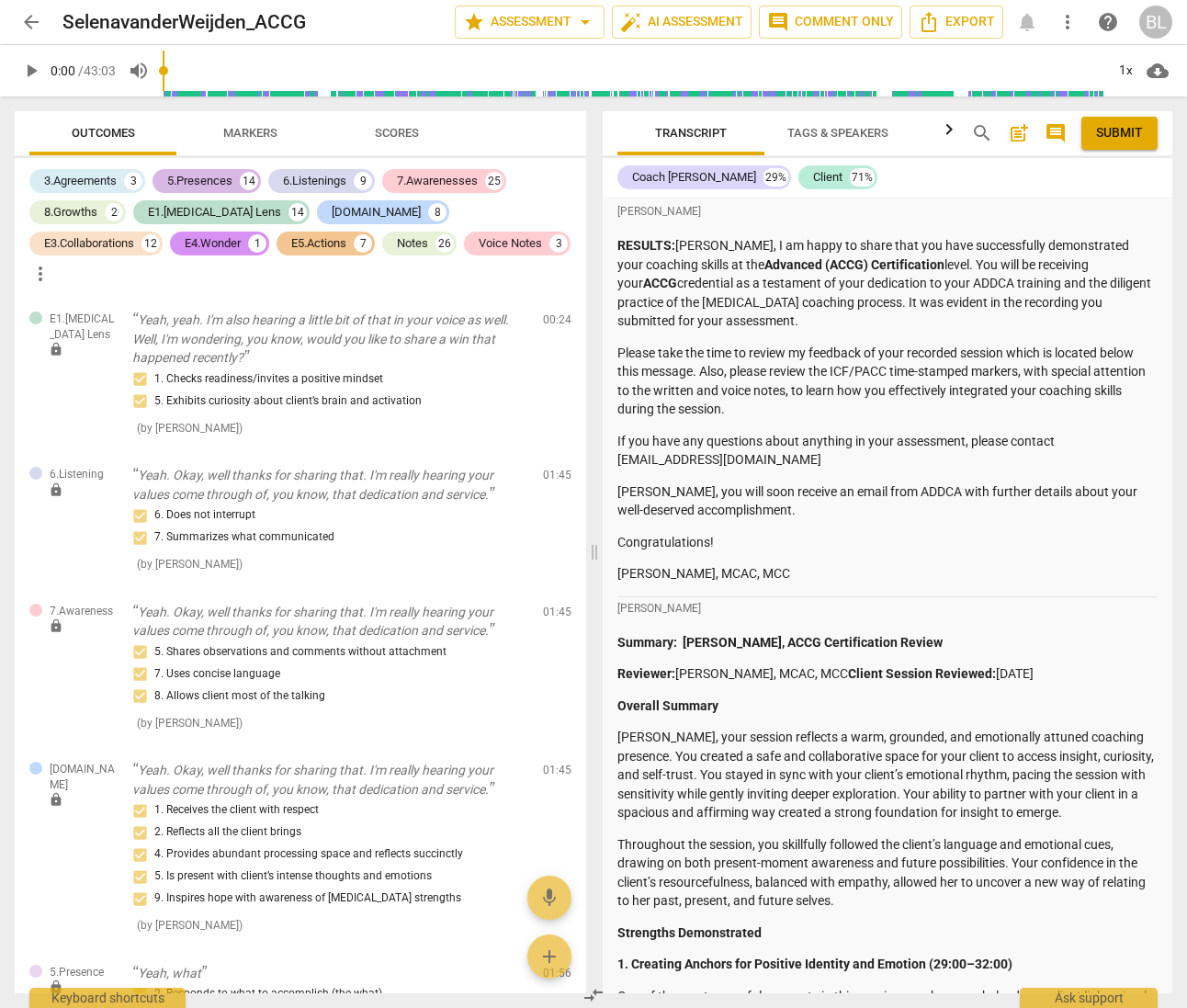
click at [200, 177] on div "5.Presences" at bounding box center [200, 180] width 65 height 18
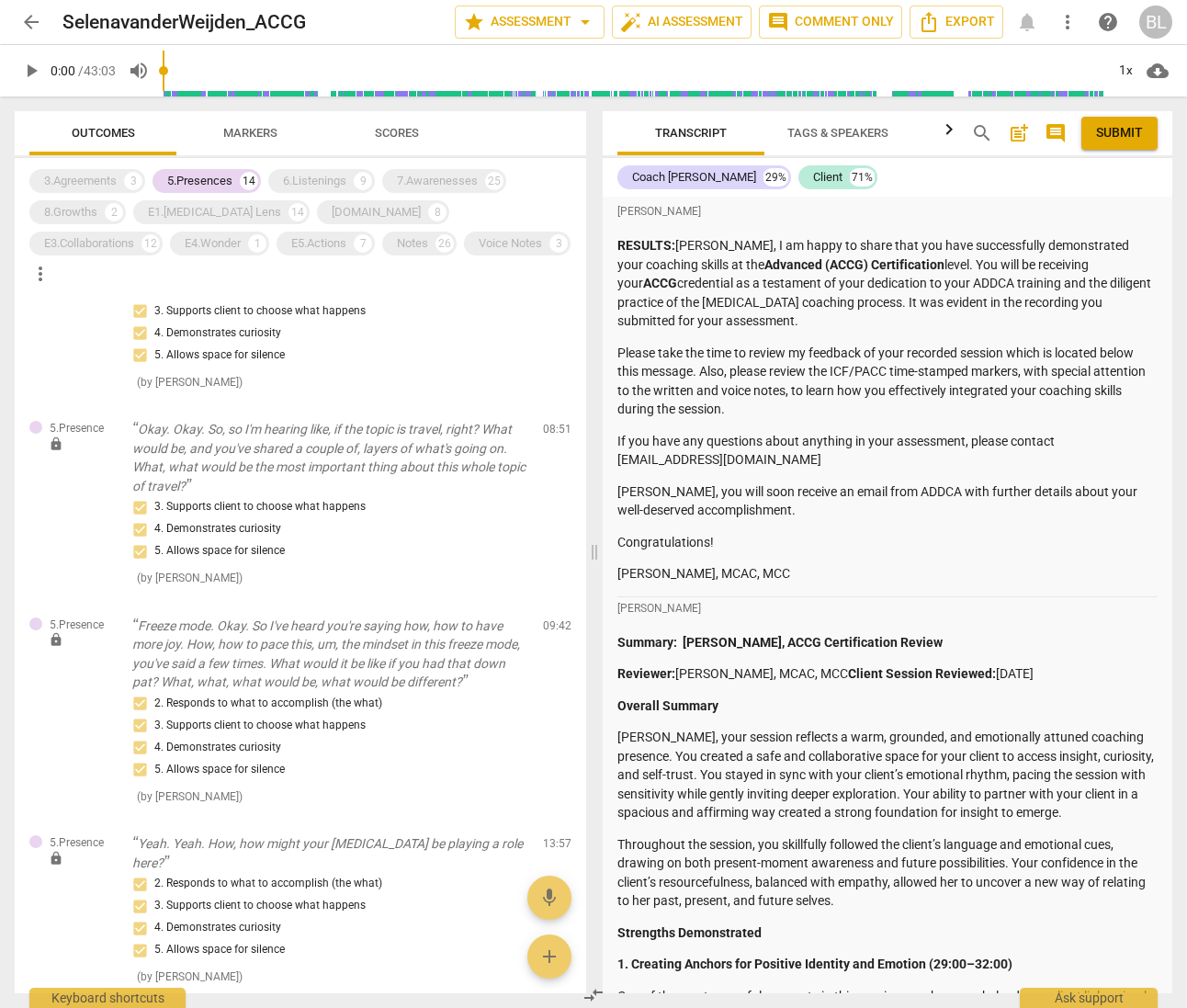
scroll to position [1232, 0]
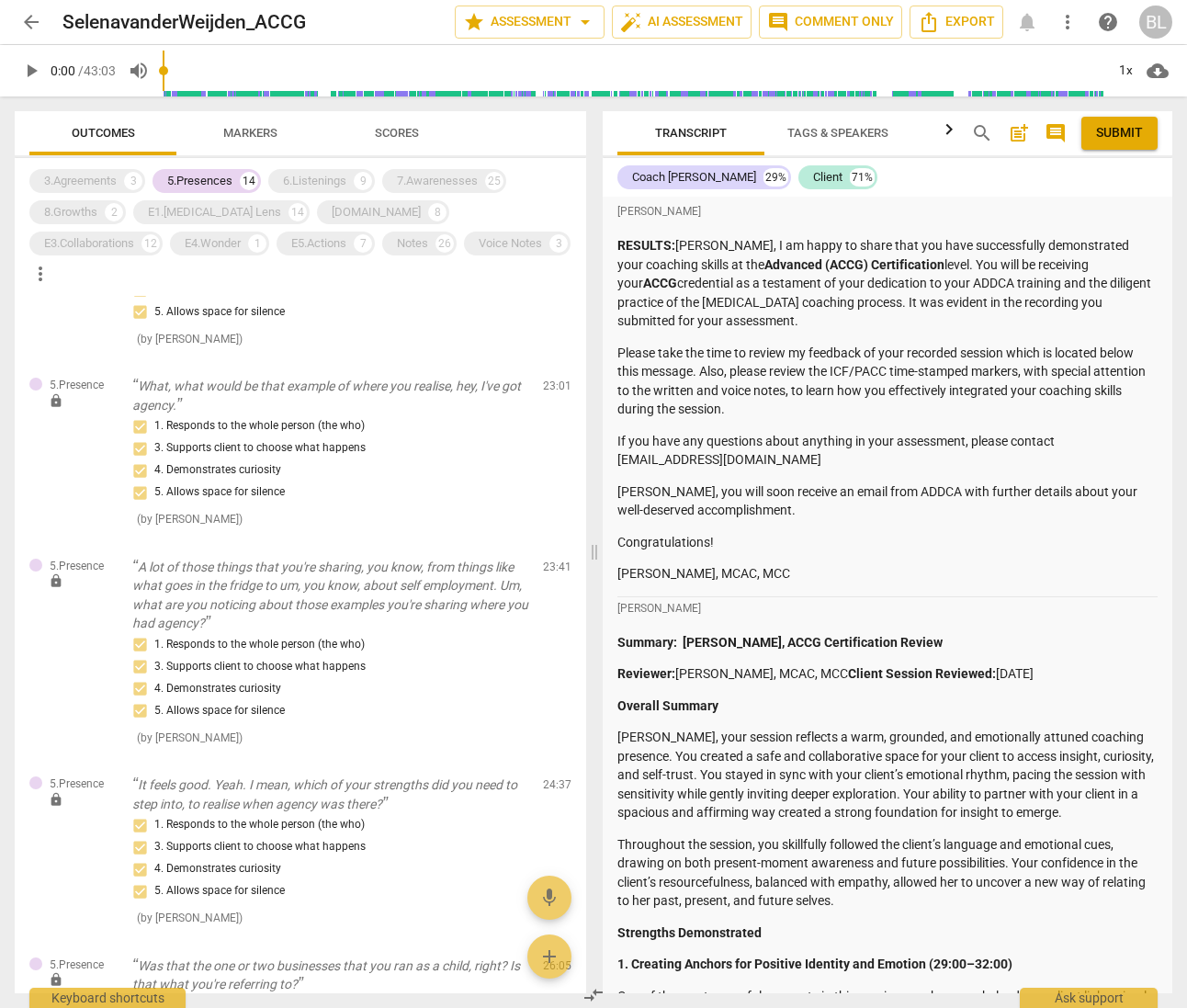
drag, startPoint x: 212, startPoint y: 179, endPoint x: 446, endPoint y: 165, distance: 234.4
click at [212, 178] on div "5.Presences" at bounding box center [200, 180] width 65 height 18
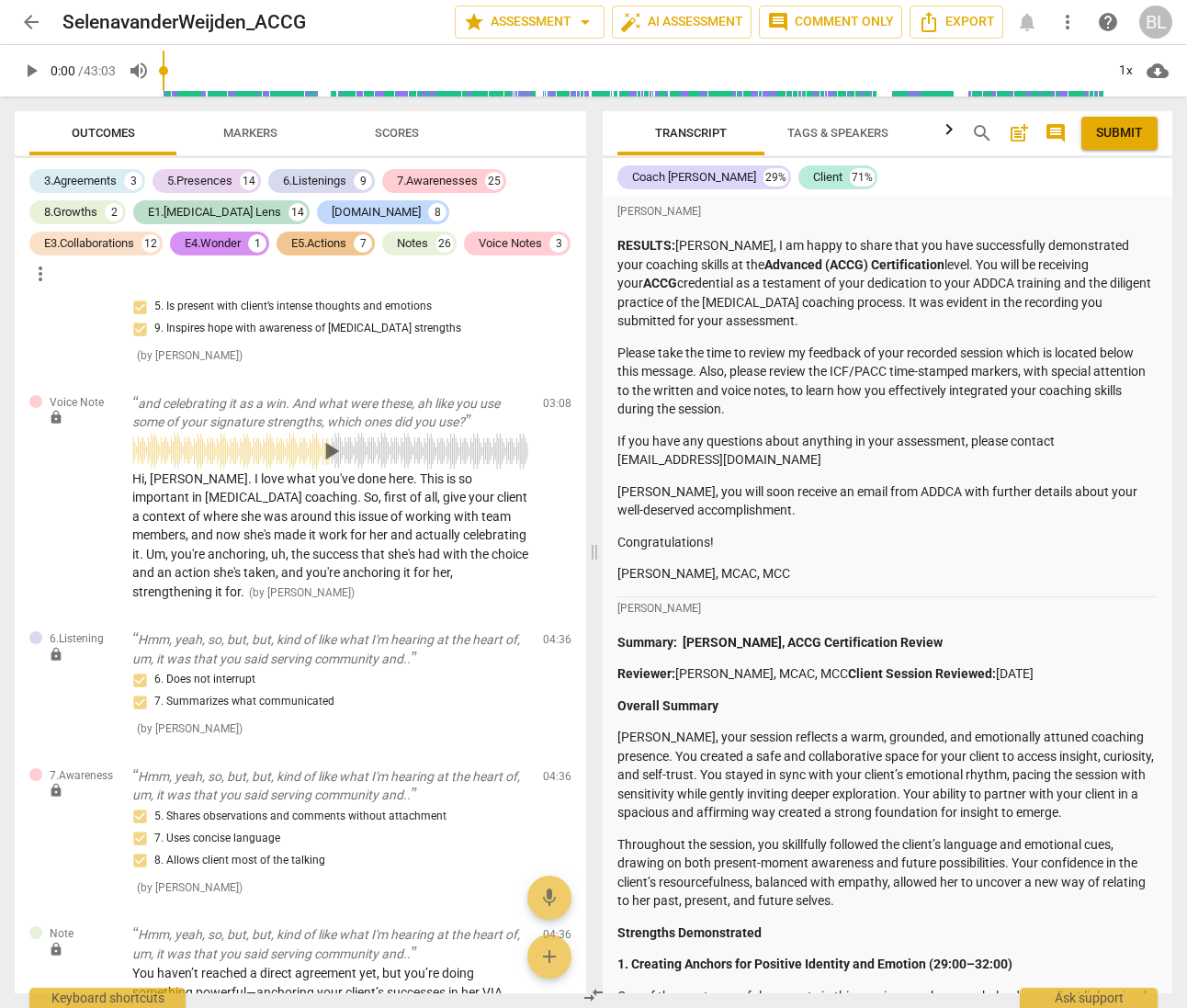
scroll to position [10242, 0]
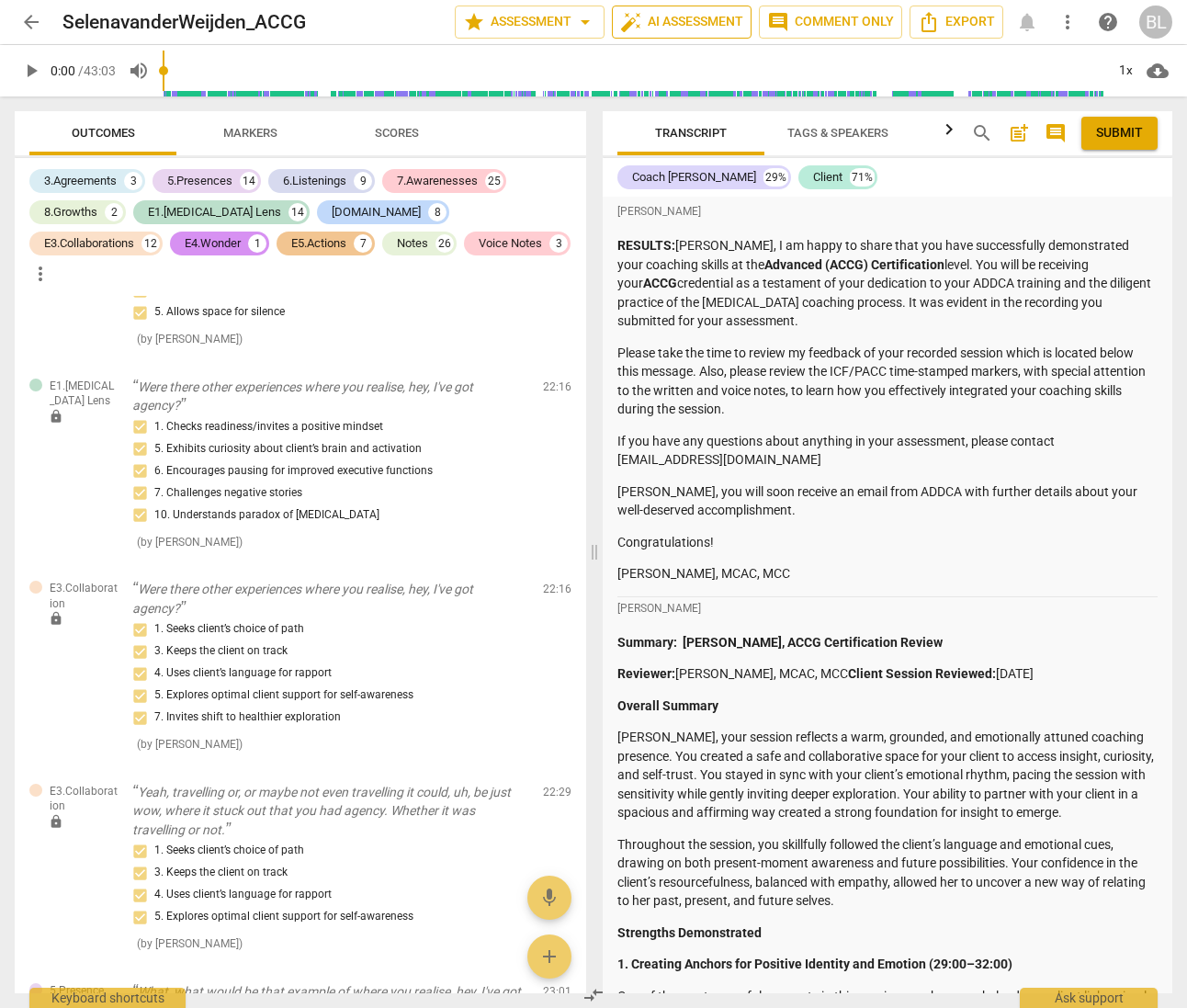
click at [692, 17] on span "auto_fix_high AI Assessment" at bounding box center [682, 21] width 123 height 22
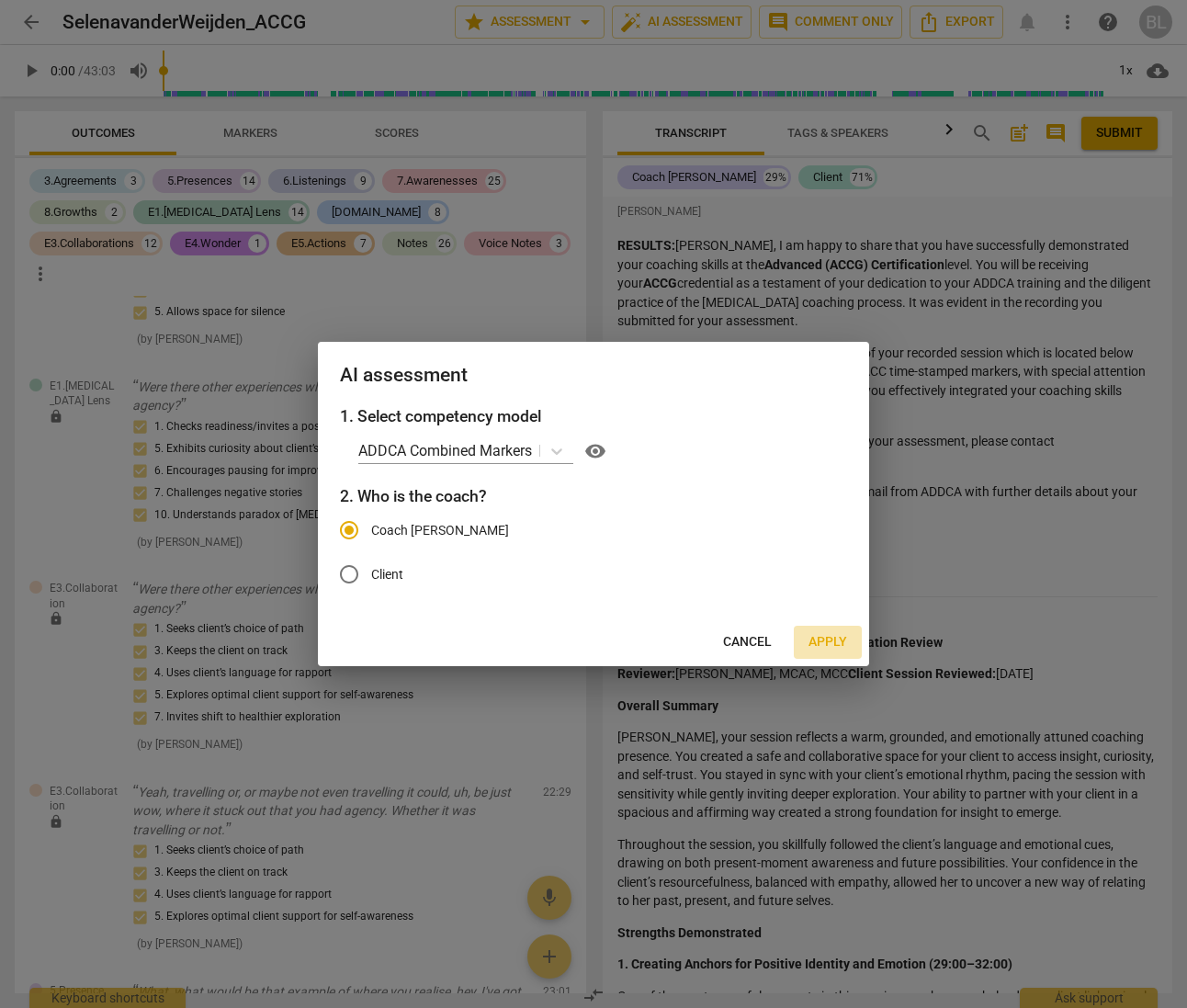
click at [837, 641] on span "Apply" at bounding box center [828, 641] width 38 height 18
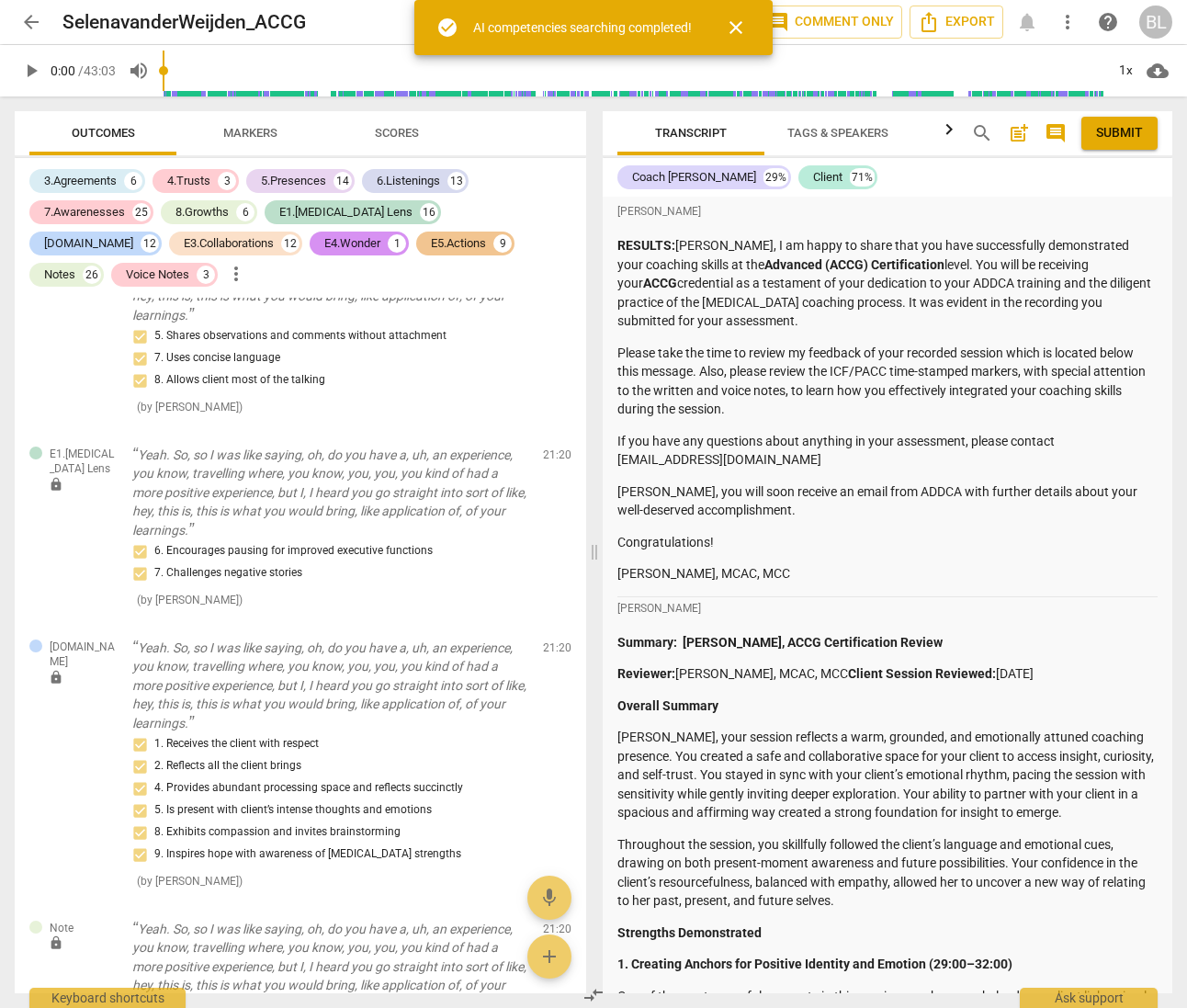
scroll to position [11559, 0]
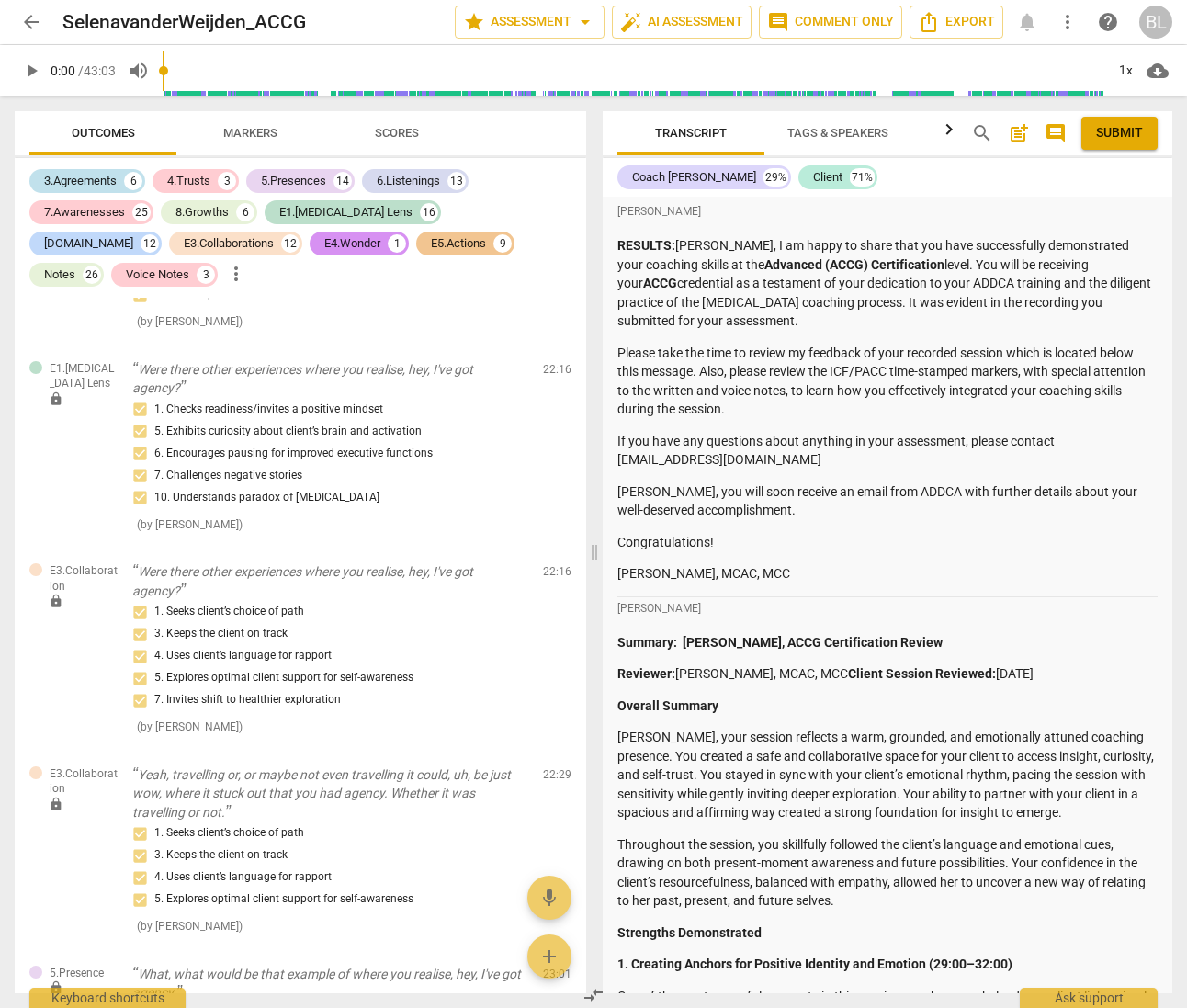
click at [86, 175] on div "3.Agreements" at bounding box center [81, 180] width 73 height 18
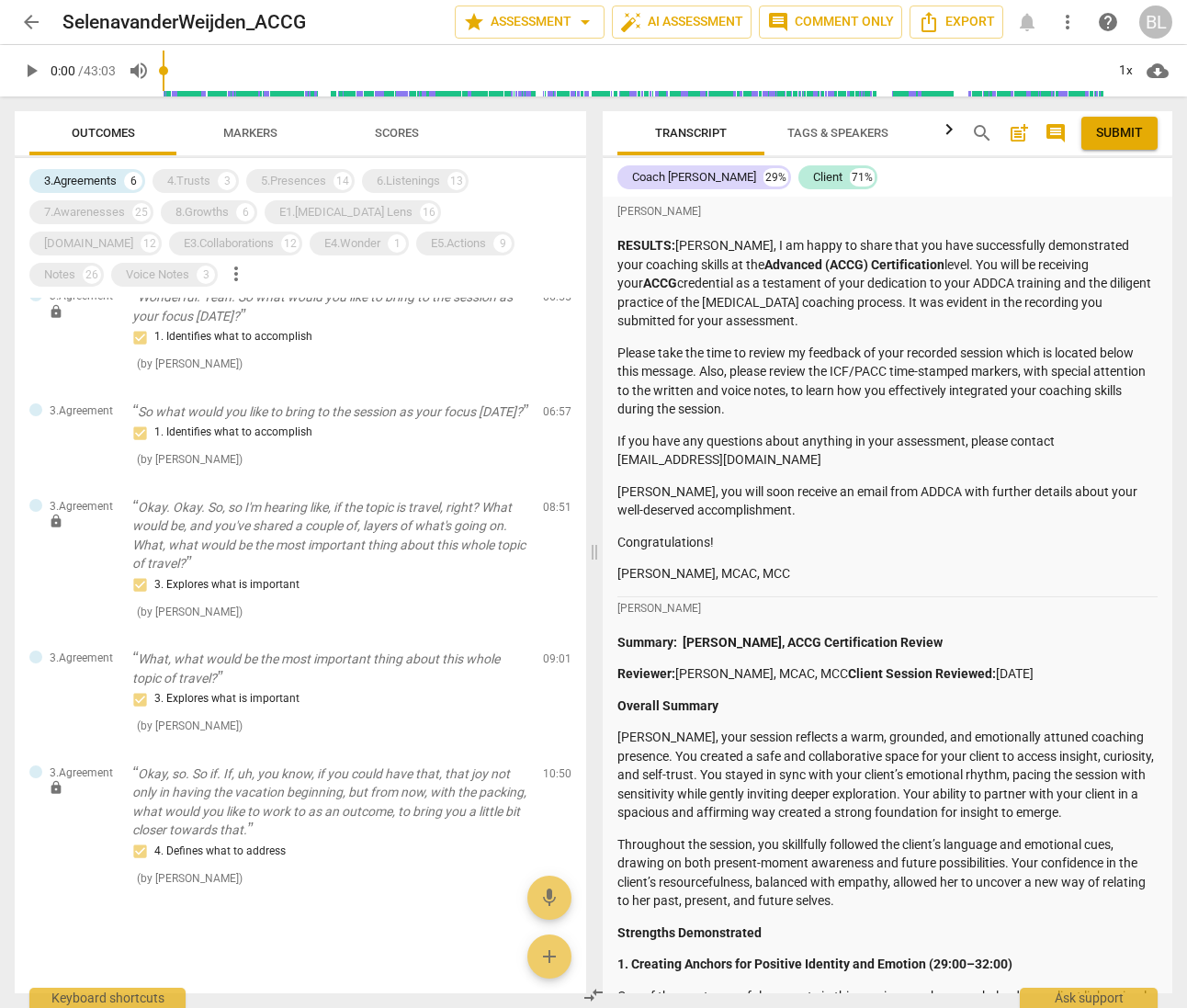
scroll to position [121, 0]
click at [79, 178] on div "3.Agreements" at bounding box center [81, 180] width 73 height 18
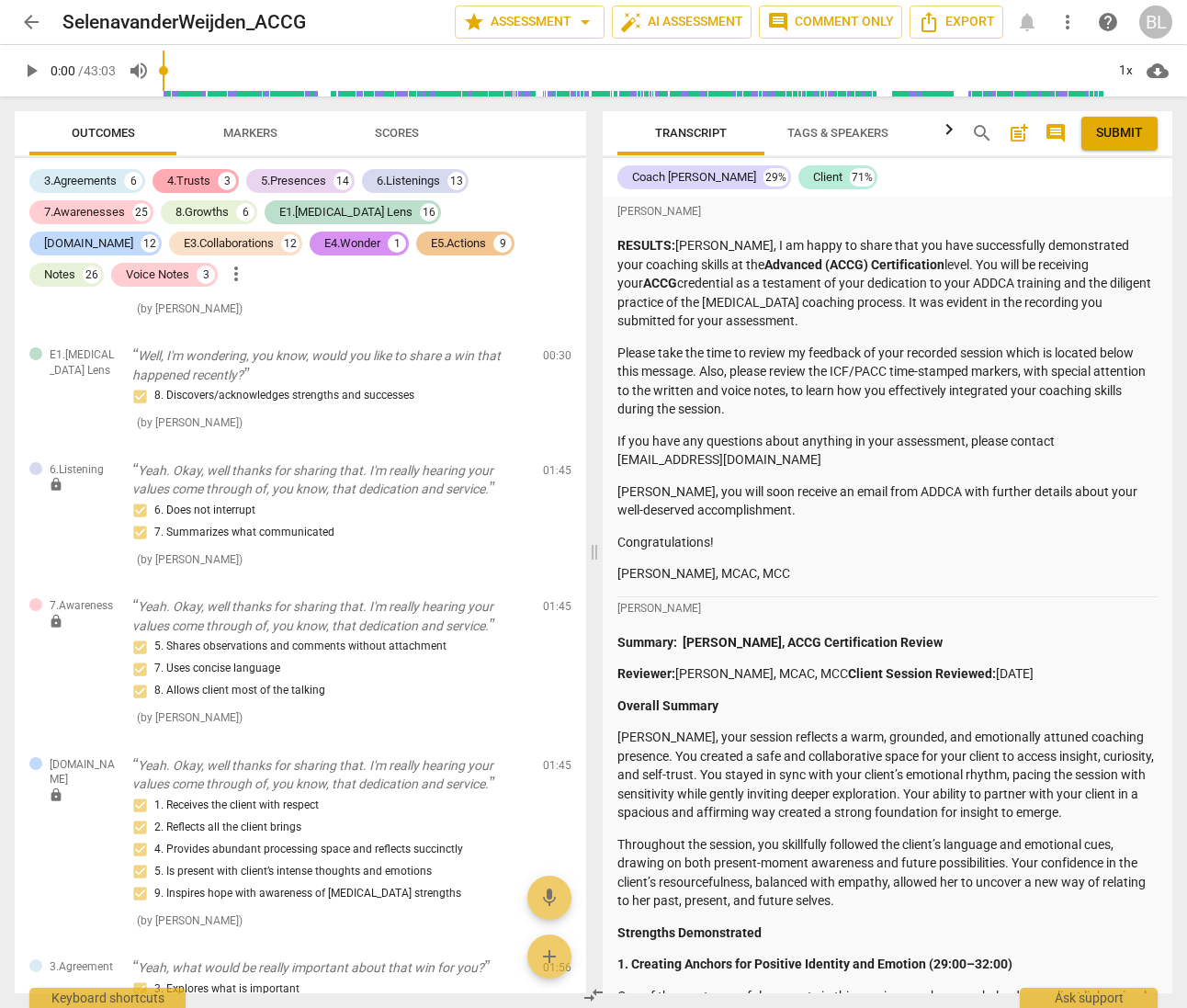
scroll to position [2722, 0]
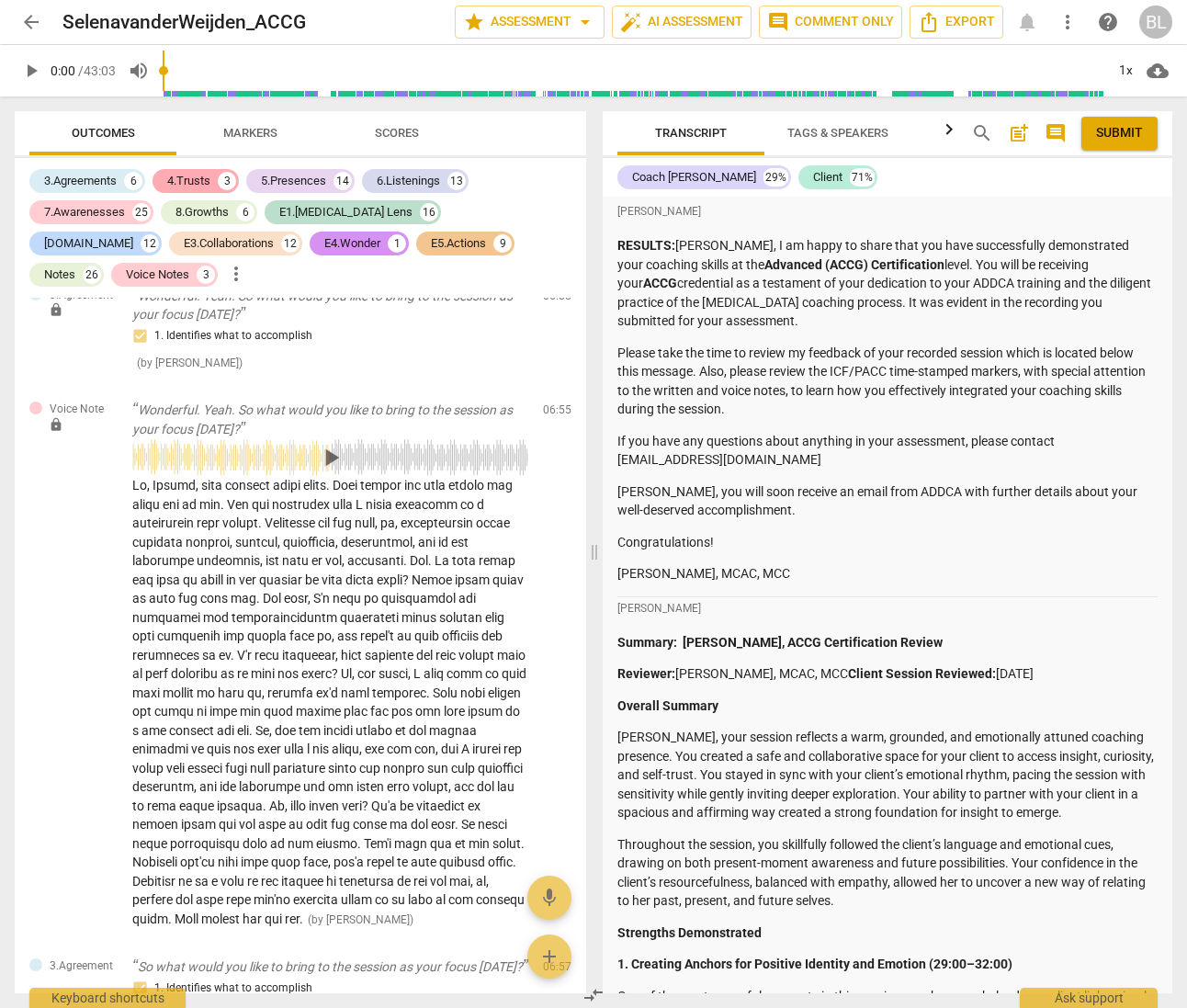
click at [193, 174] on div "4.Trusts" at bounding box center [188, 180] width 43 height 18
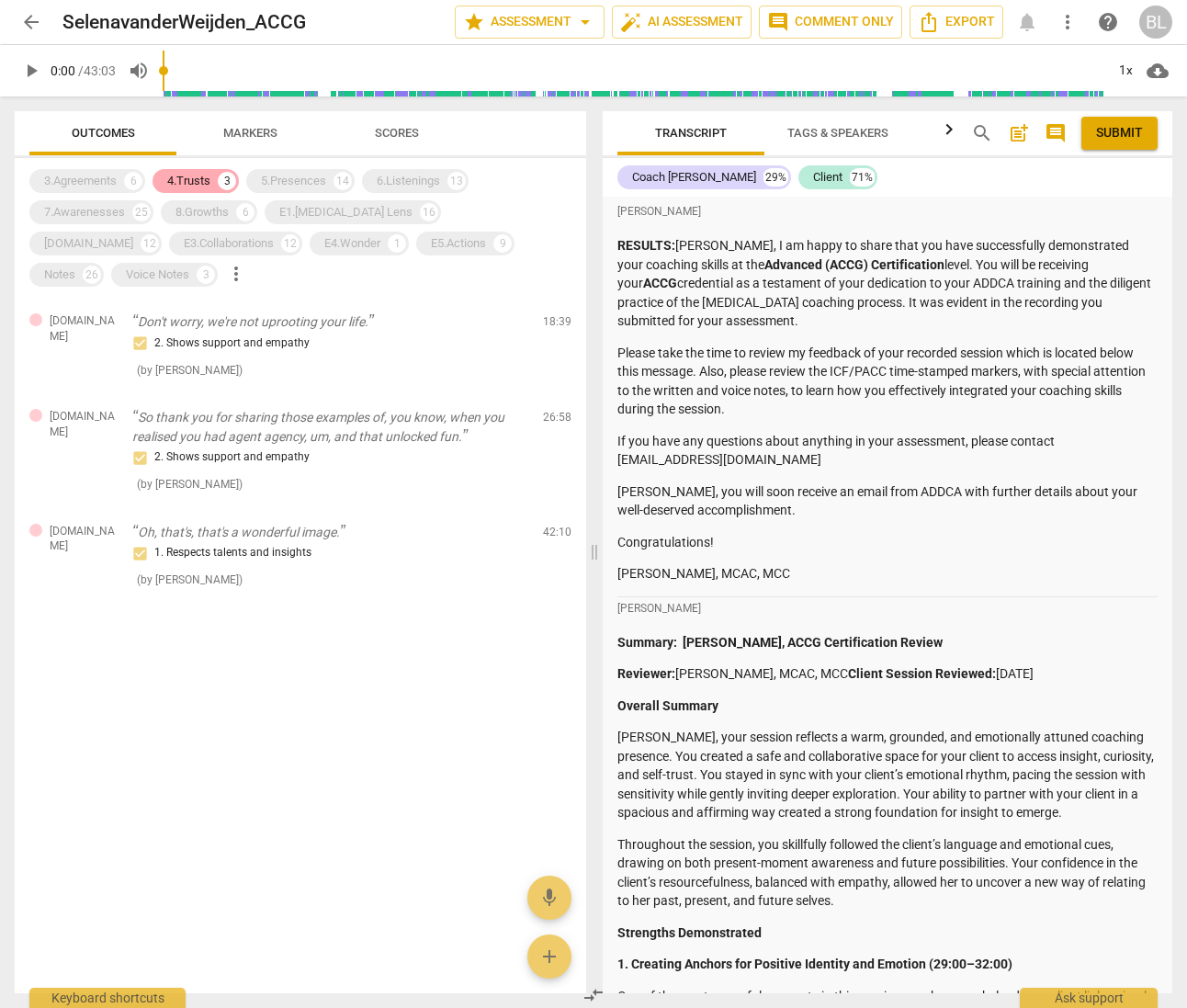
scroll to position [0, 0]
click at [194, 180] on div "4.Trusts" at bounding box center [188, 180] width 43 height 18
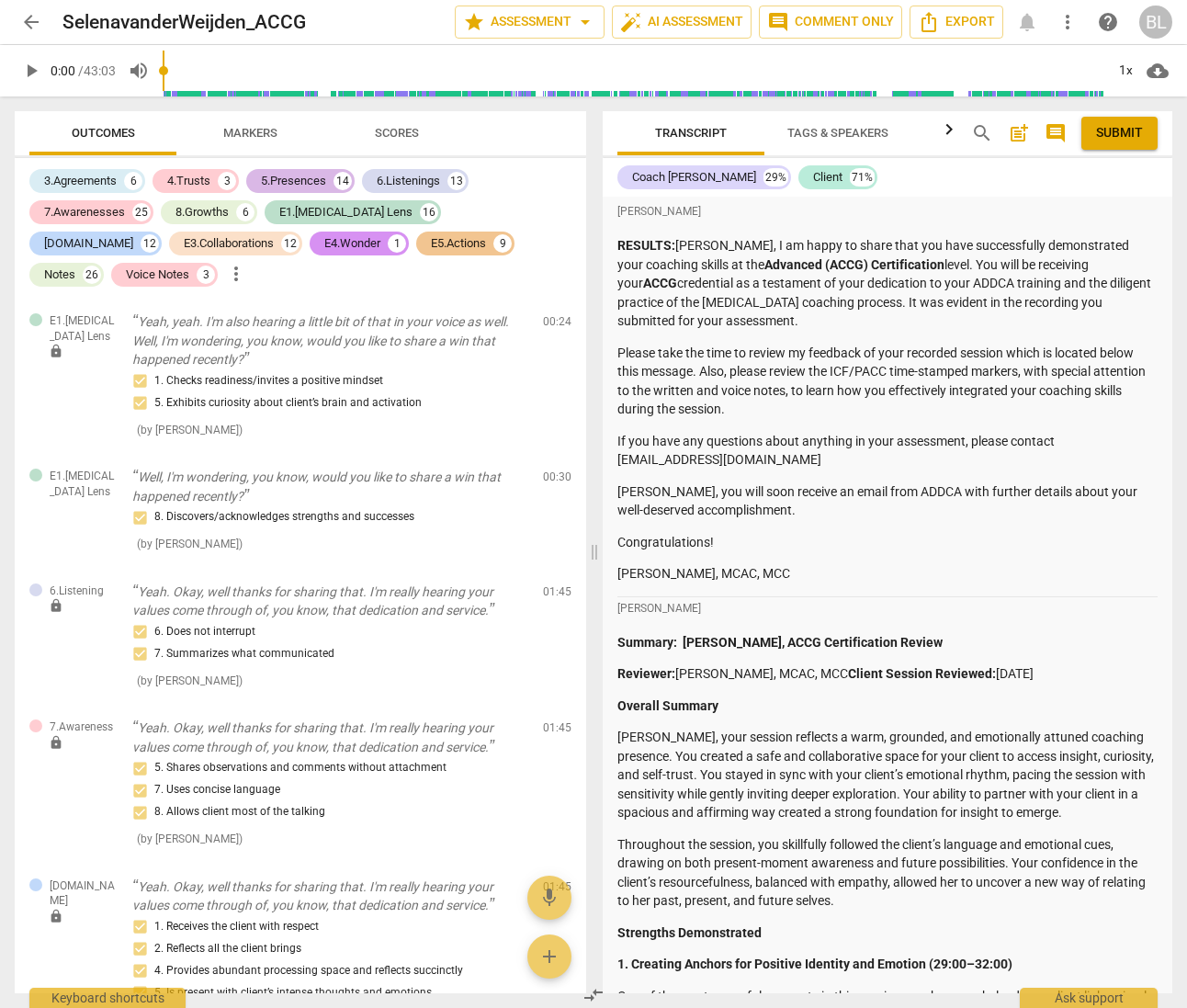
click at [297, 174] on div "5.Presences" at bounding box center [294, 180] width 65 height 18
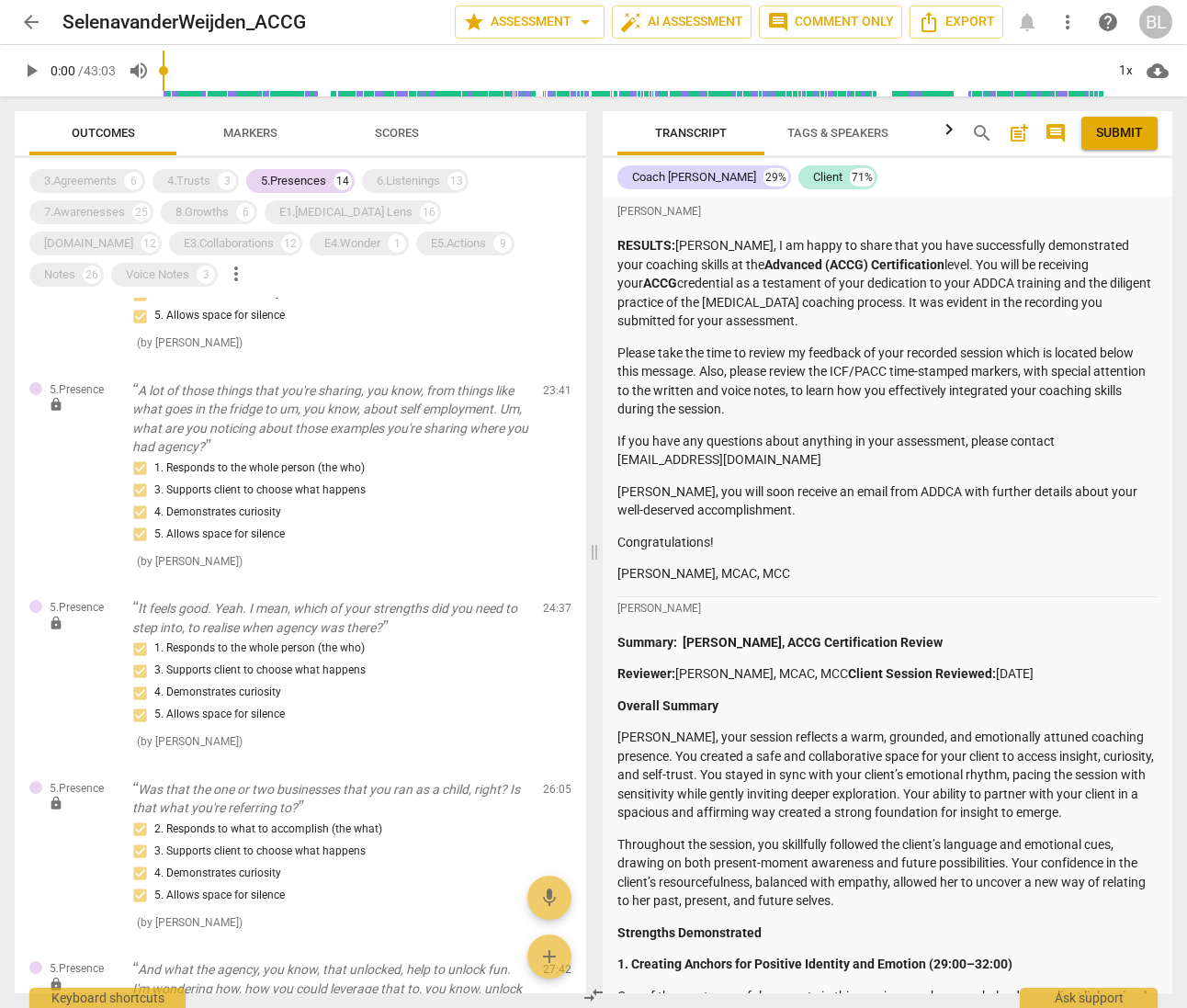
scroll to position [735, 0]
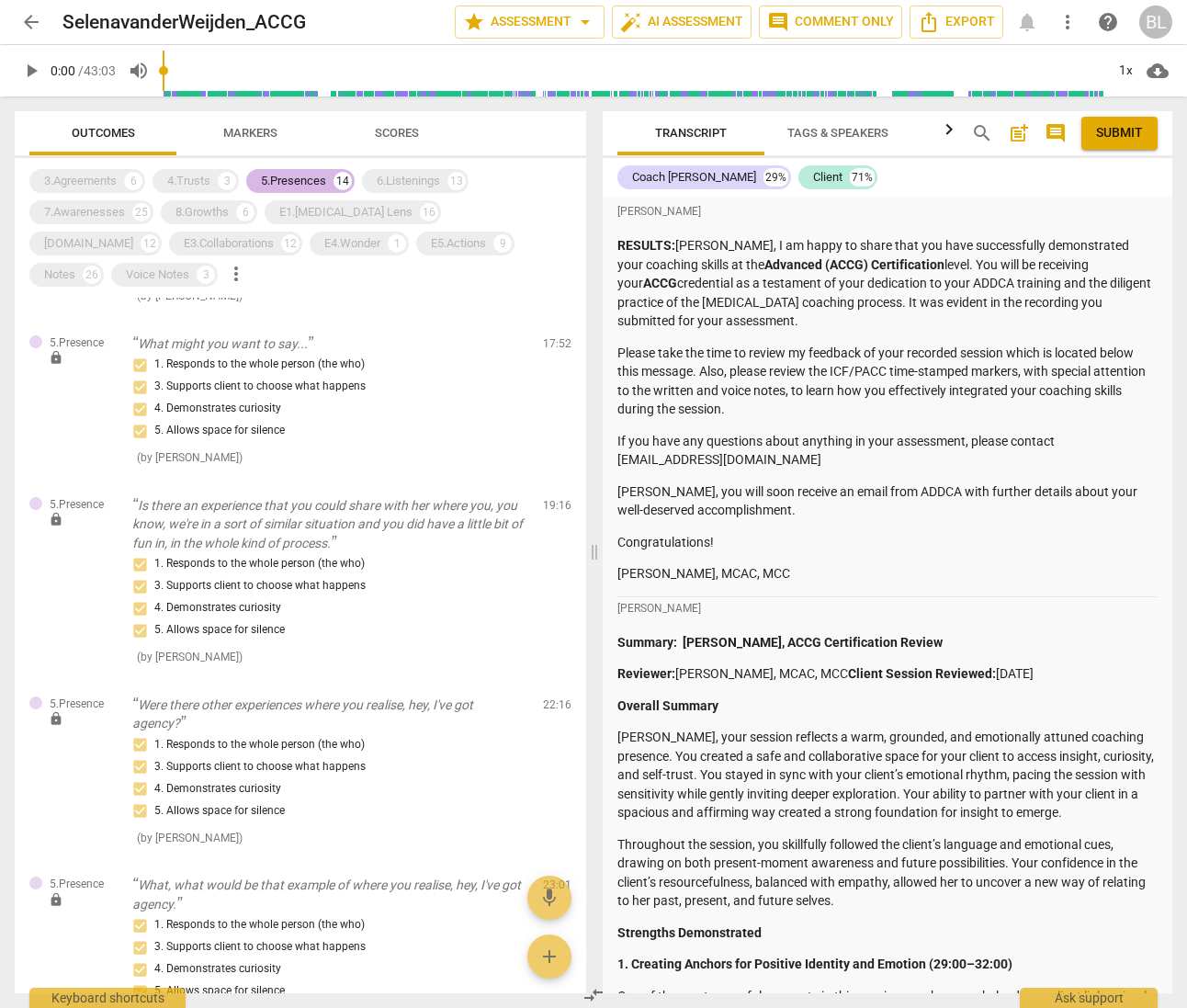
click at [304, 173] on div "5.Presences" at bounding box center [294, 180] width 65 height 18
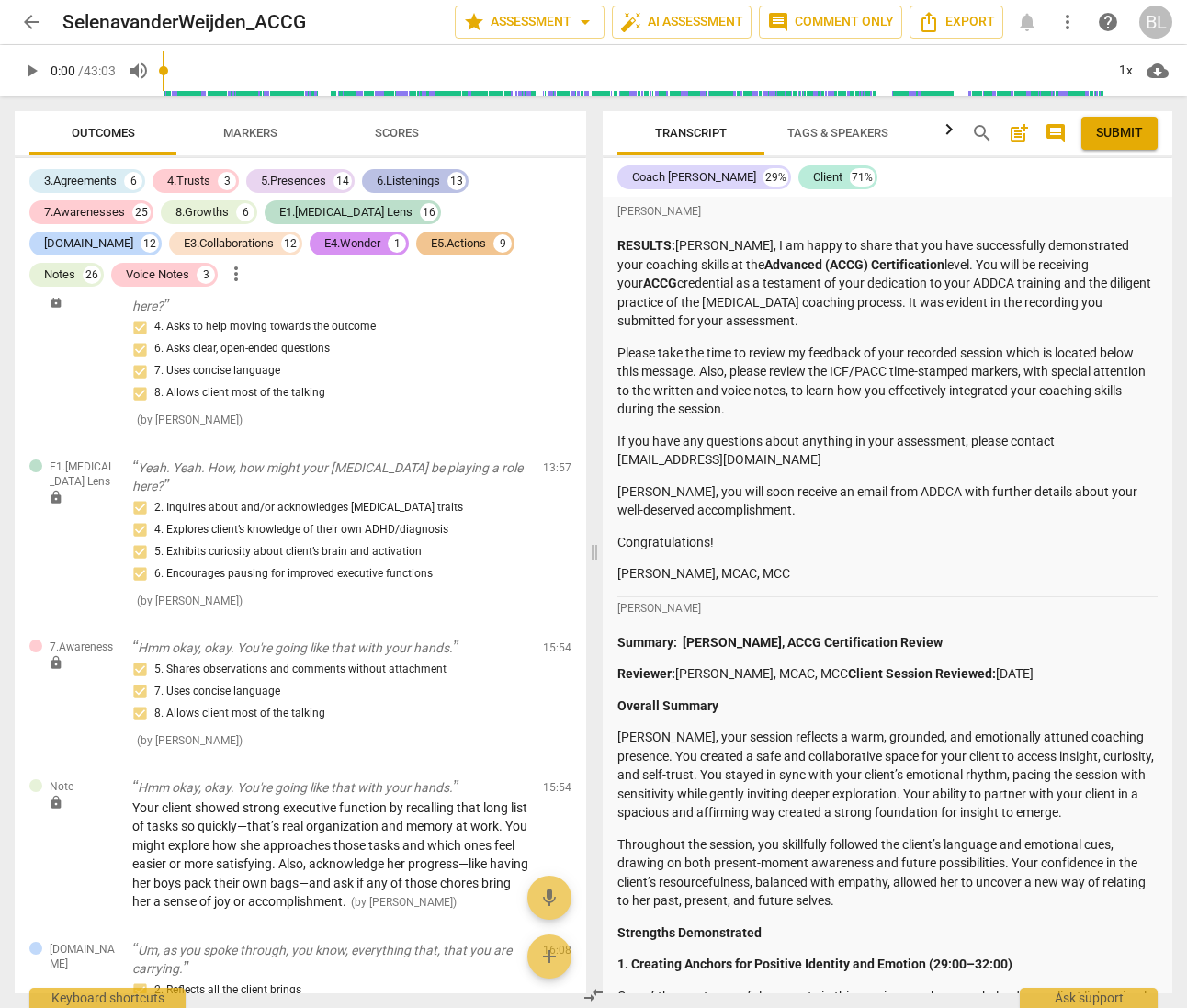
click at [408, 176] on div "6.Listenings" at bounding box center [408, 180] width 63 height 18
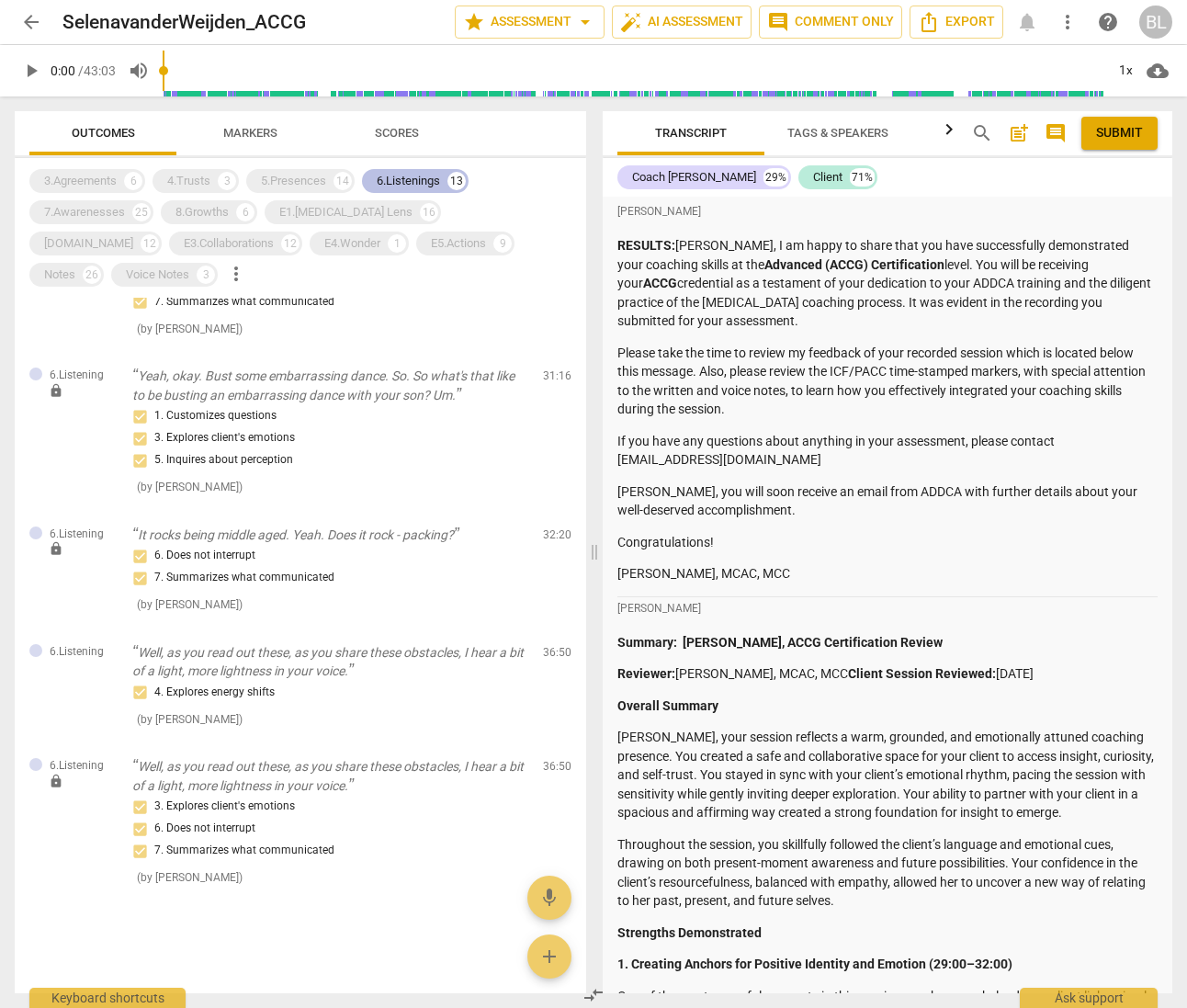
scroll to position [1154, 0]
click at [415, 175] on div "6.Listenings" at bounding box center [408, 180] width 63 height 18
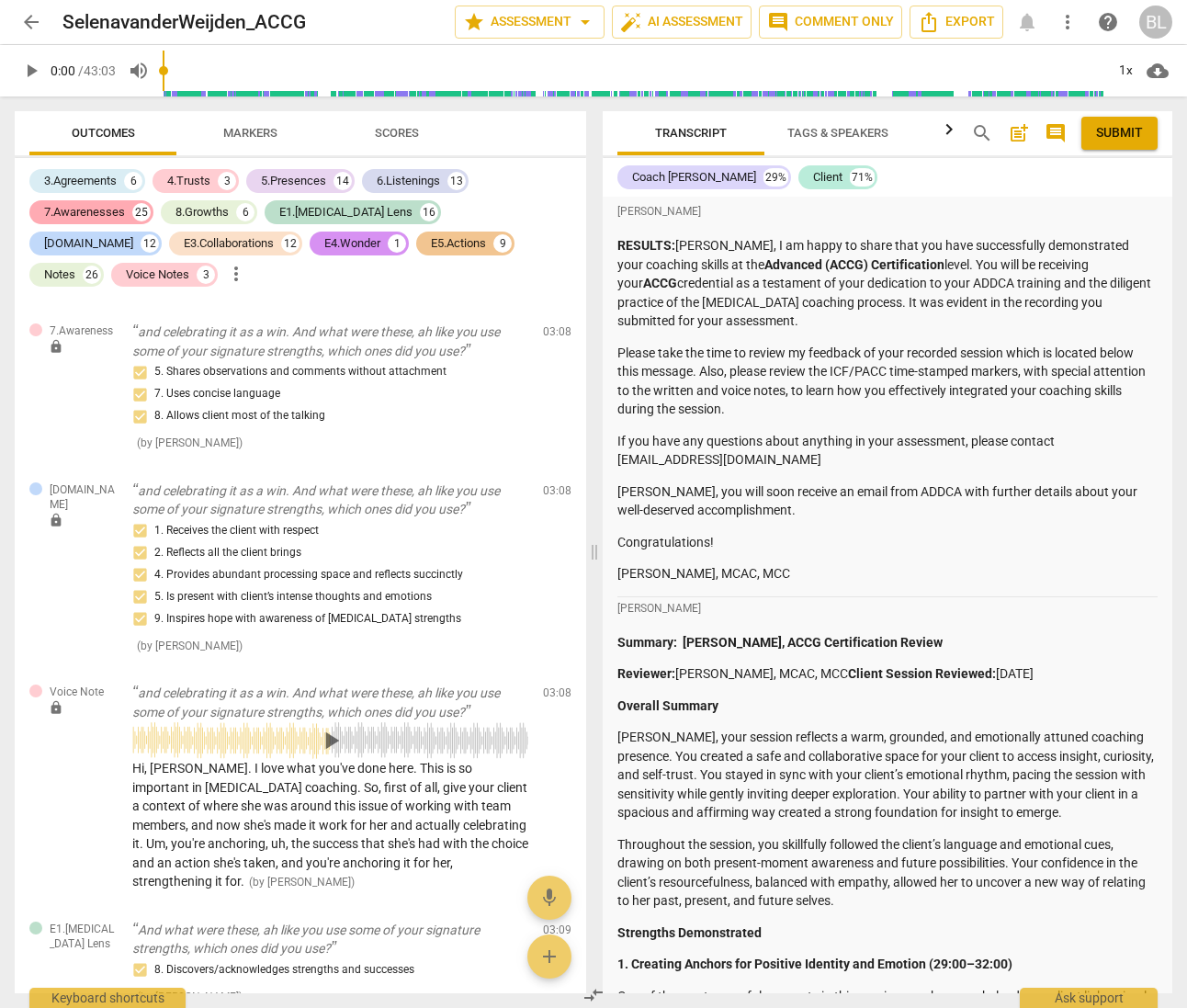
scroll to position [16895, 0]
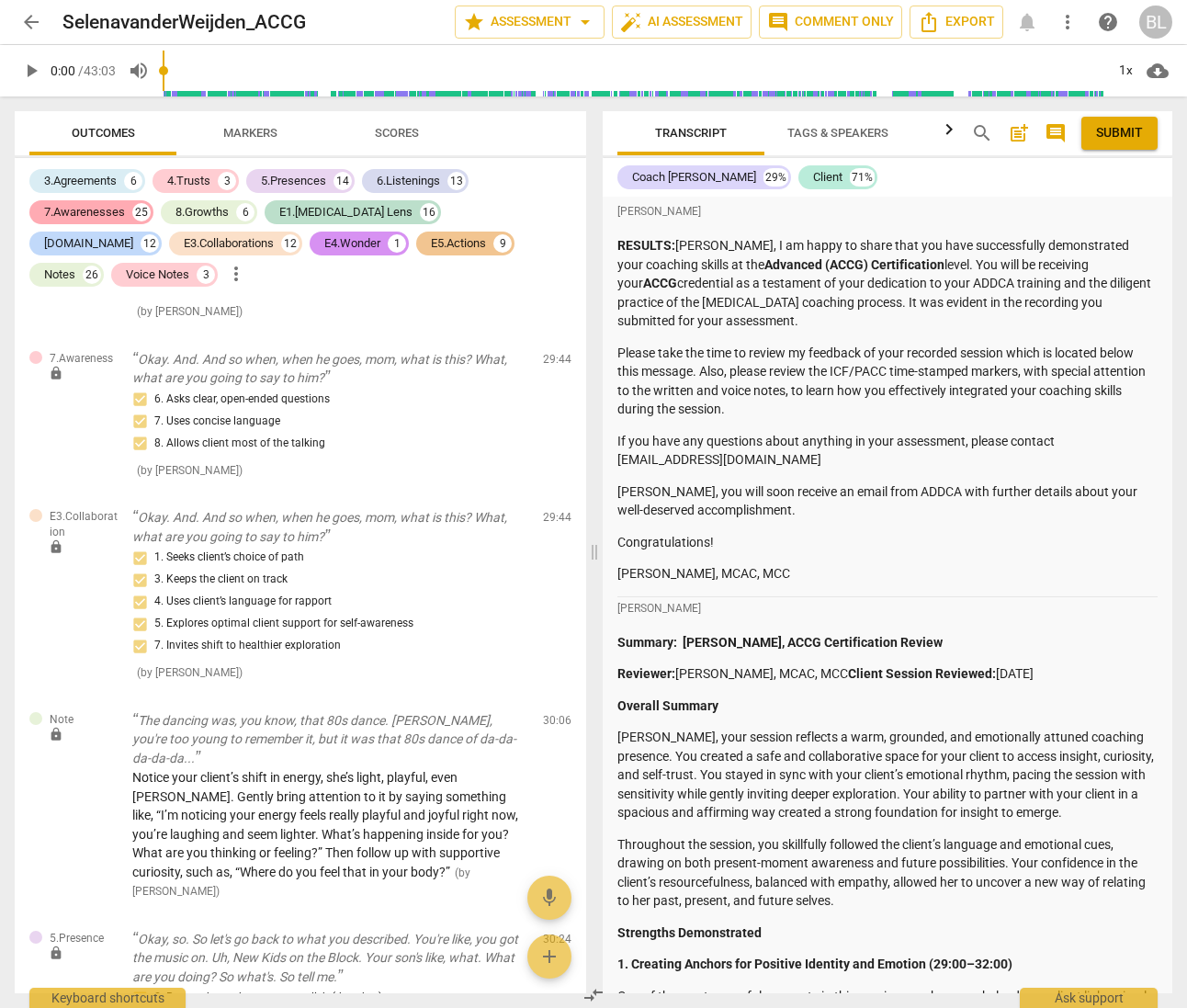
click at [68, 207] on div "7.Awarenesses" at bounding box center [85, 211] width 81 height 18
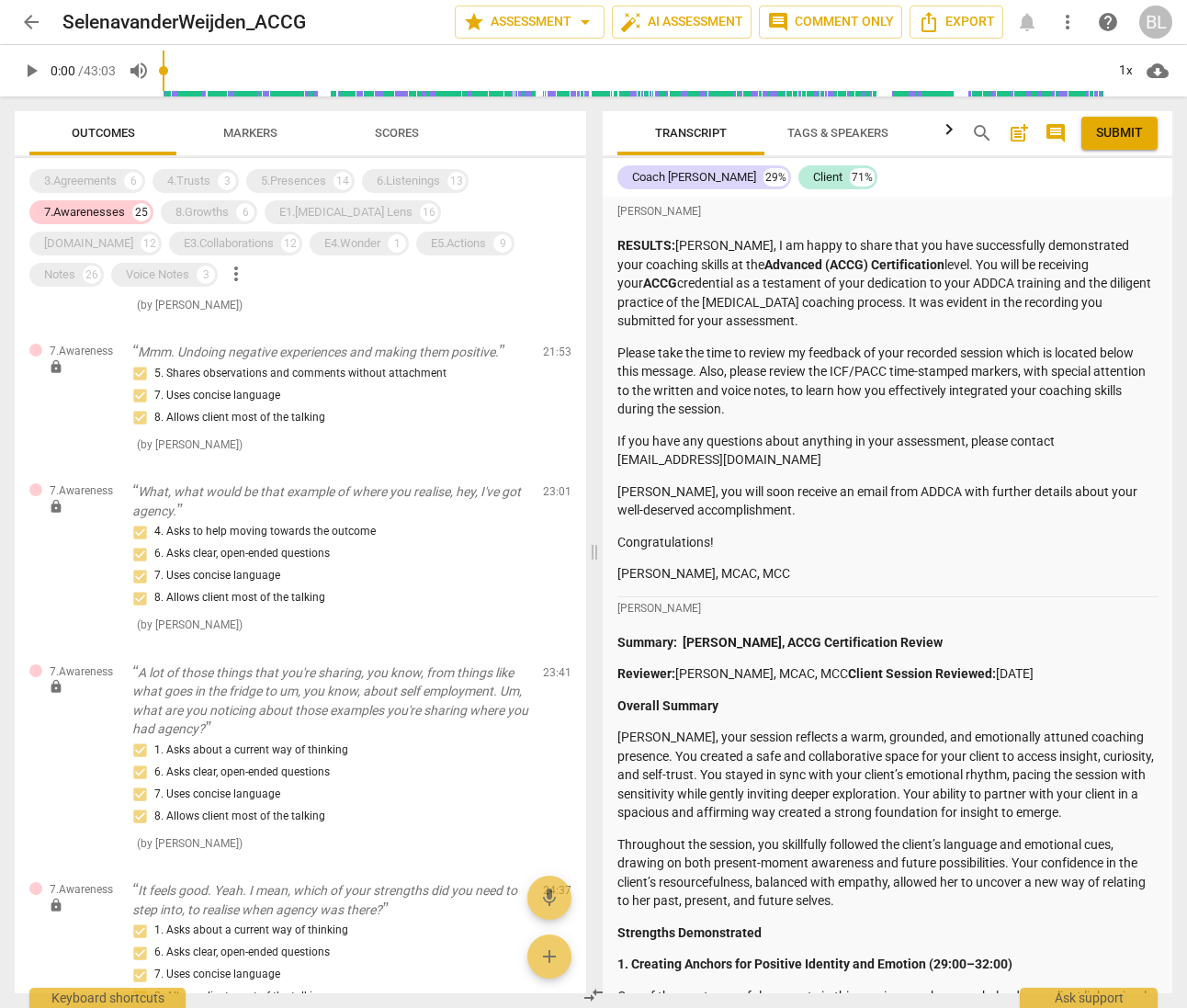
scroll to position [2540, 0]
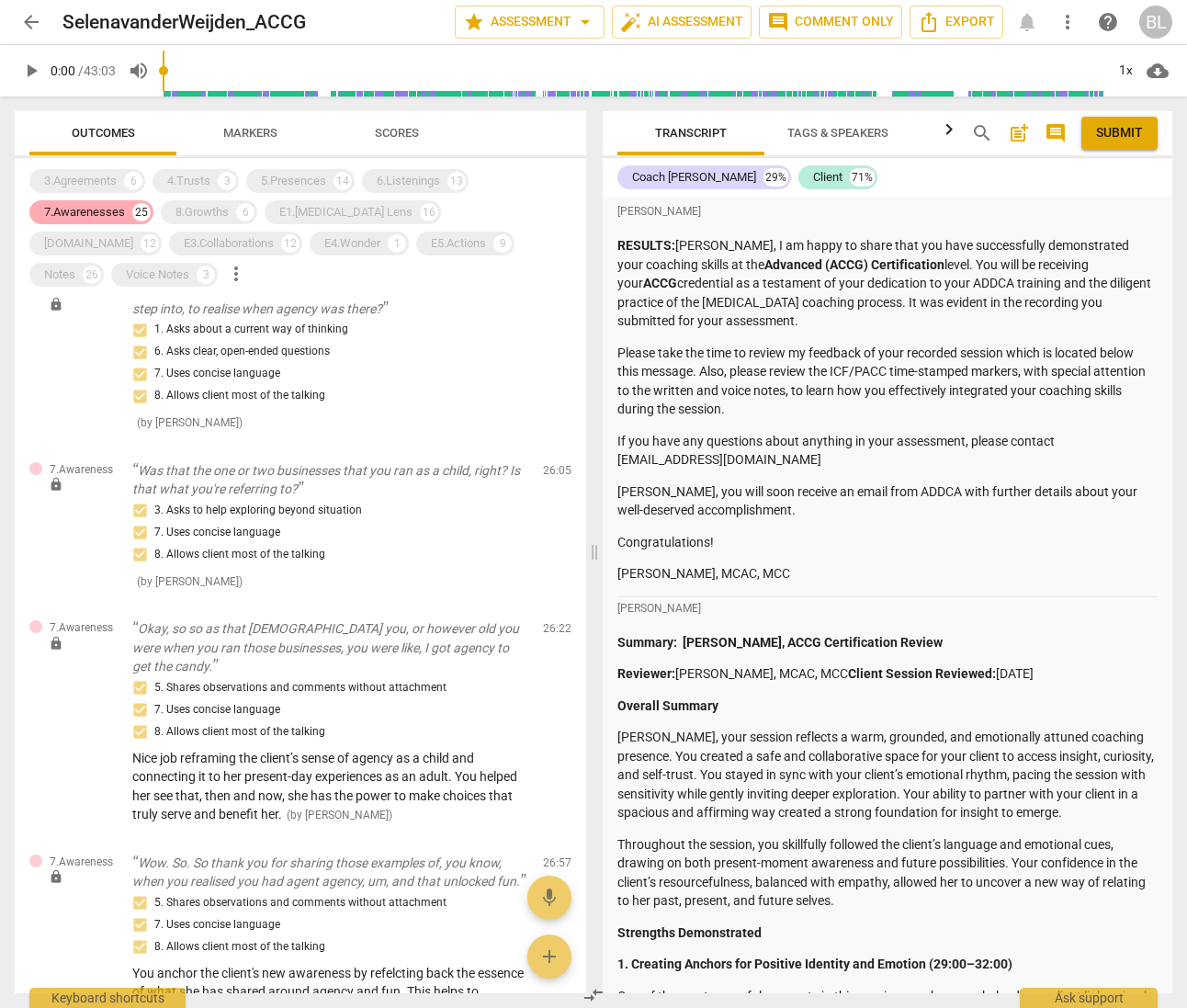
click at [88, 207] on div "7.Awarenesses" at bounding box center [85, 211] width 81 height 18
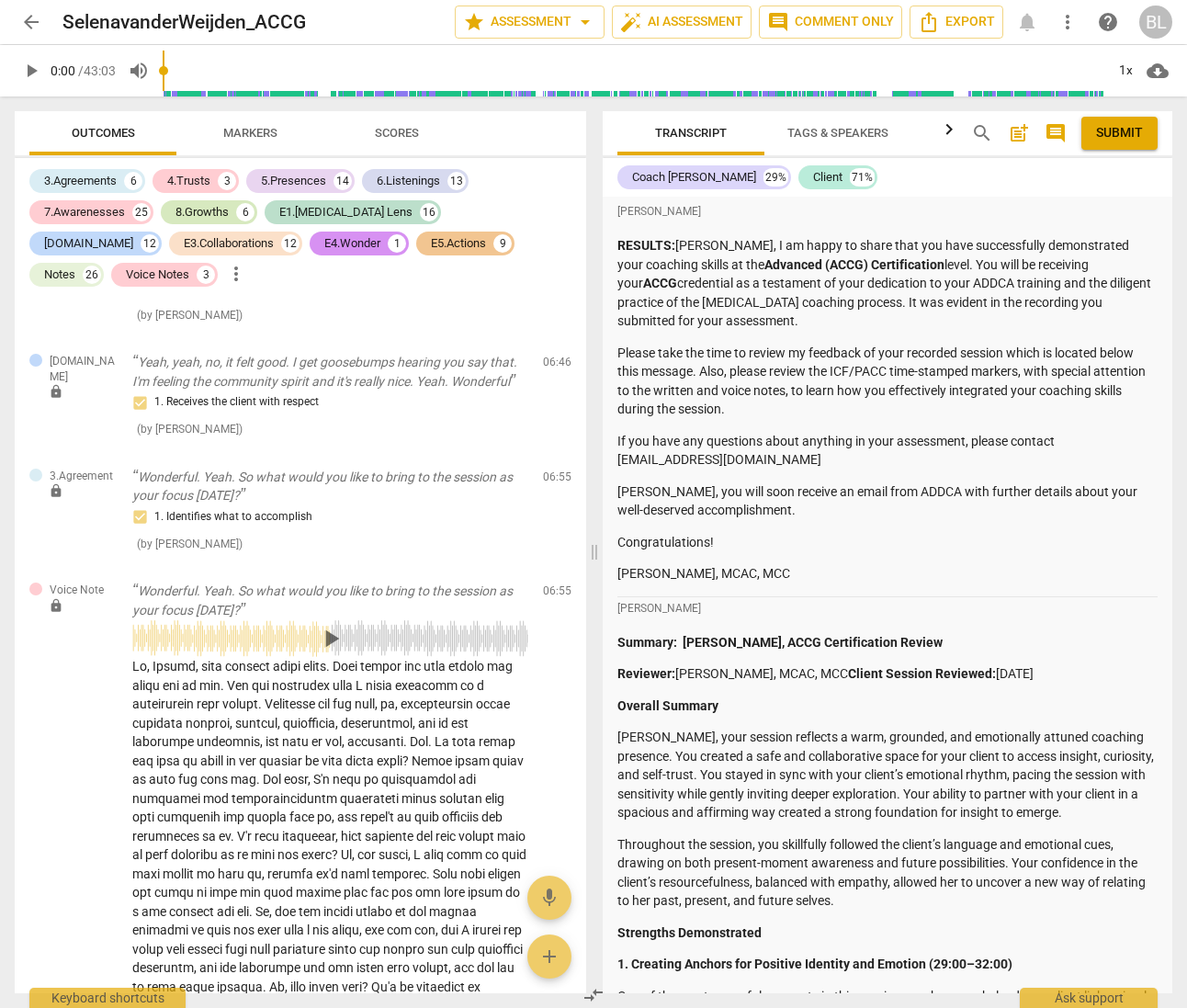
scroll to position [13572, 0]
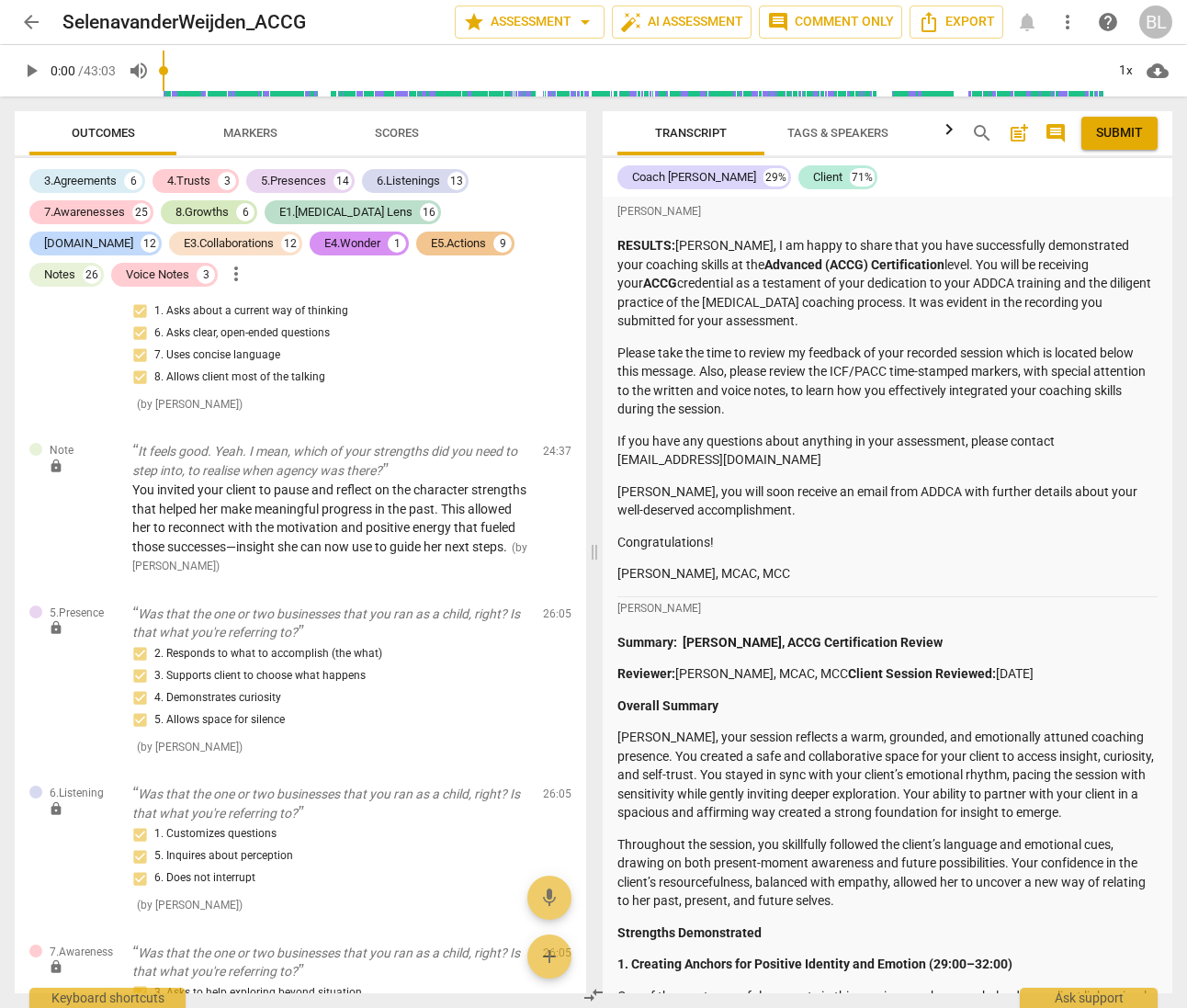
click at [202, 204] on div "8.Growths" at bounding box center [203, 211] width 54 height 18
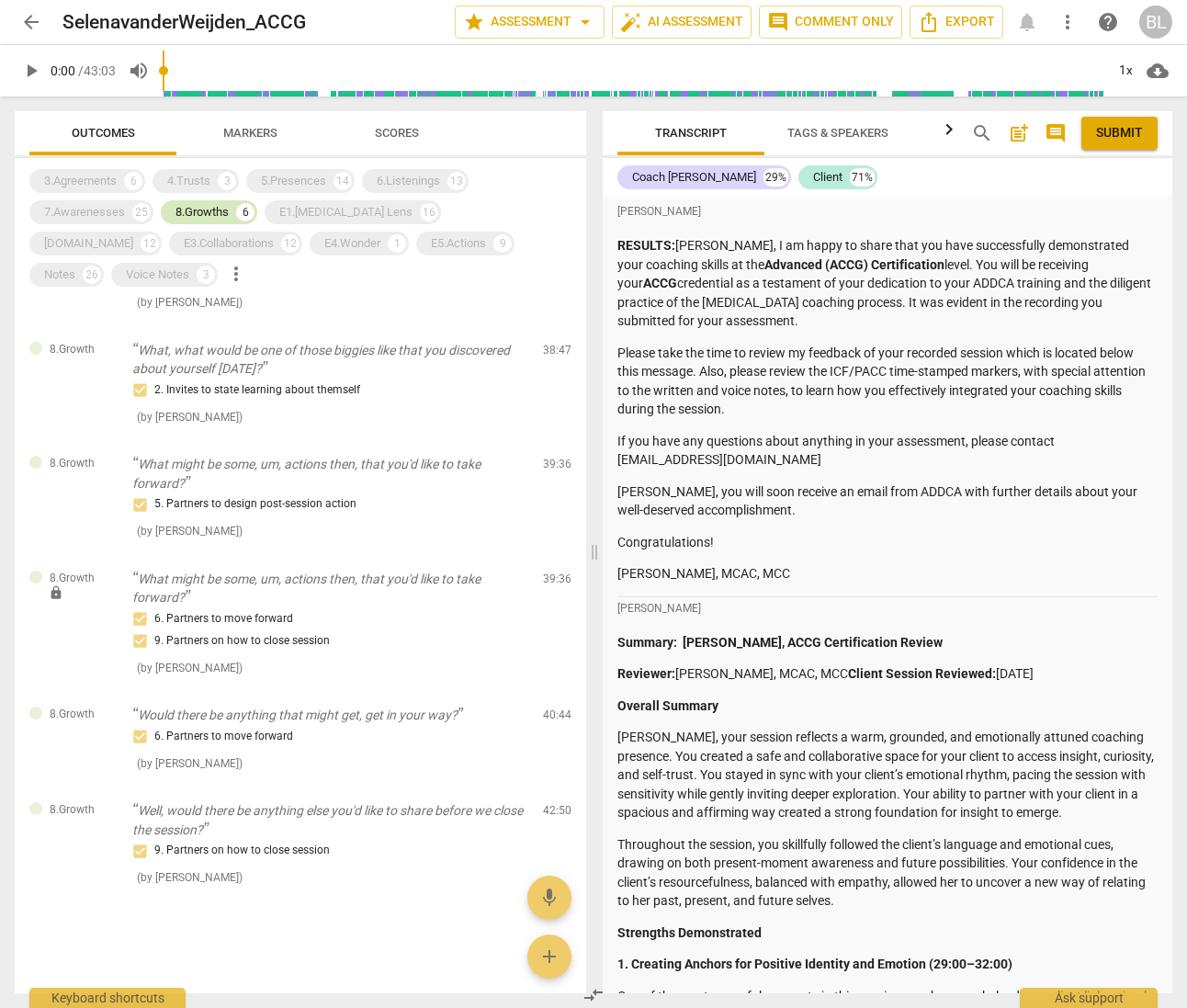
scroll to position [85, 0]
click at [213, 206] on div "8.Growths" at bounding box center [203, 211] width 54 height 18
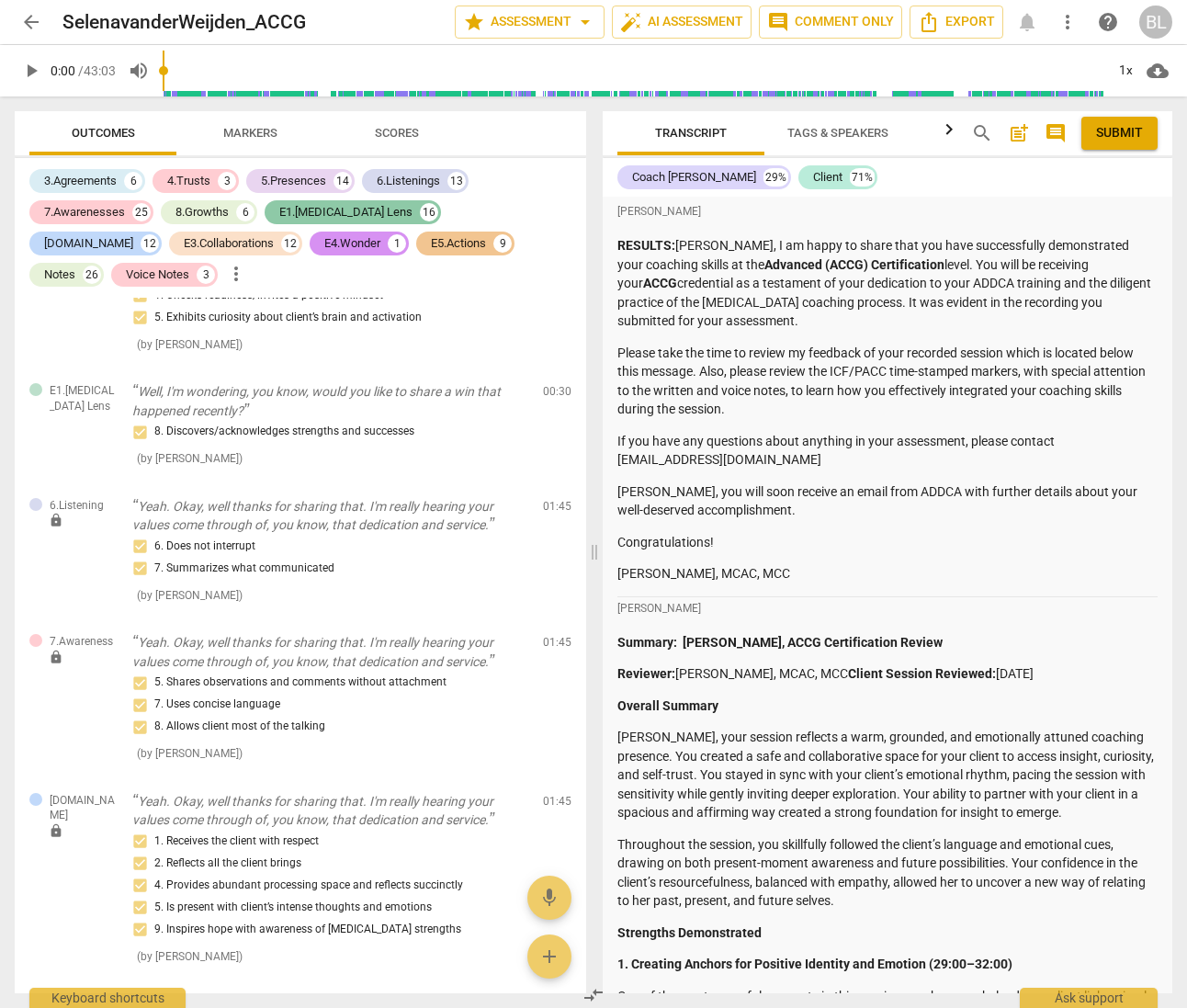
scroll to position [21560, 0]
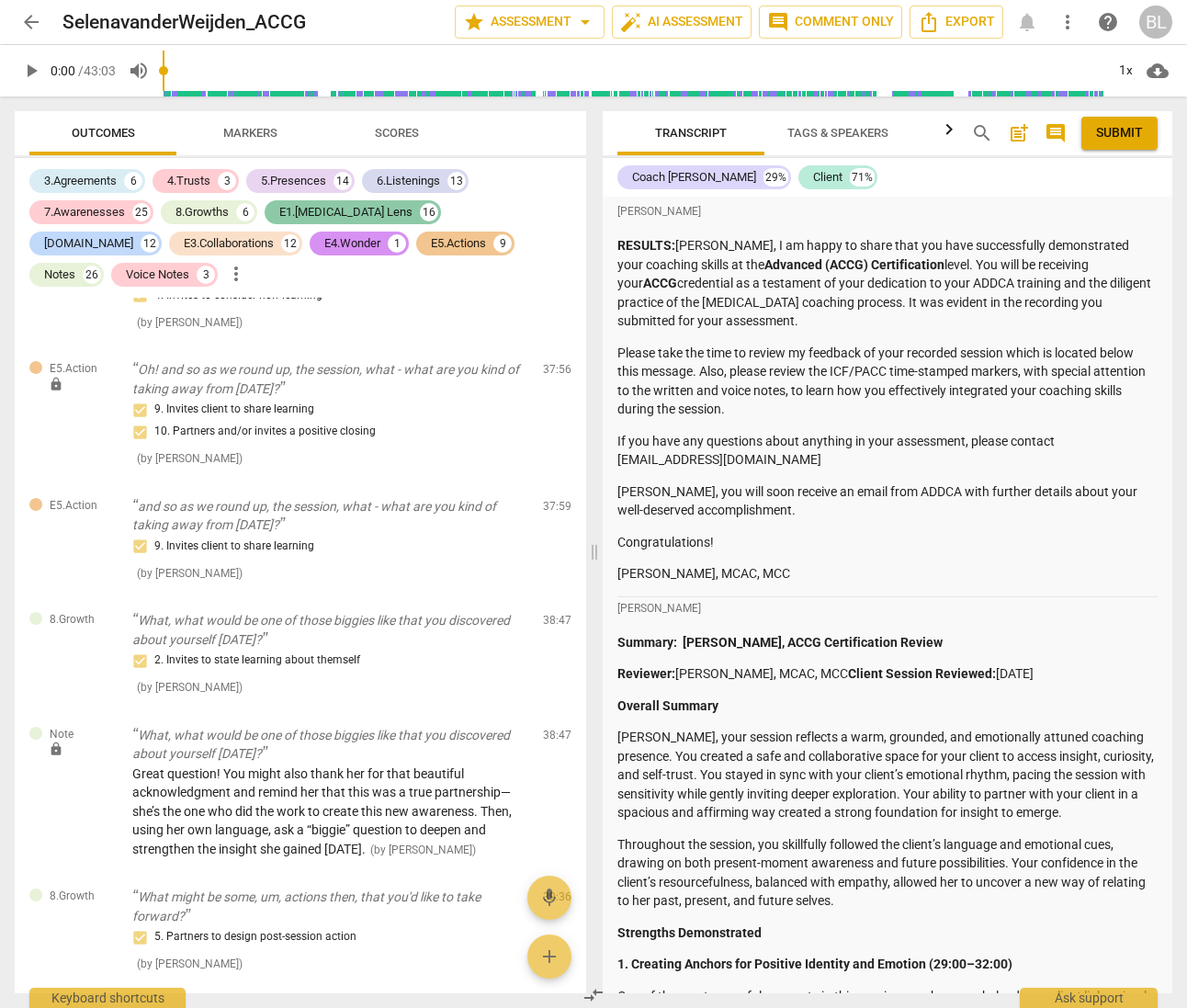
click at [308, 209] on div "E1.[MEDICAL_DATA] Lens" at bounding box center [346, 211] width 133 height 18
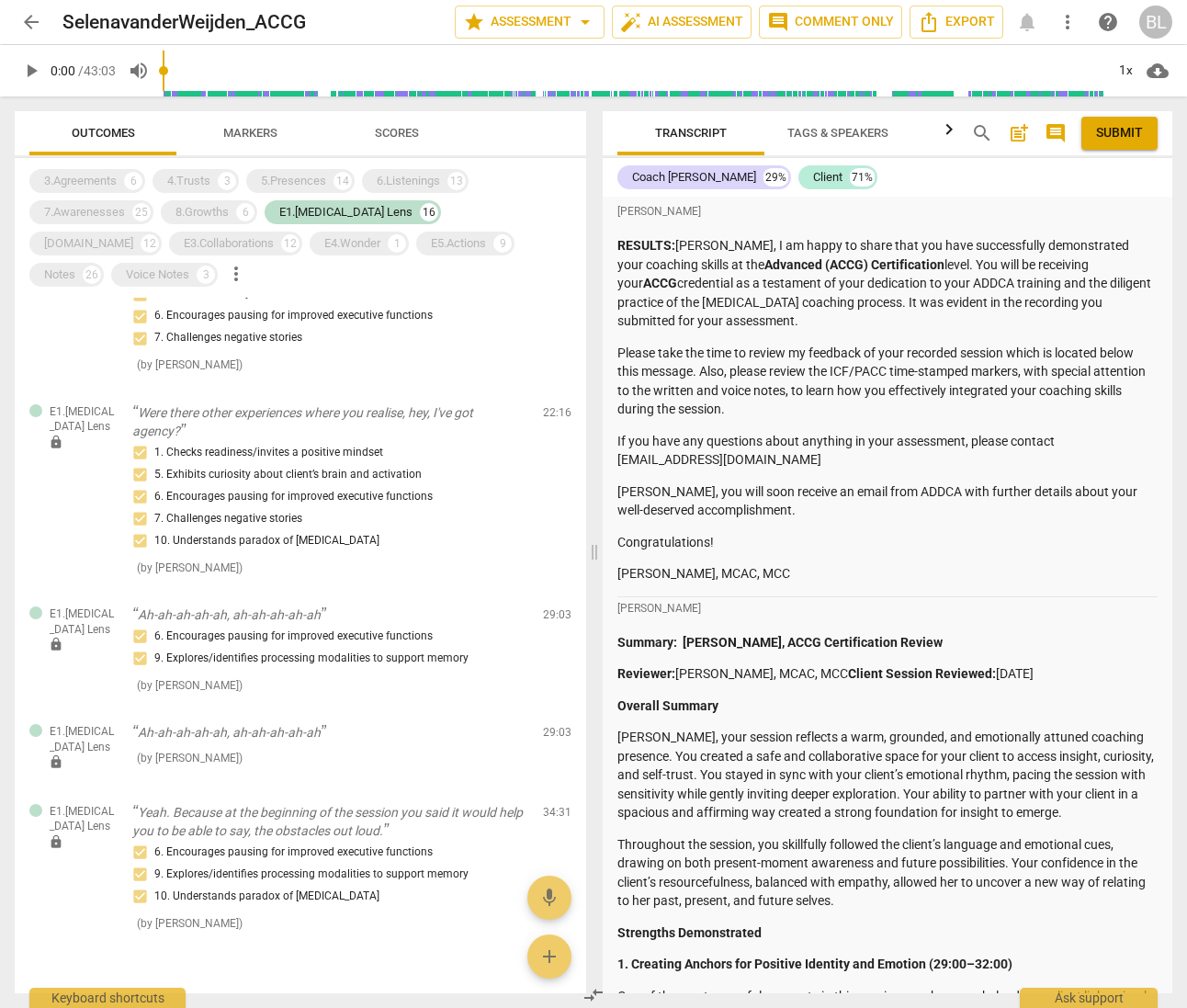
scroll to position [1699, 0]
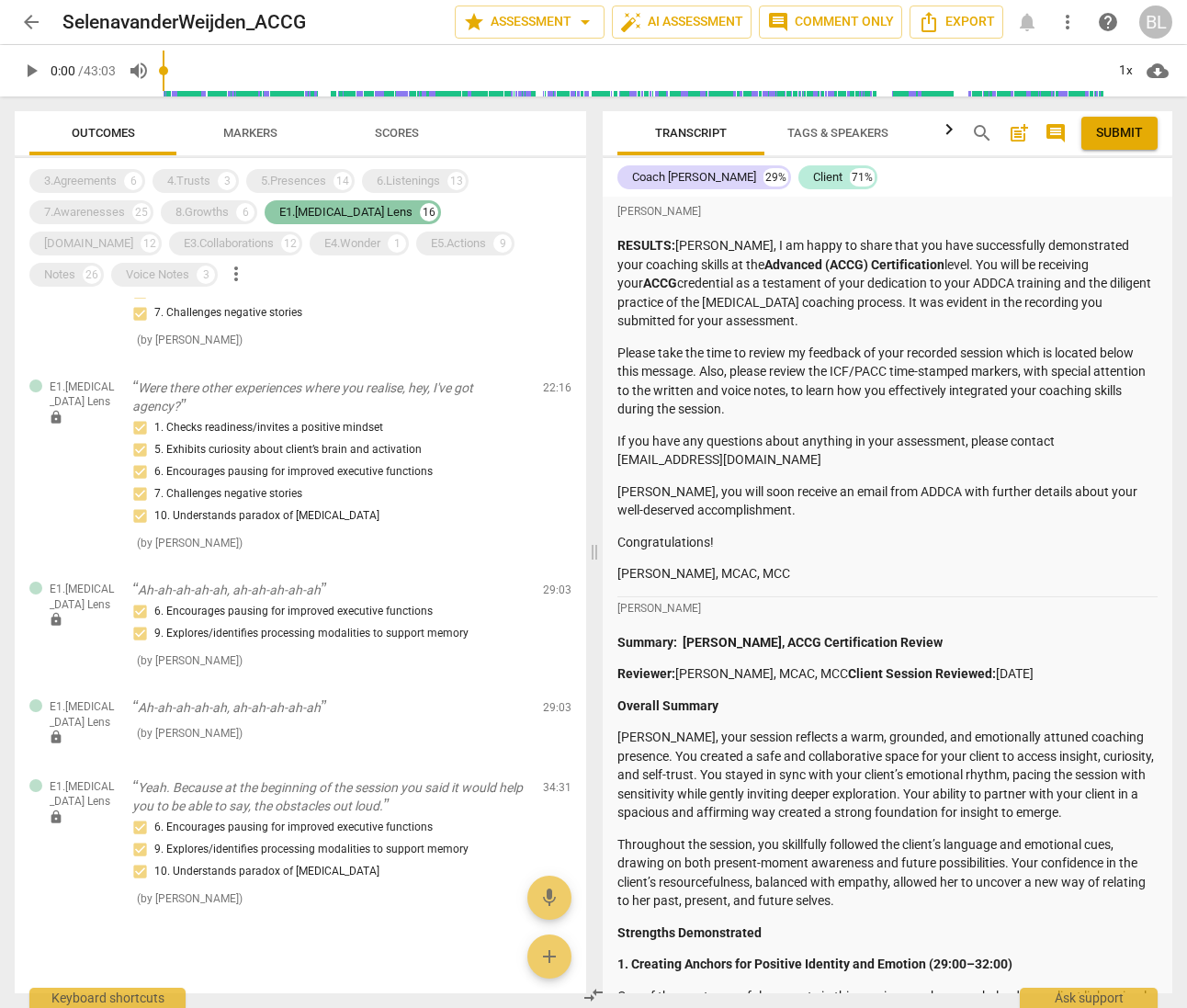
click at [299, 208] on div "E1.[MEDICAL_DATA] Lens" at bounding box center [346, 211] width 133 height 18
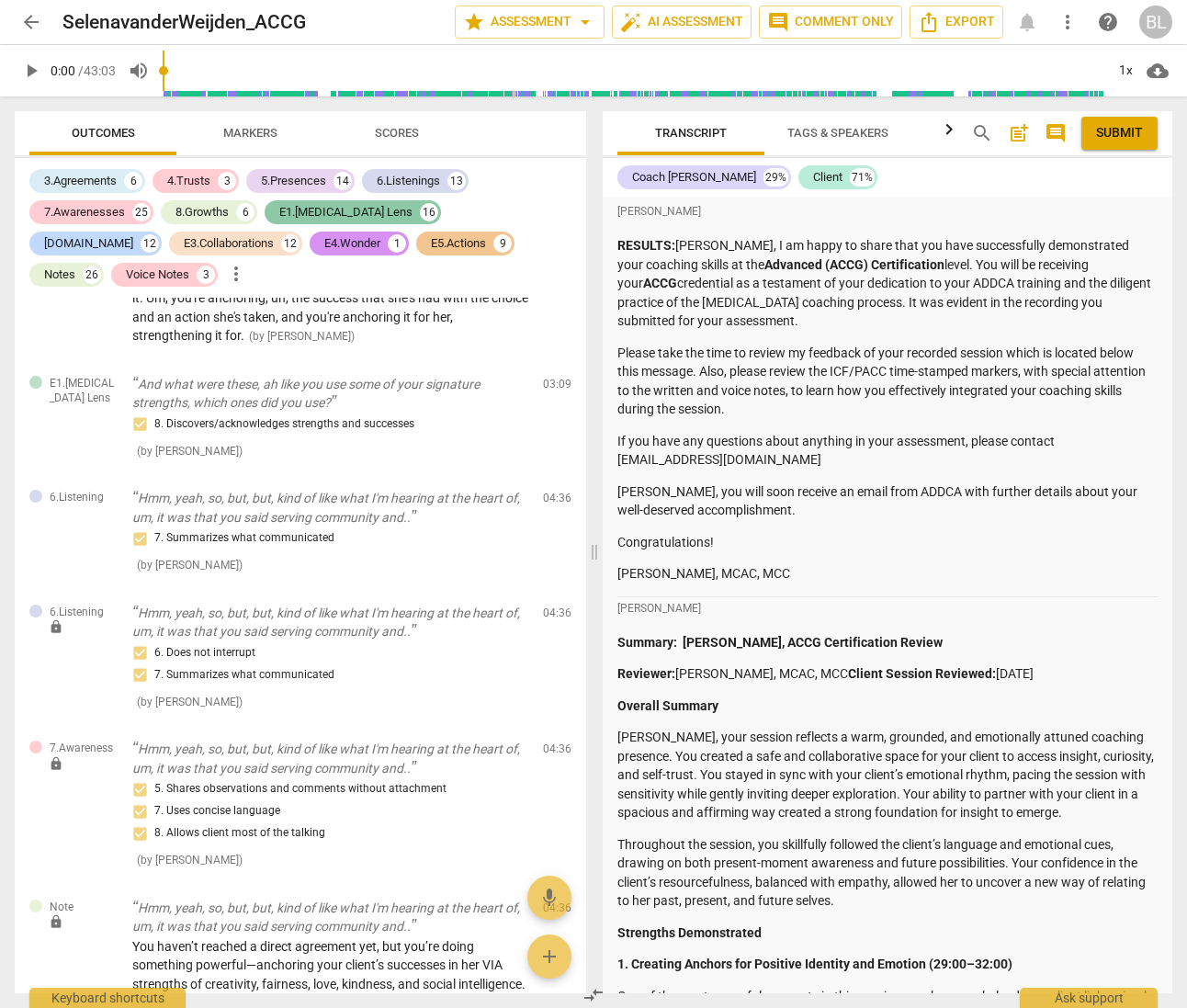
scroll to position [11379, 0]
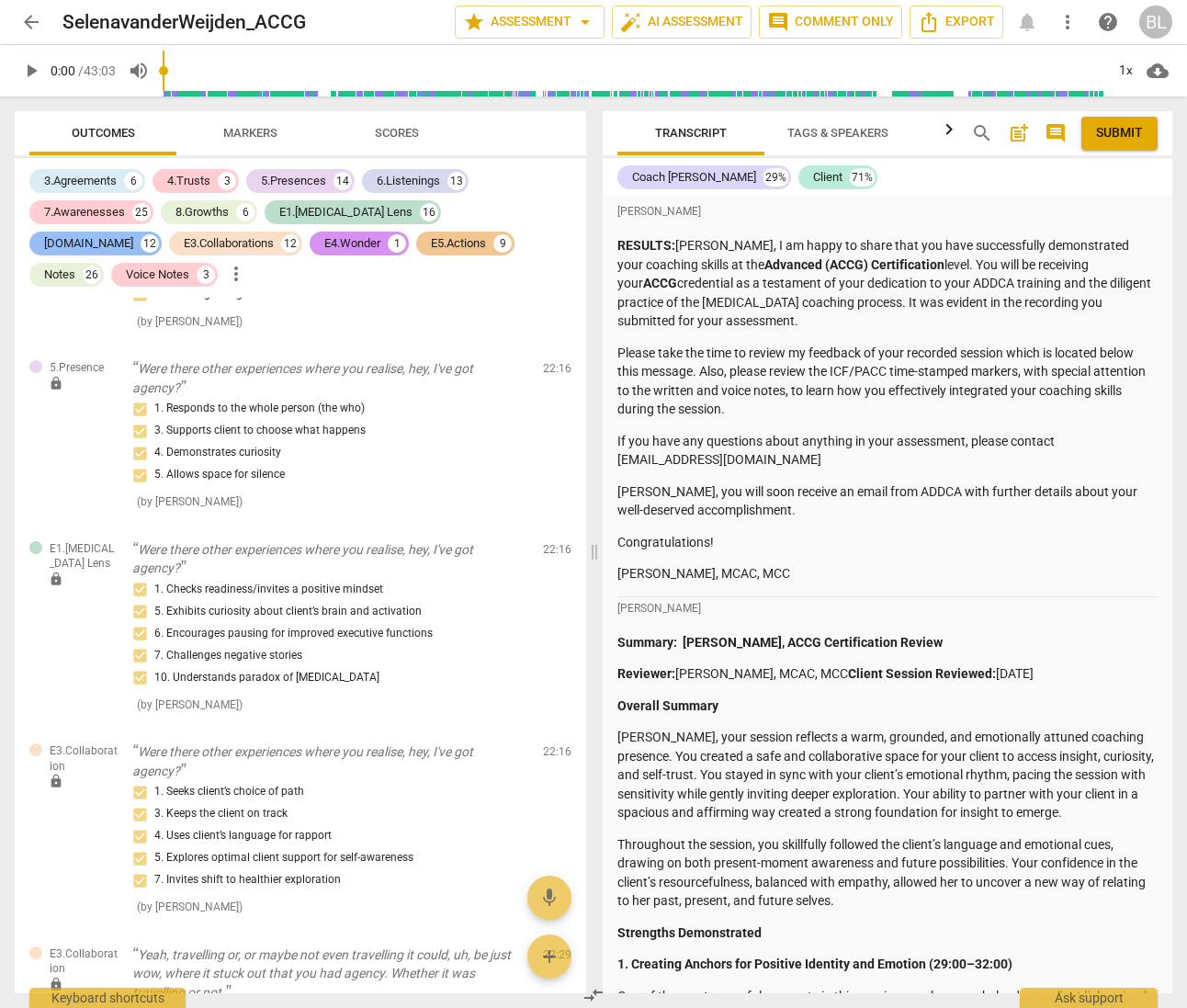
click at [133, 234] on div "[DOMAIN_NAME]" at bounding box center [88, 243] width 89 height 18
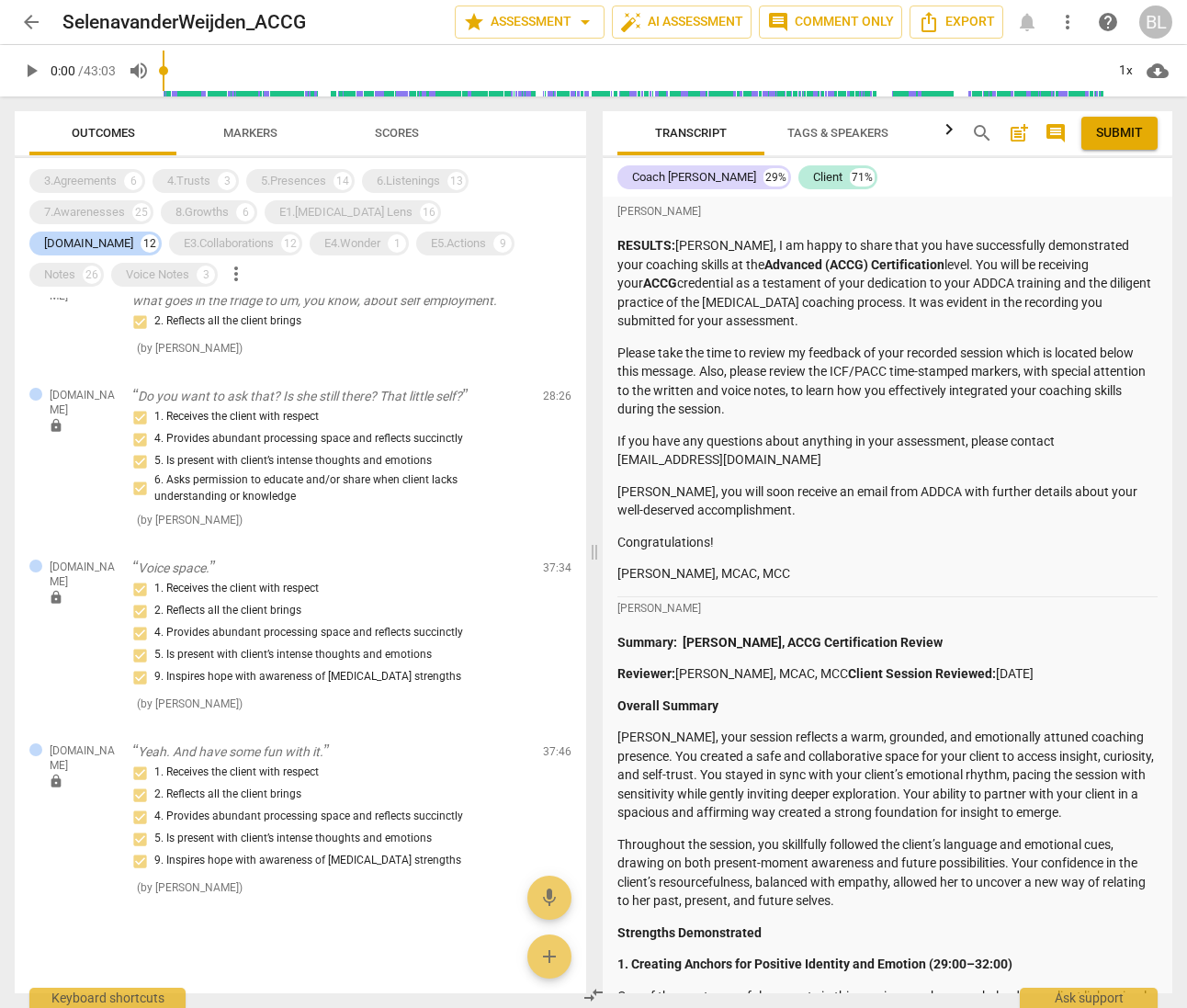
scroll to position [1333, 0]
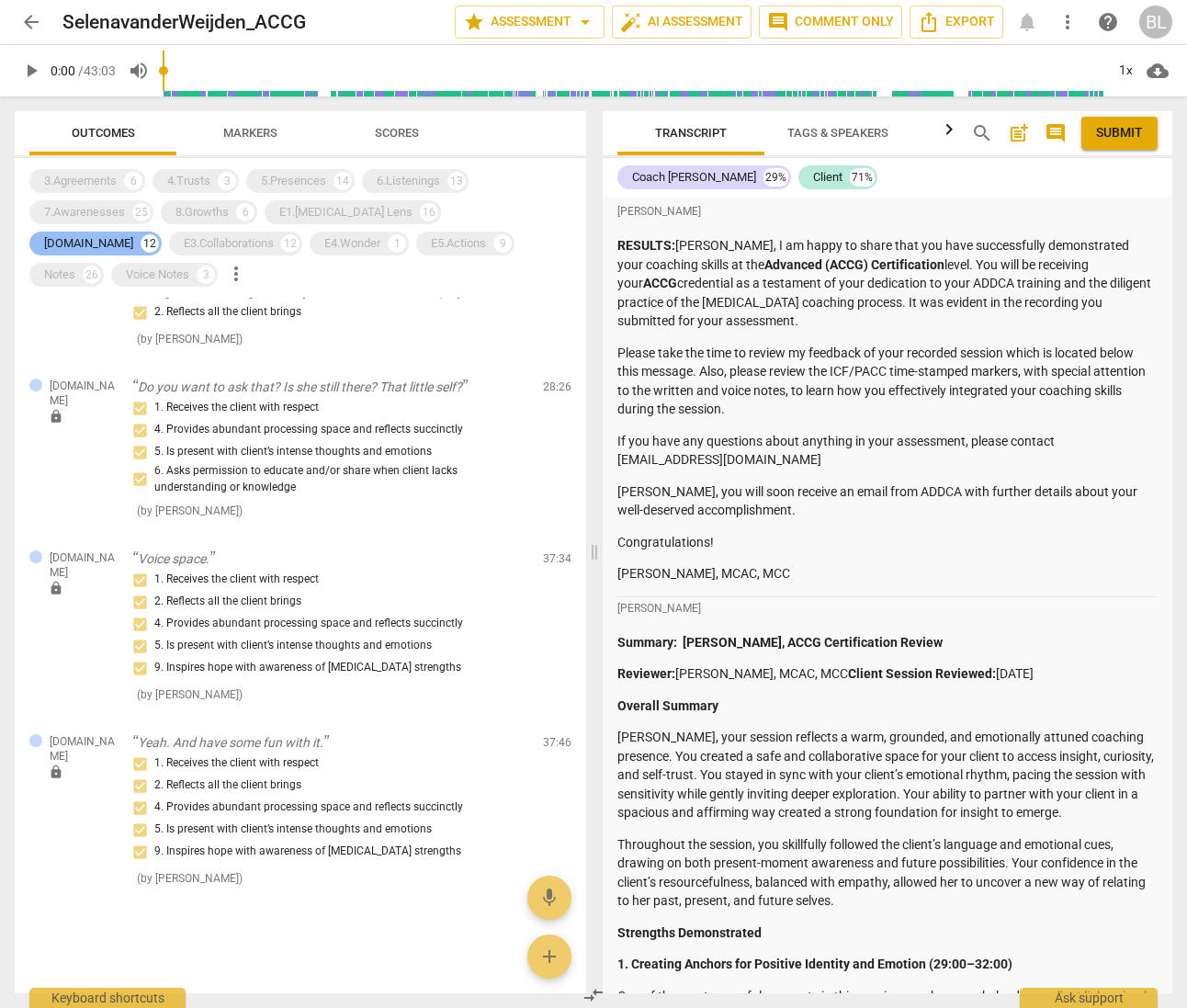
click at [133, 234] on div "[DOMAIN_NAME]" at bounding box center [88, 243] width 89 height 18
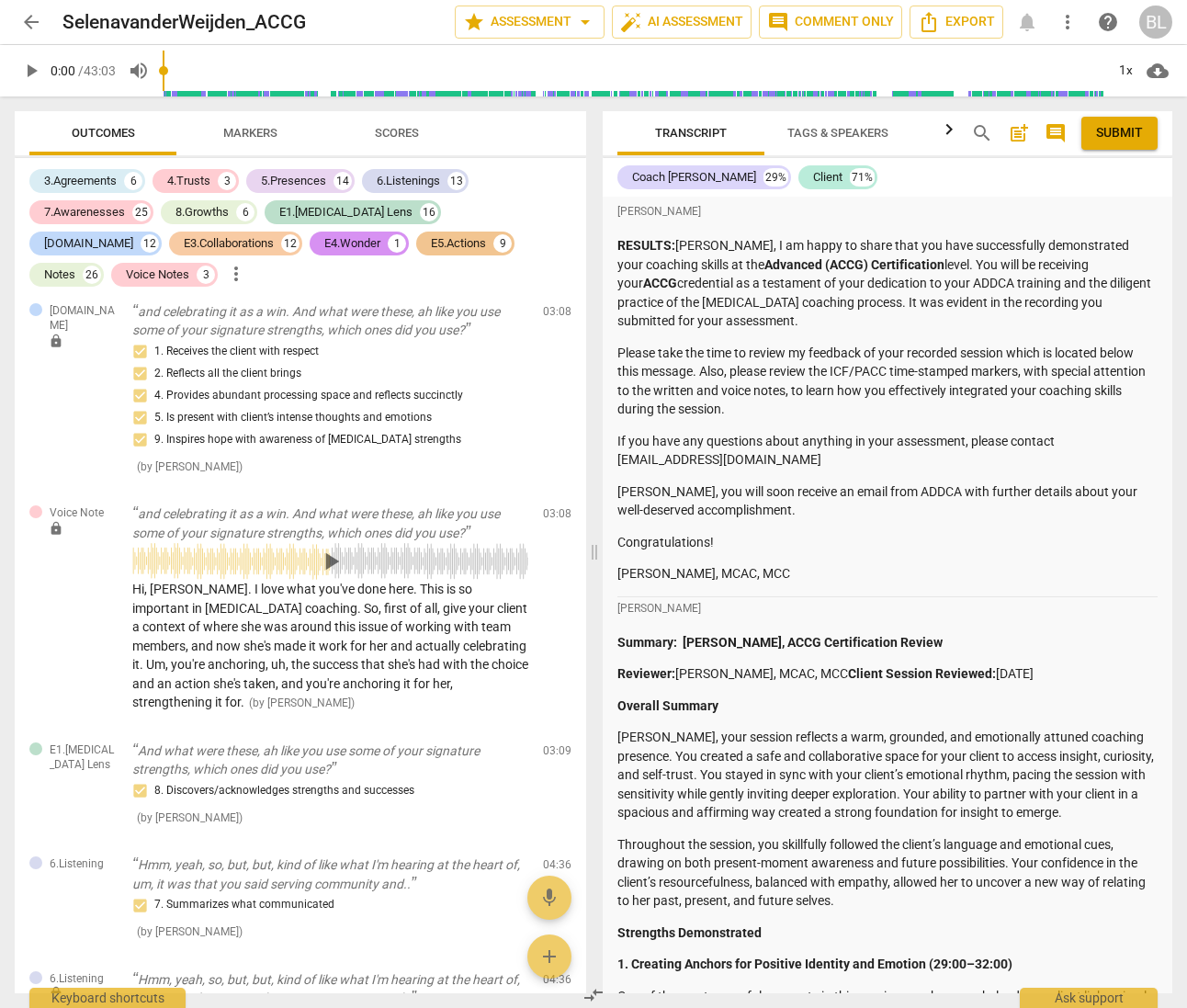
scroll to position [12622, 0]
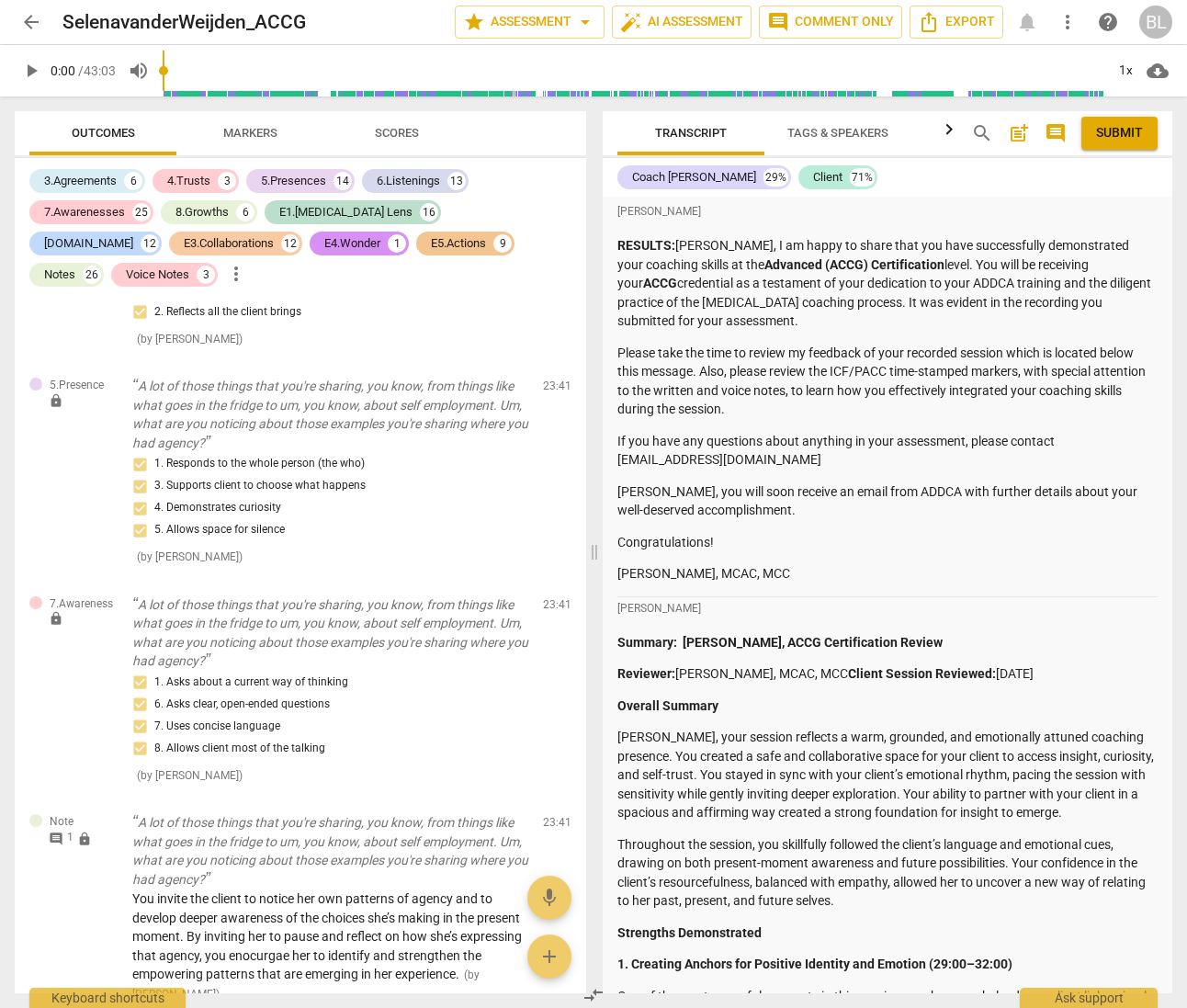
click at [183, 239] on div "E3.Collaborations" at bounding box center [229, 243] width 90 height 18
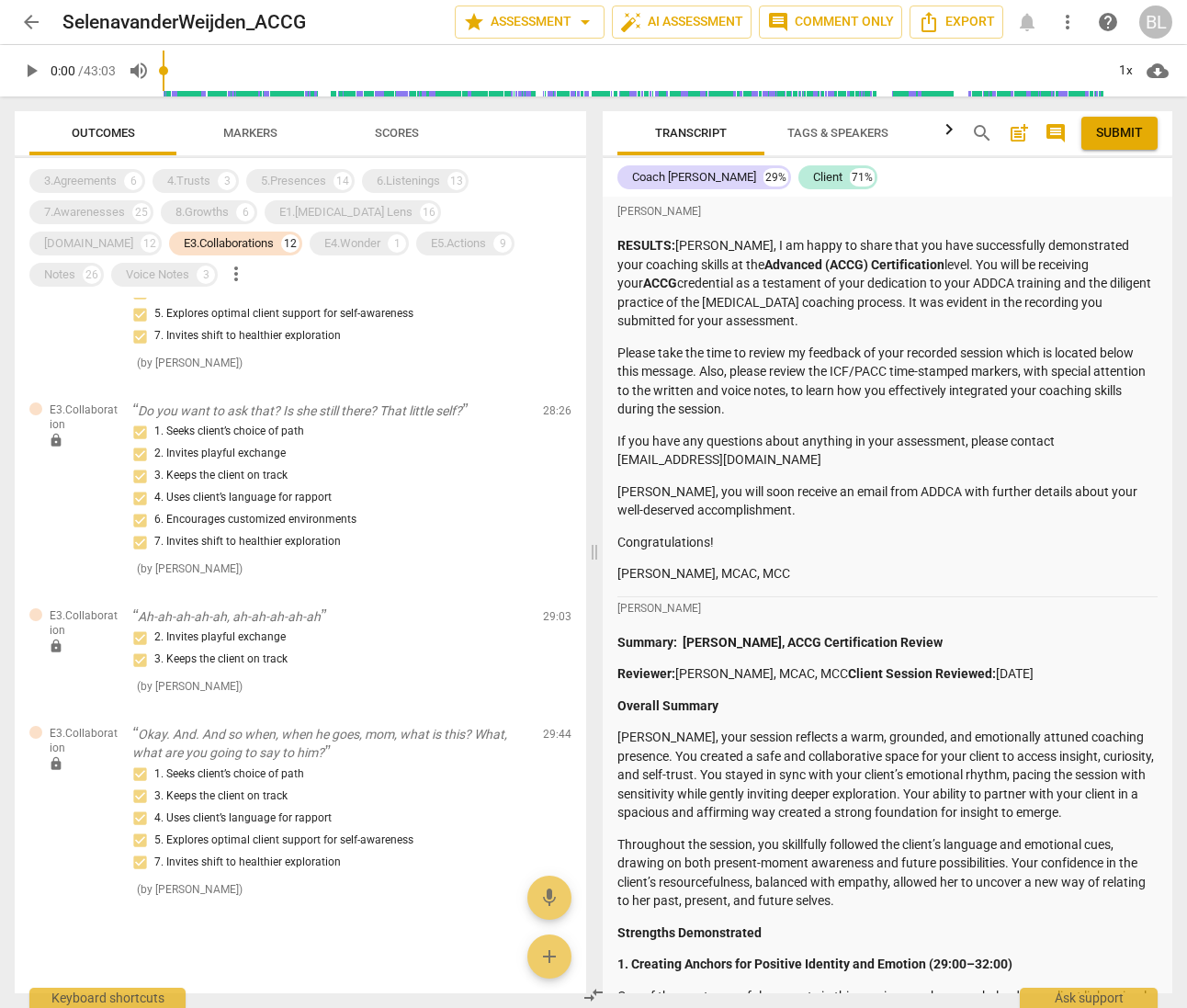
scroll to position [1606, 0]
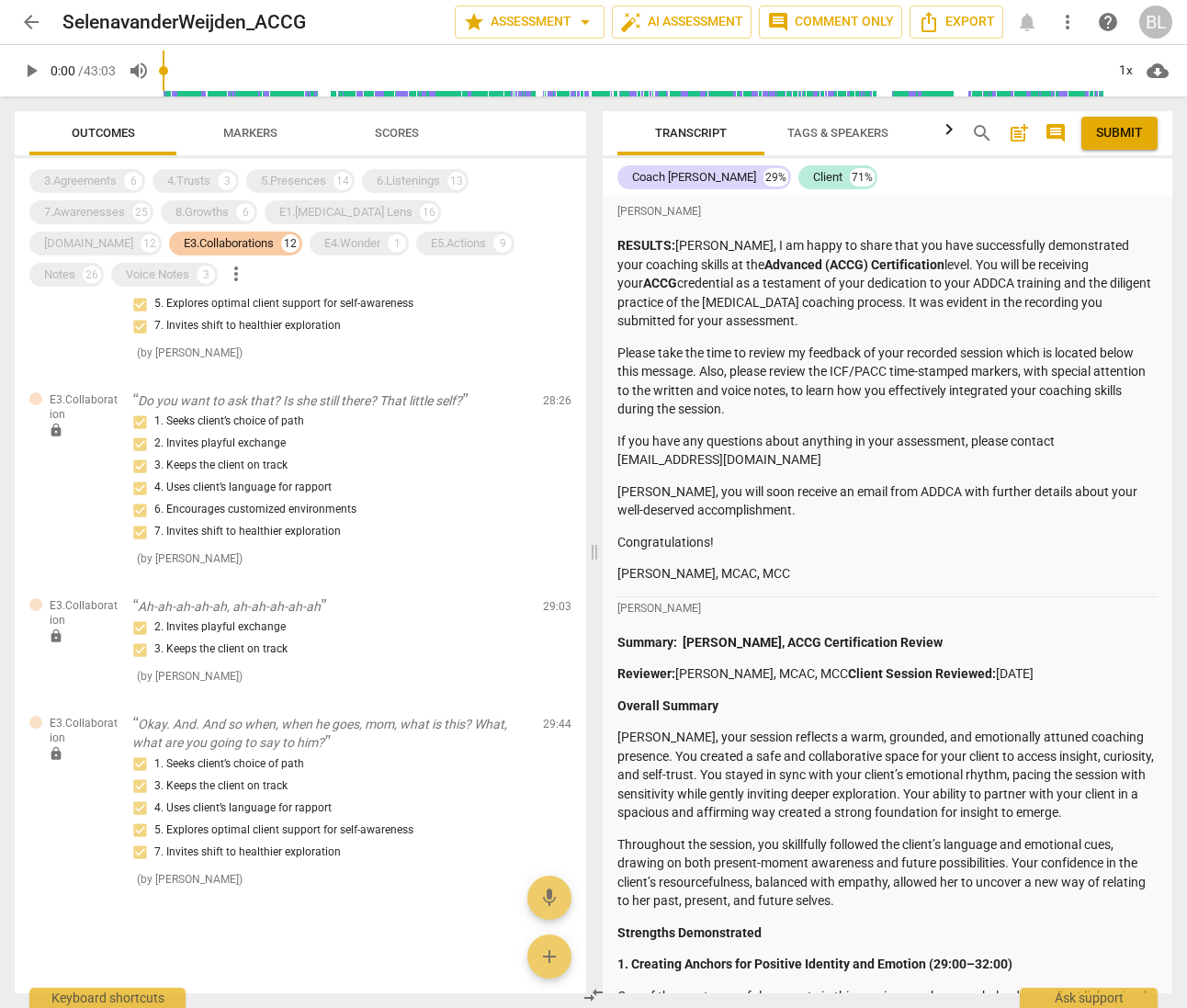
click at [183, 239] on div "E3.Collaborations" at bounding box center [229, 243] width 90 height 18
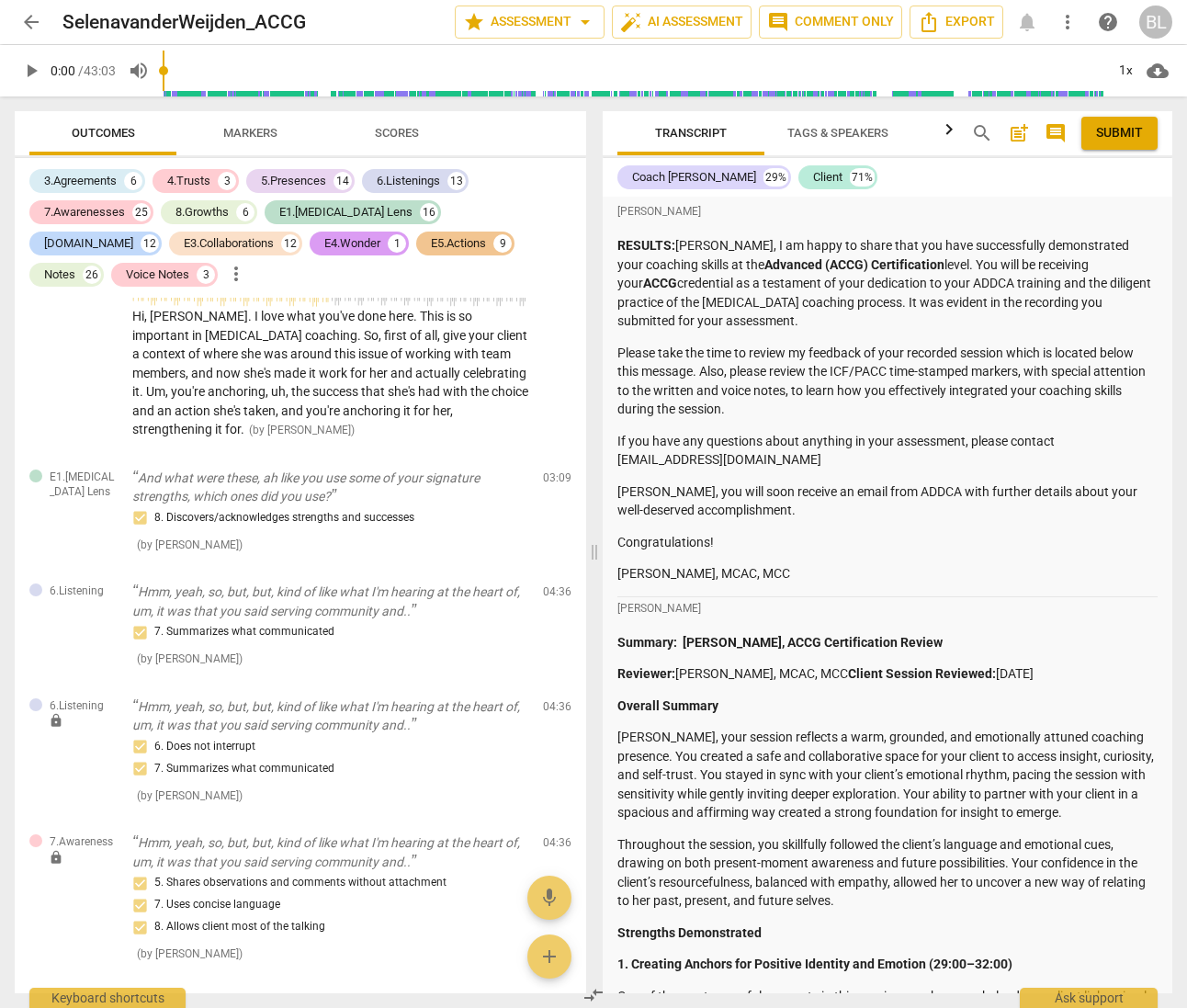
scroll to position [15821, 0]
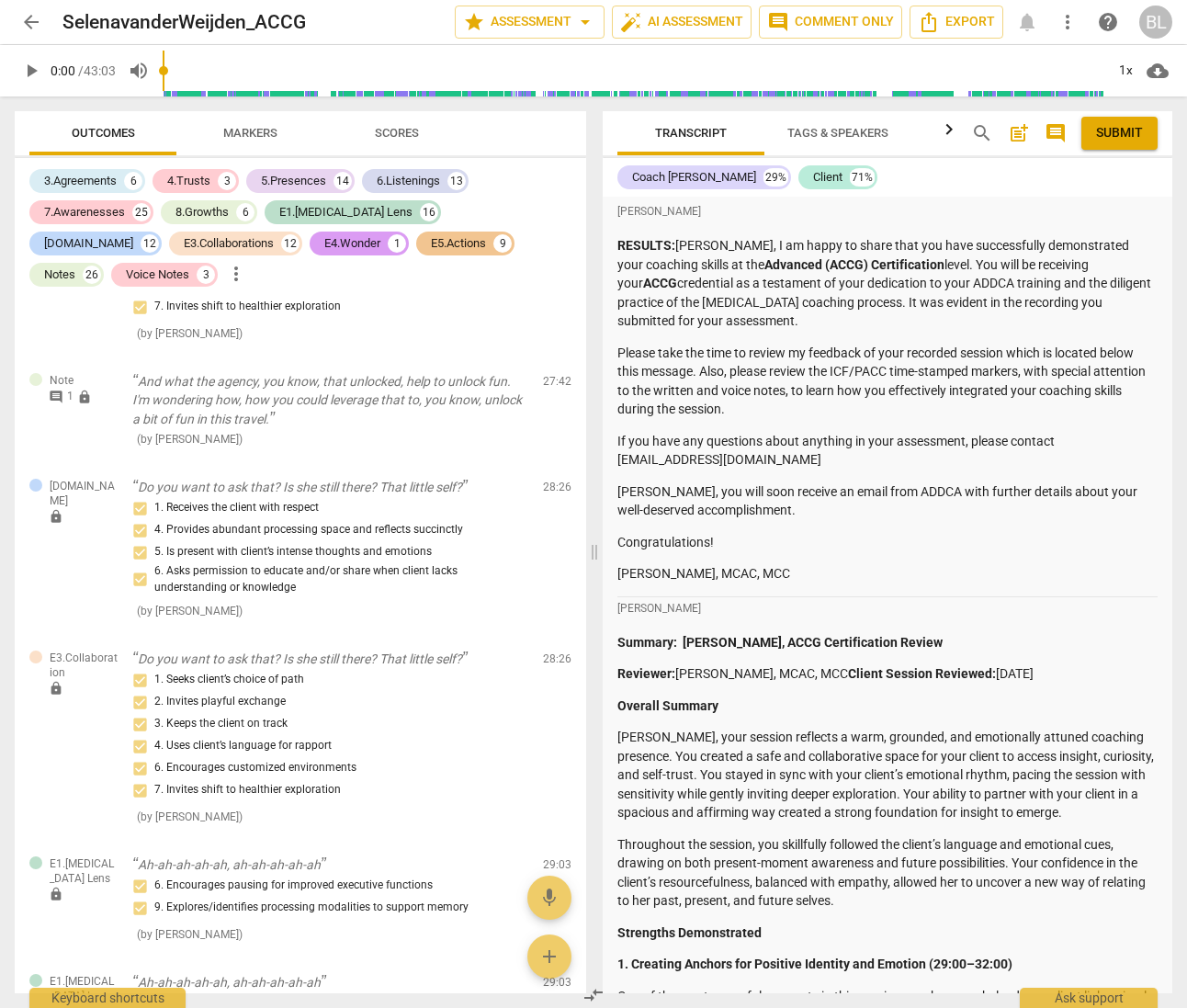
click at [325, 242] on div "E4.Wonder" at bounding box center [352, 243] width 56 height 18
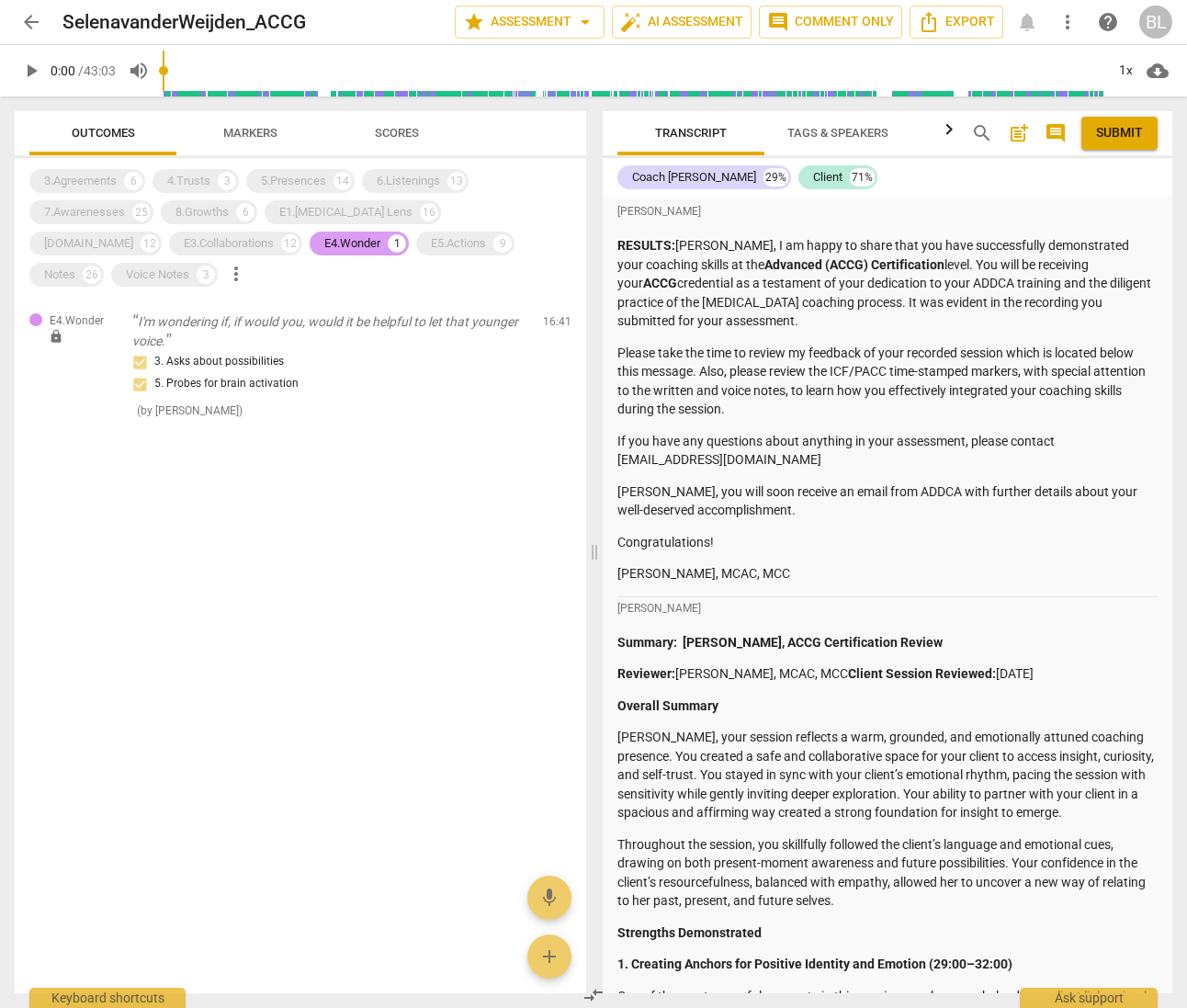
scroll to position [0, 0]
click at [325, 240] on div "E4.Wonder" at bounding box center [352, 243] width 56 height 18
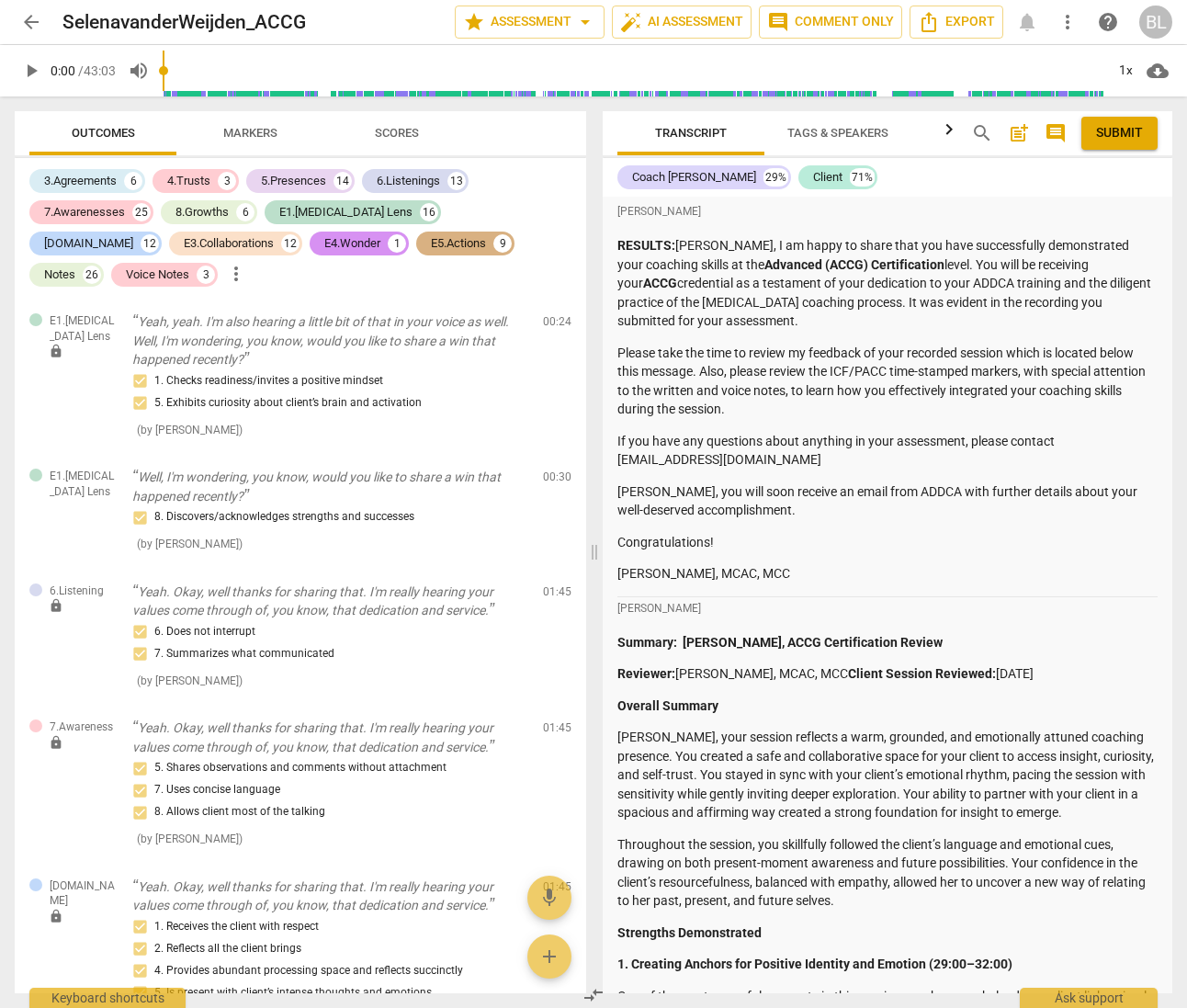
click at [431, 243] on div "E5.Actions" at bounding box center [458, 243] width 55 height 18
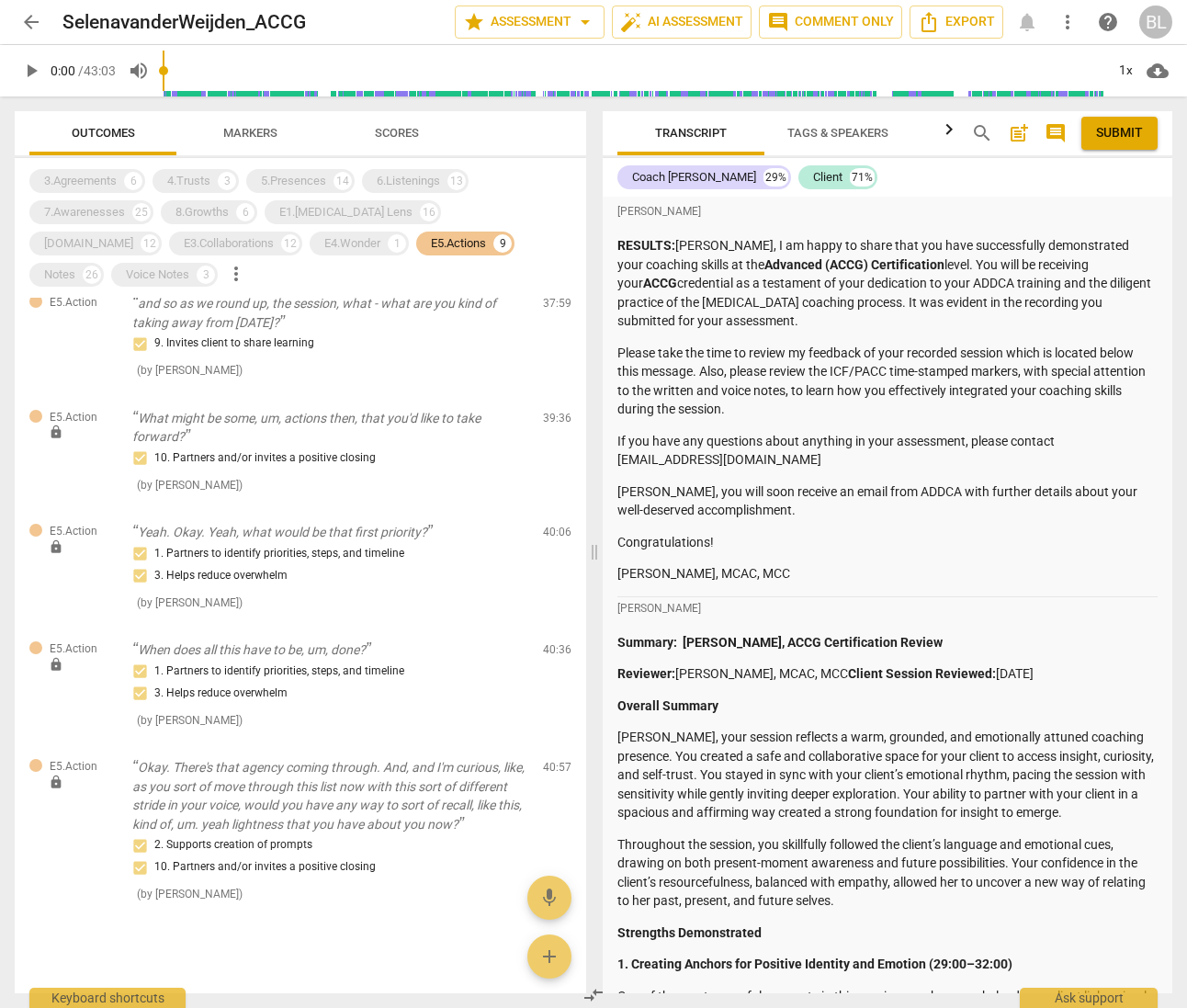
scroll to position [572, 0]
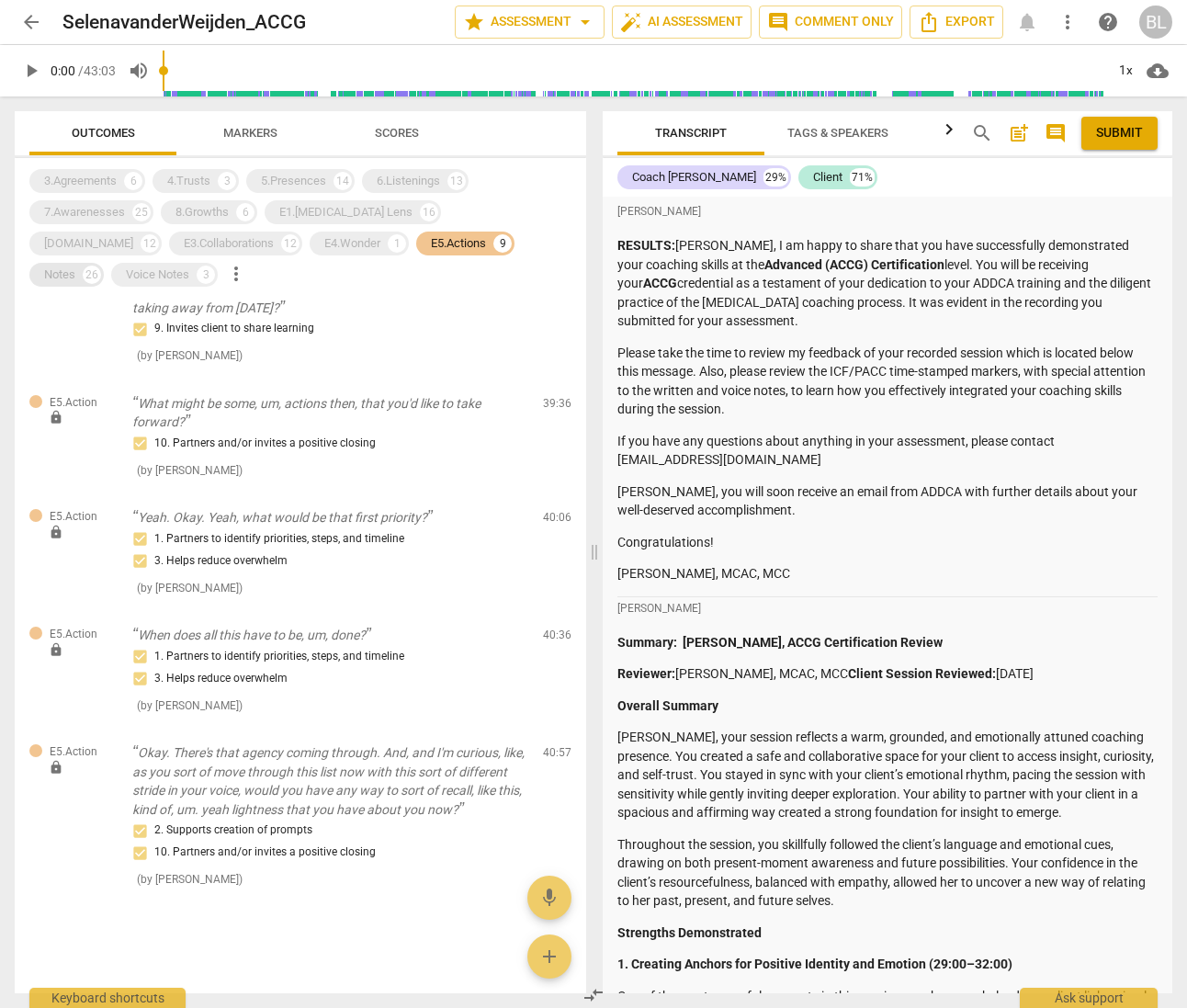
click at [75, 266] on div "Notes" at bounding box center [60, 275] width 32 height 18
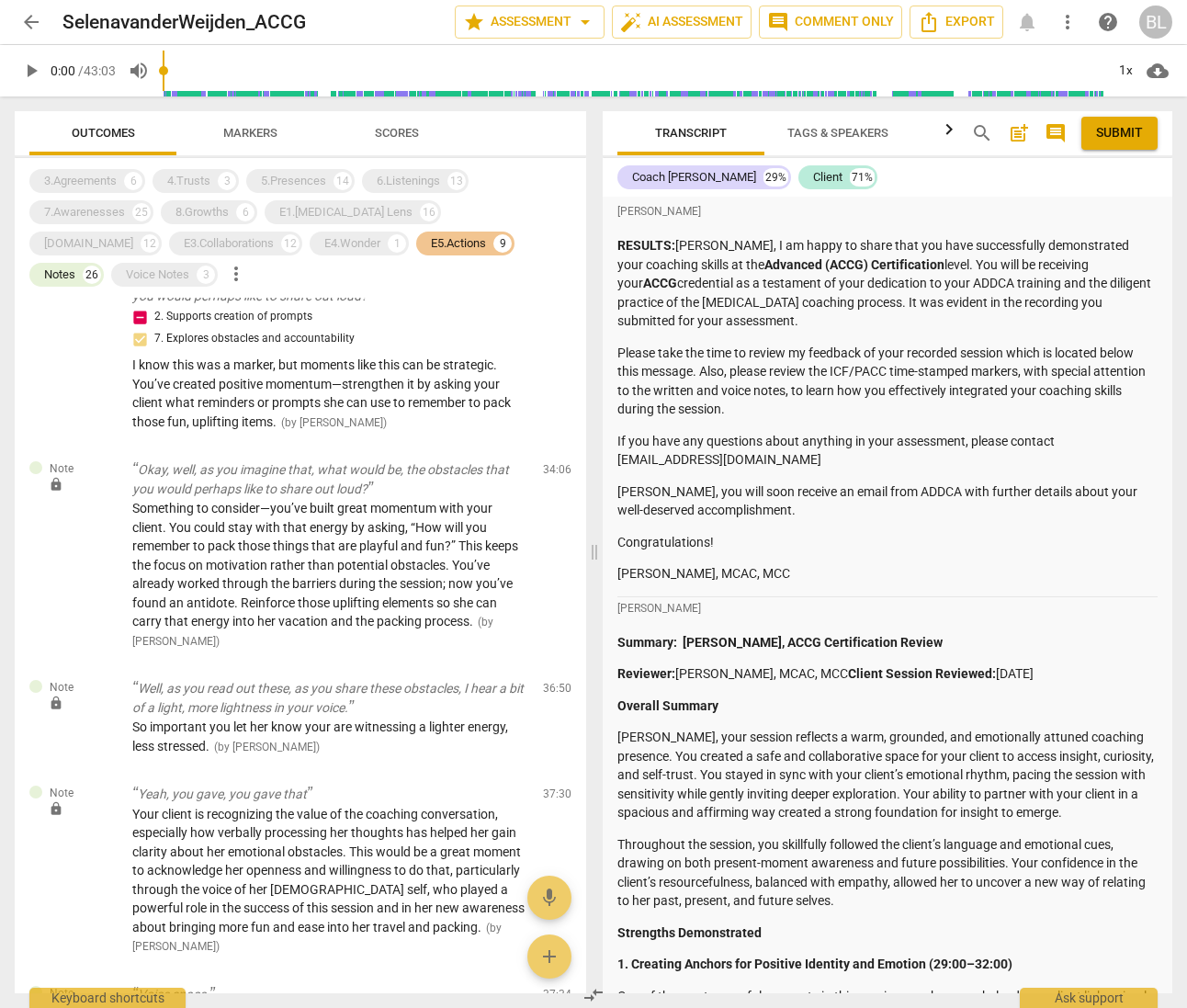
scroll to position [4315, 0]
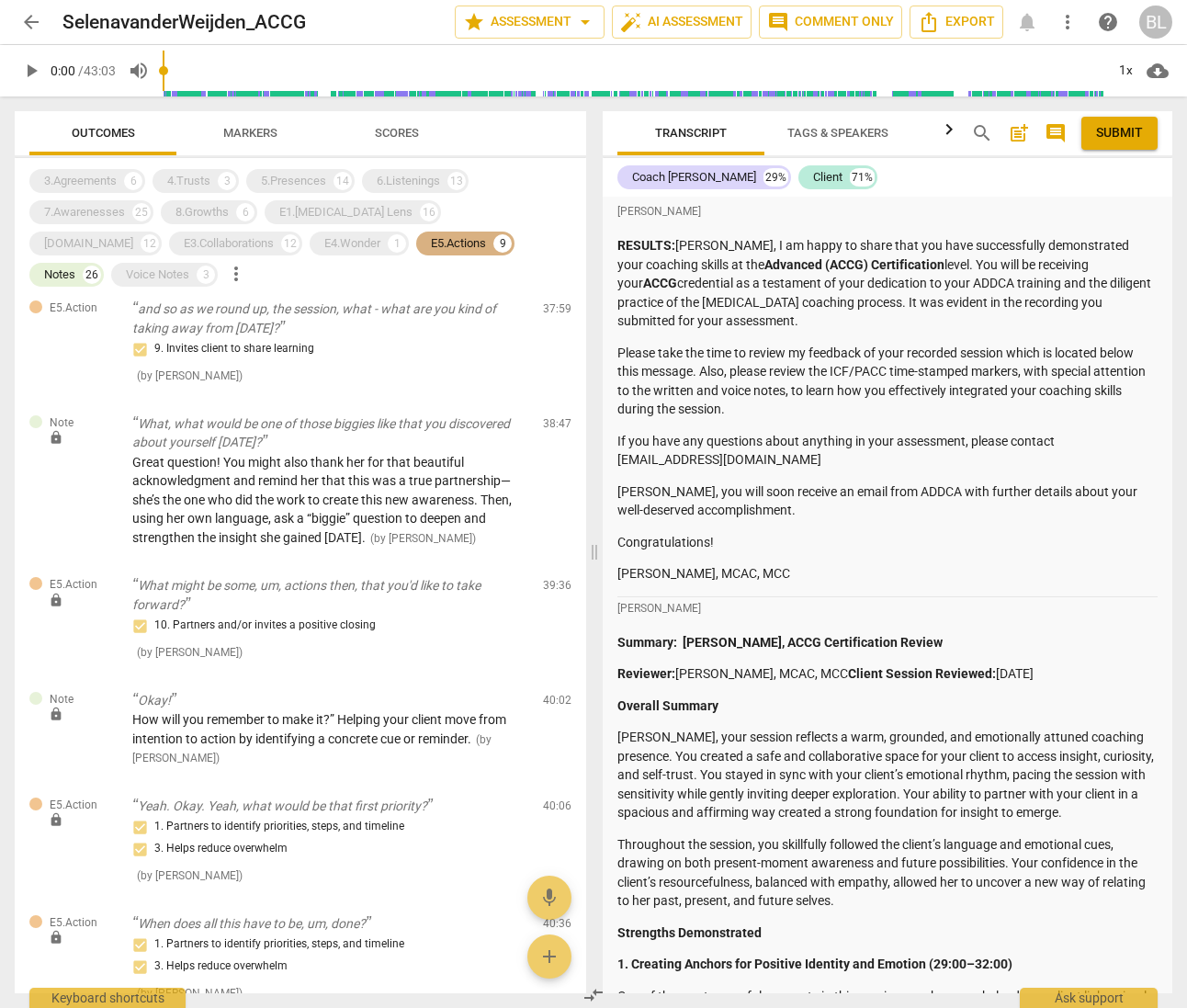
click at [431, 246] on div "E5.Actions" at bounding box center [458, 243] width 55 height 18
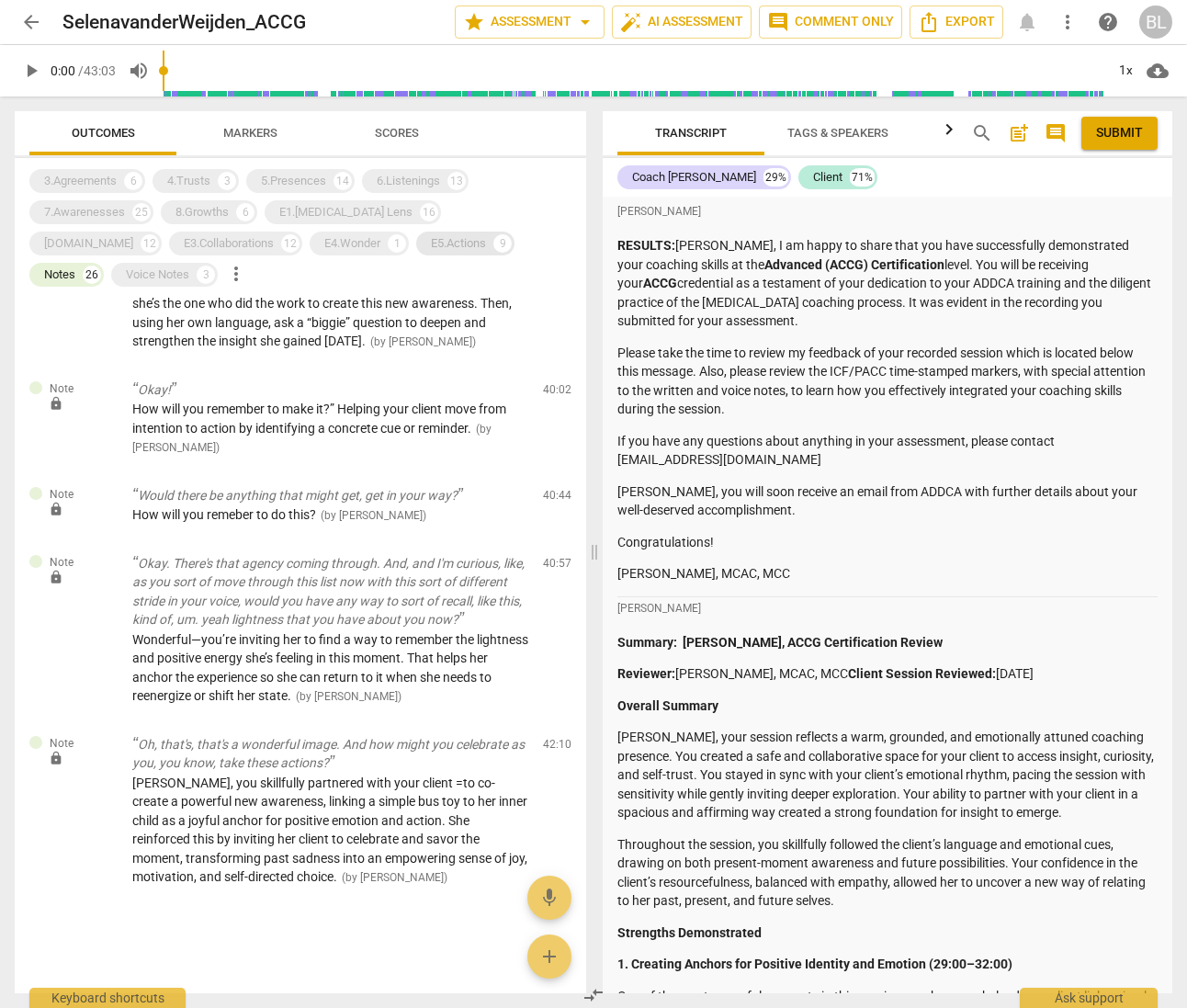
scroll to position [3662, 0]
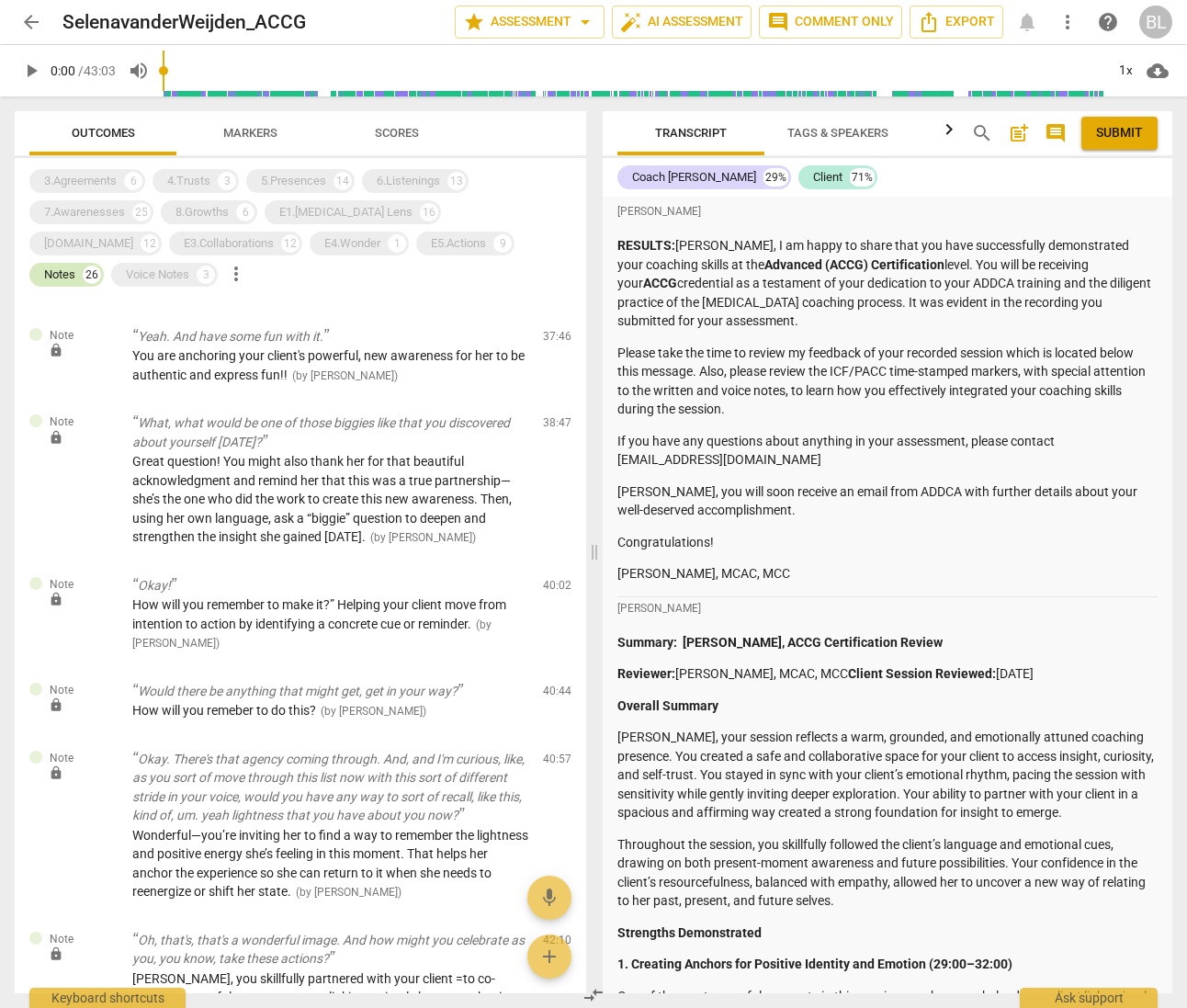
click at [75, 266] on div "Notes" at bounding box center [60, 275] width 32 height 18
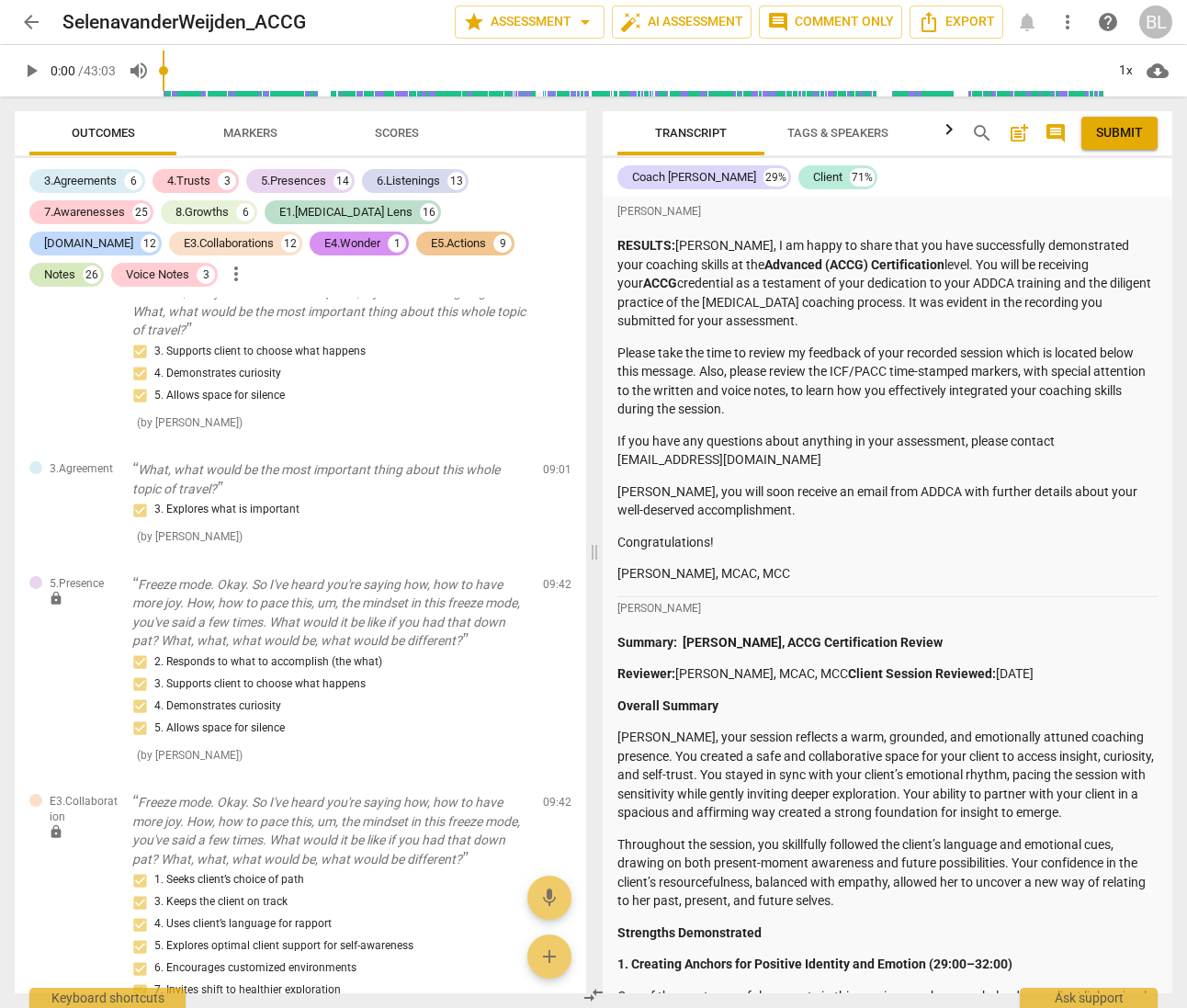
scroll to position [21872, 0]
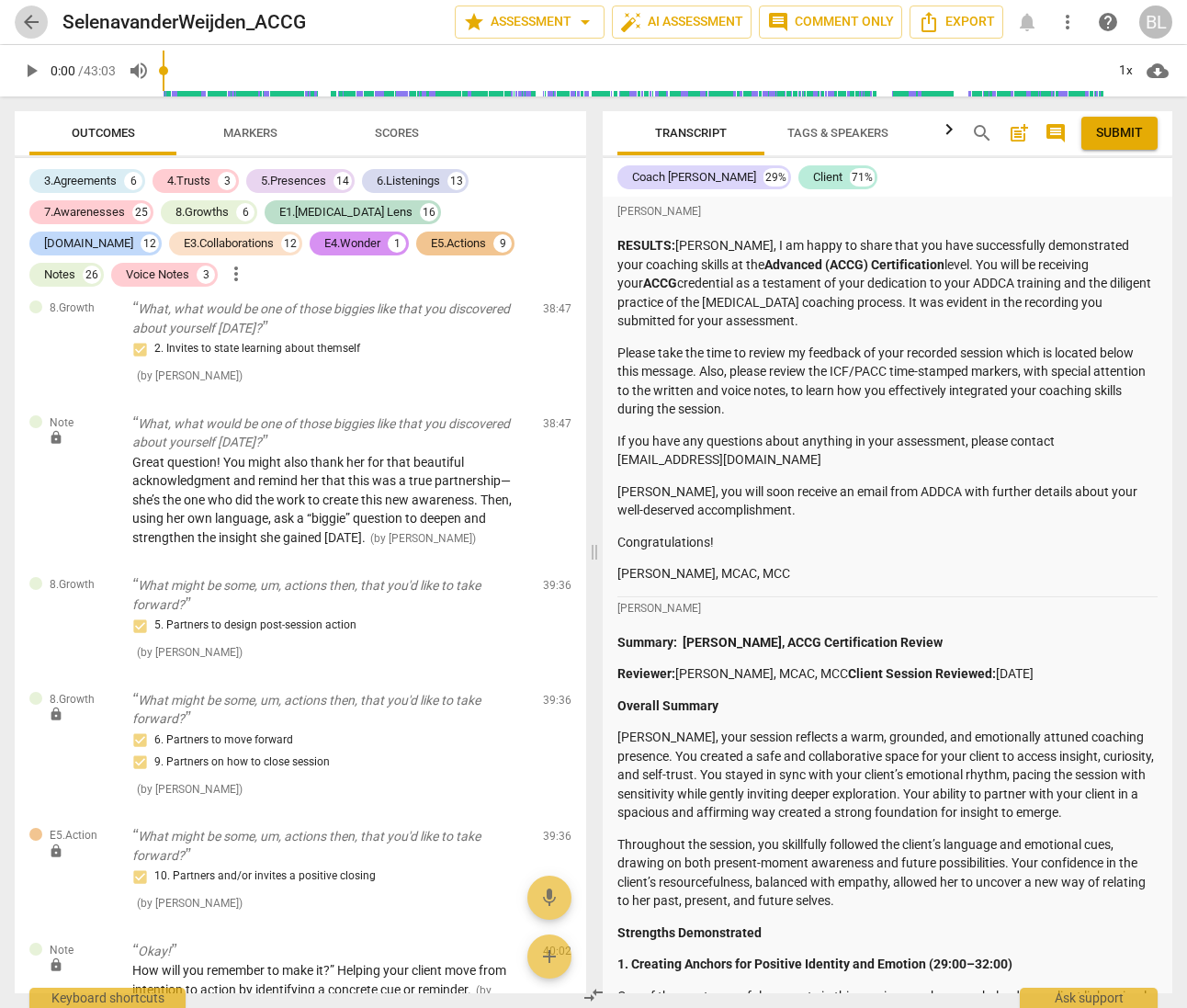
click at [32, 24] on span "arrow_back" at bounding box center [31, 21] width 22 height 22
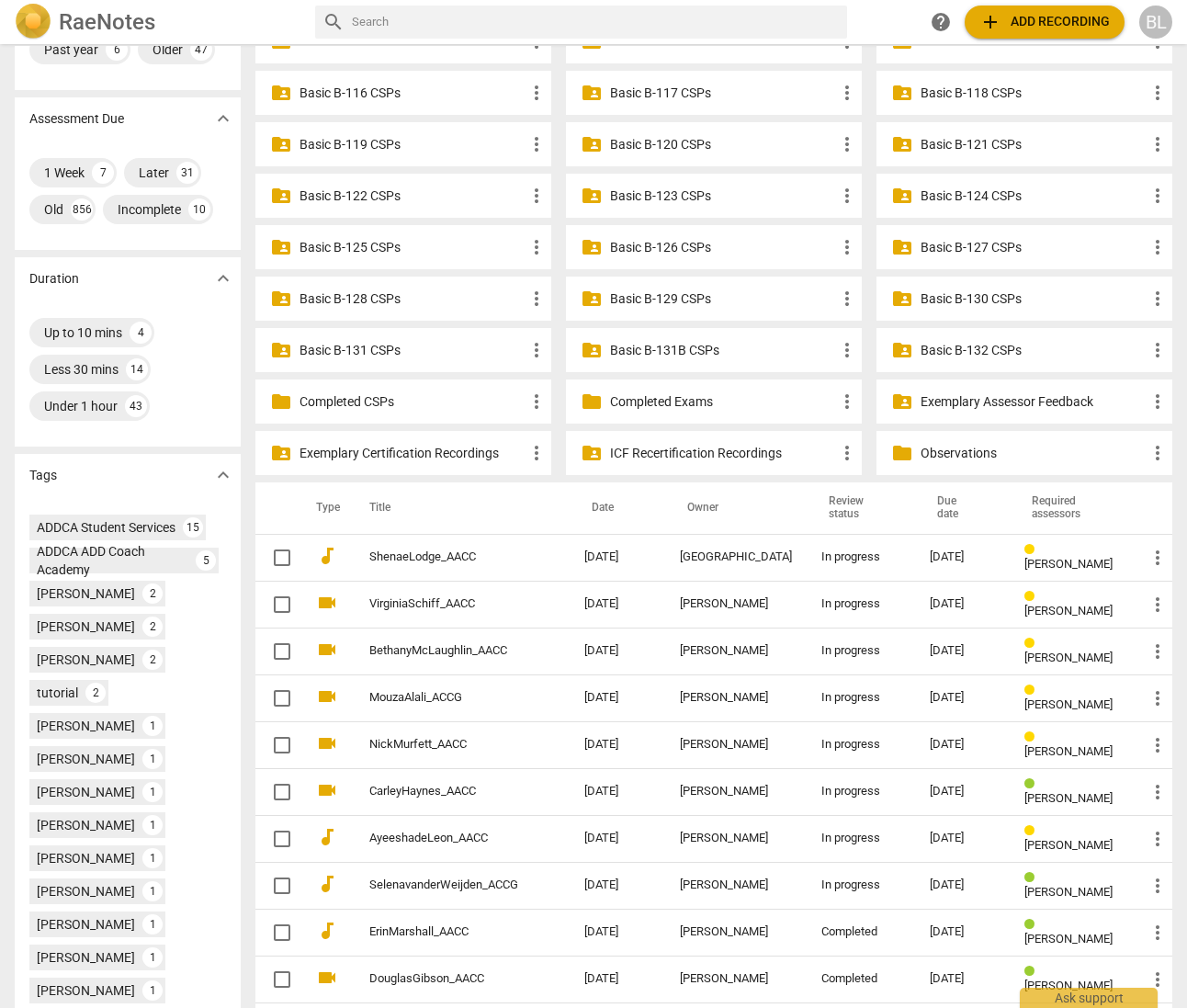
scroll to position [314, 0]
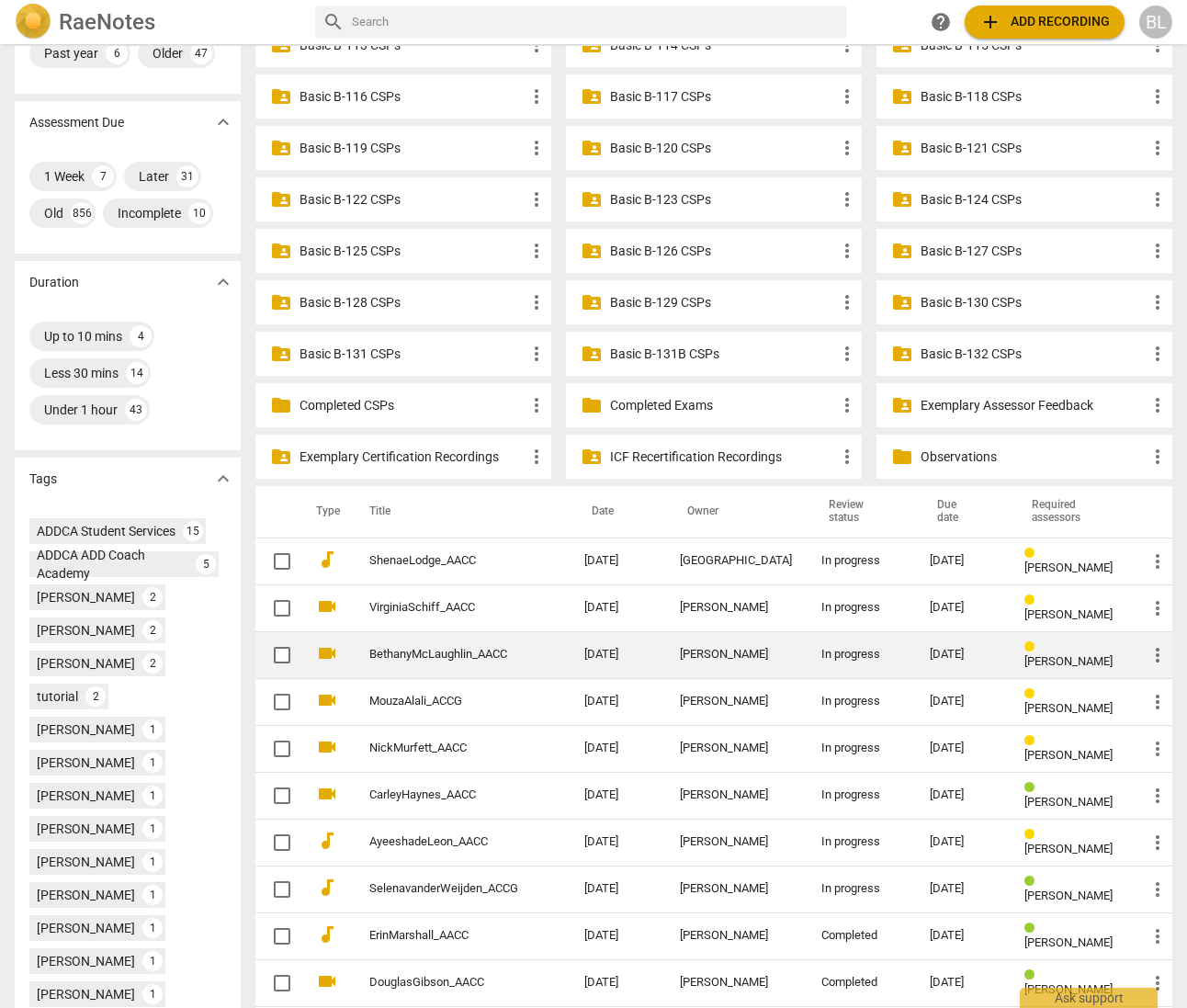
click at [726, 648] on div "[PERSON_NAME]" at bounding box center [736, 655] width 112 height 13
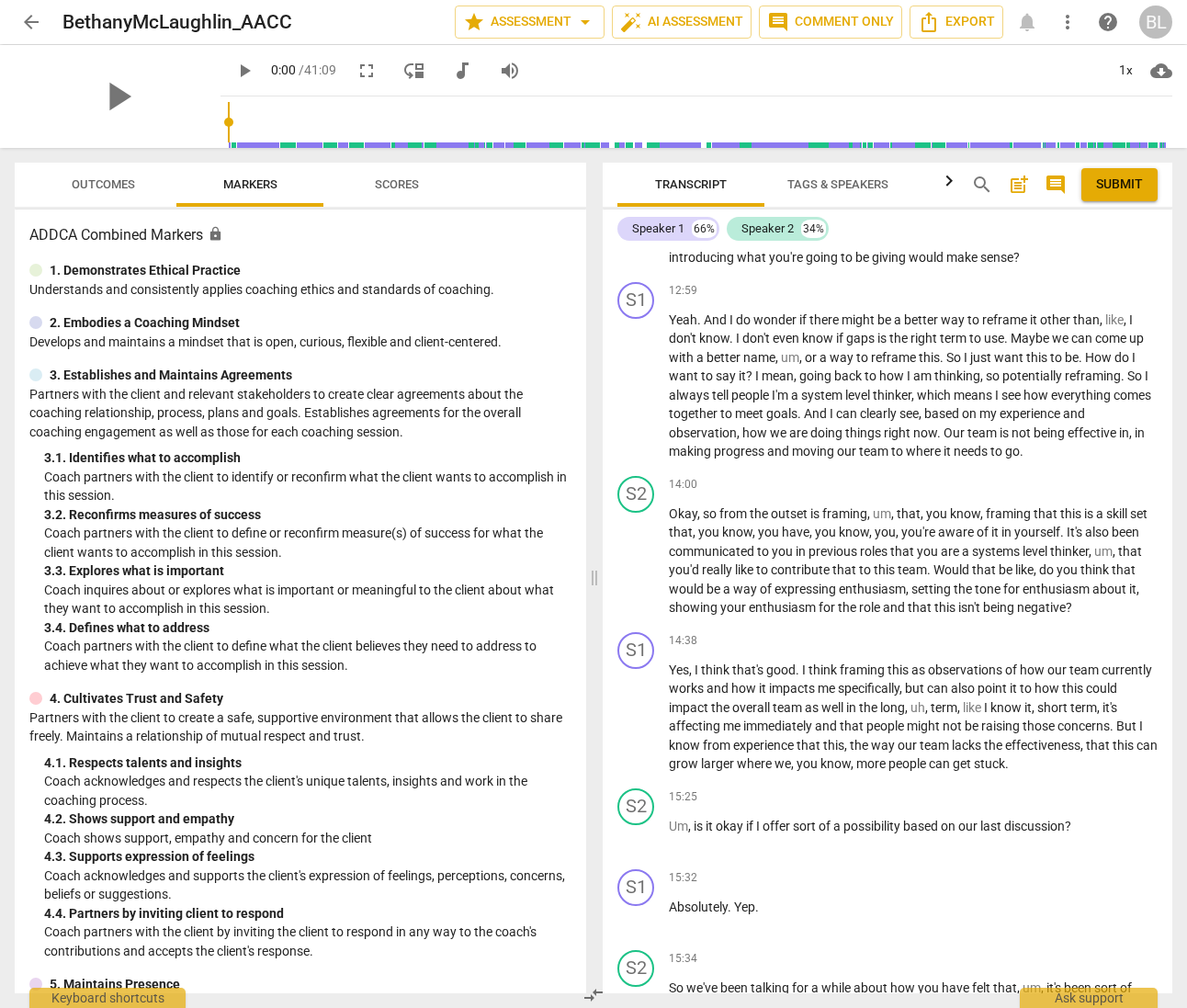
scroll to position [4029, 0]
